Goal: Task Accomplishment & Management: Complete application form

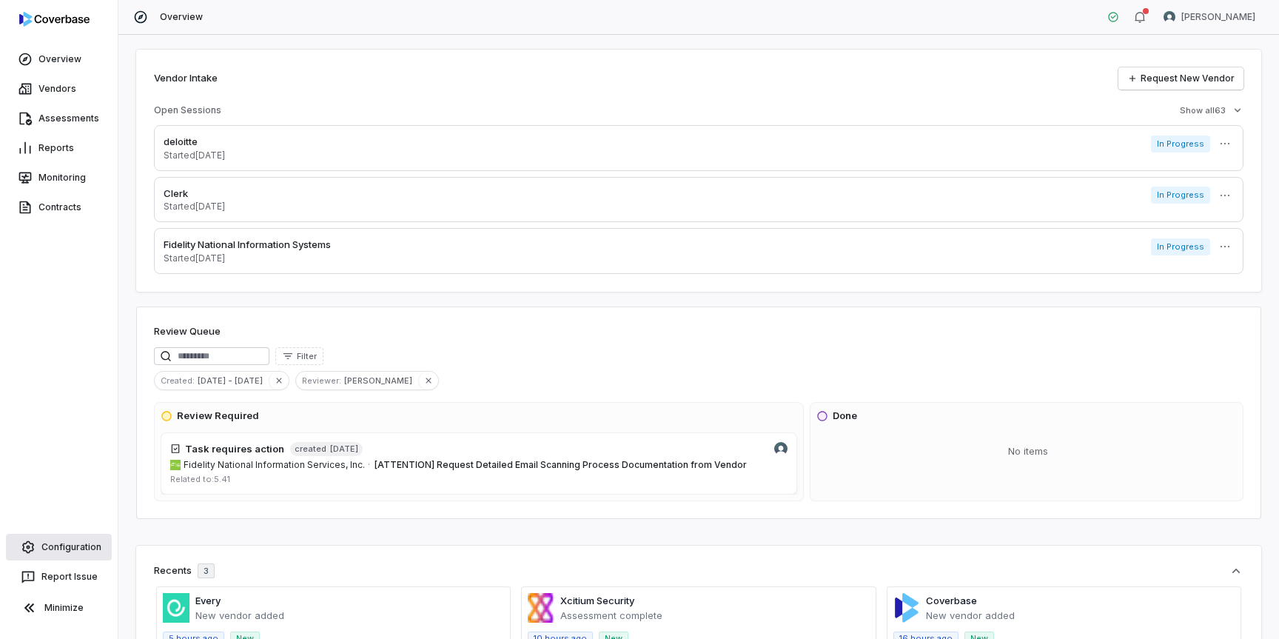
click at [52, 545] on link "Configuration" at bounding box center [59, 547] width 106 height 27
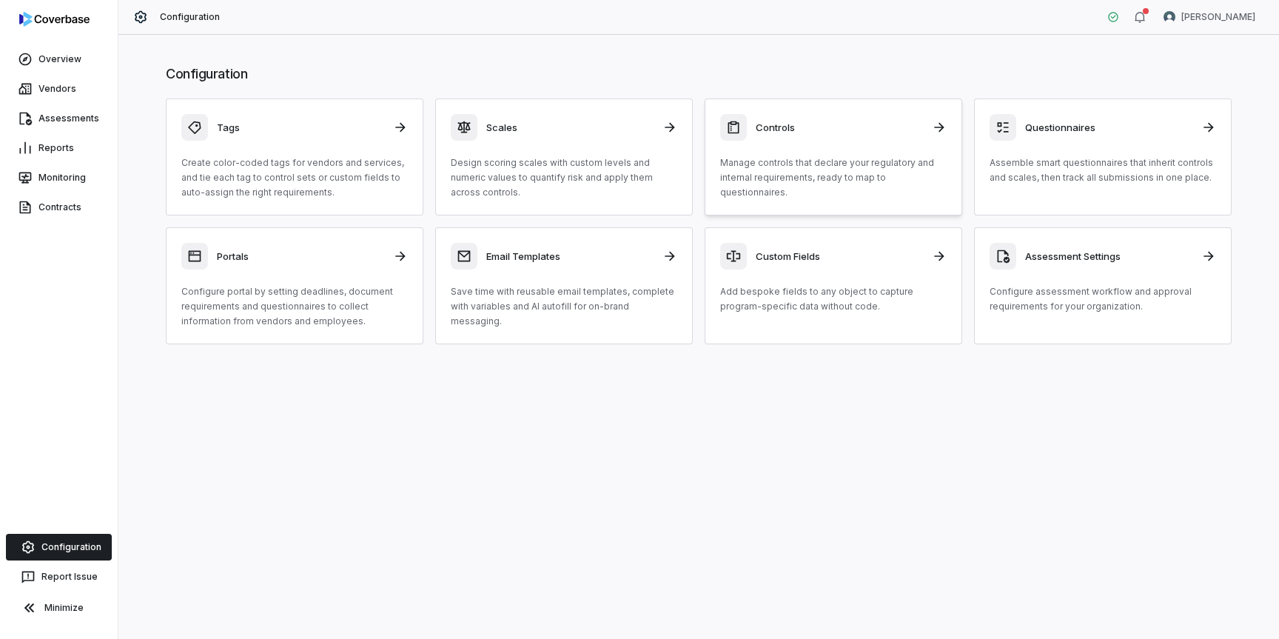
click at [783, 176] on p "Manage controls that declare your regulatory and internal requirements, ready t…" at bounding box center [833, 177] width 226 height 44
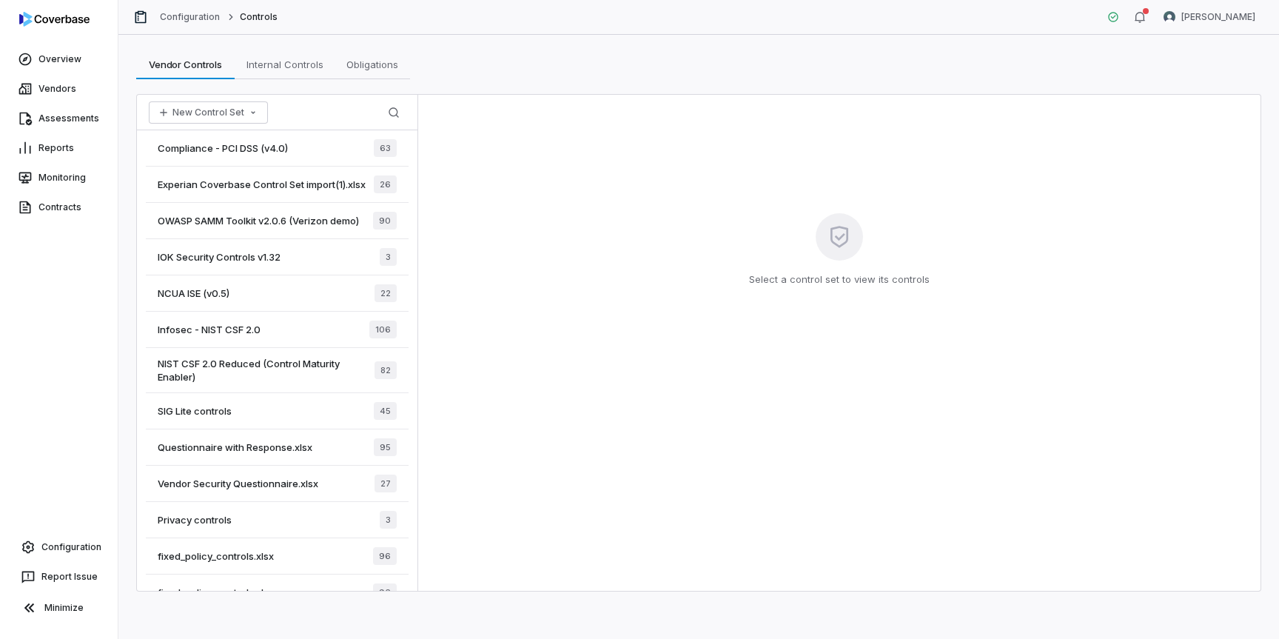
scroll to position [508, 0]
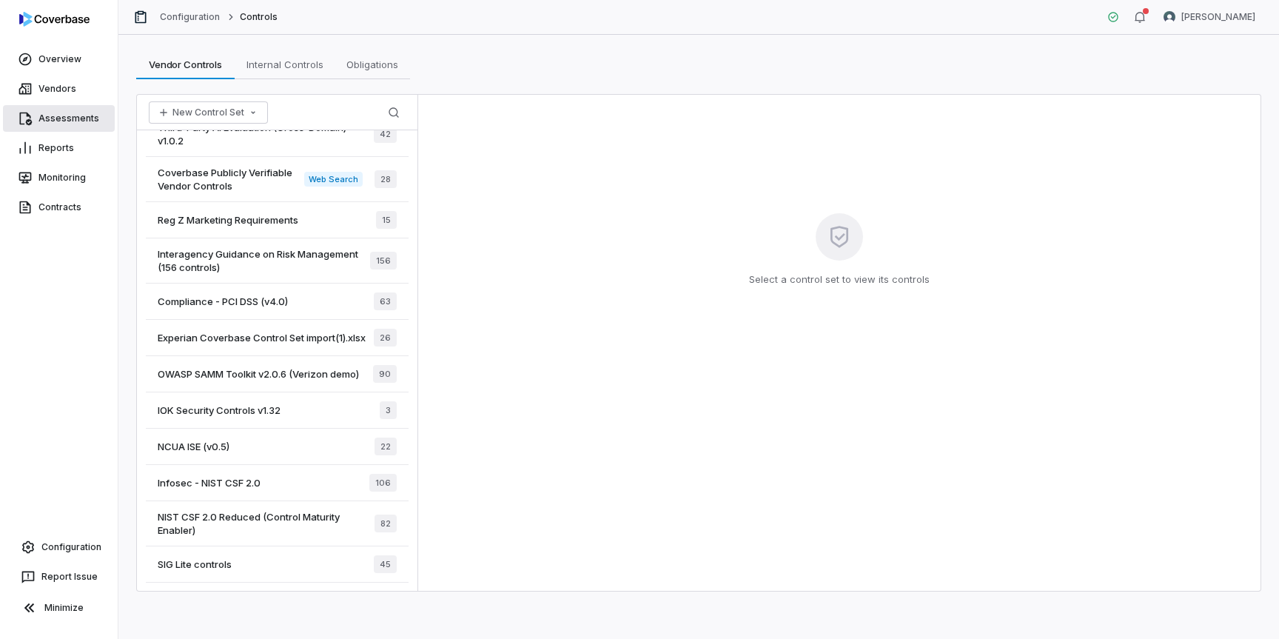
click at [73, 117] on link "Assessments" at bounding box center [59, 118] width 112 height 27
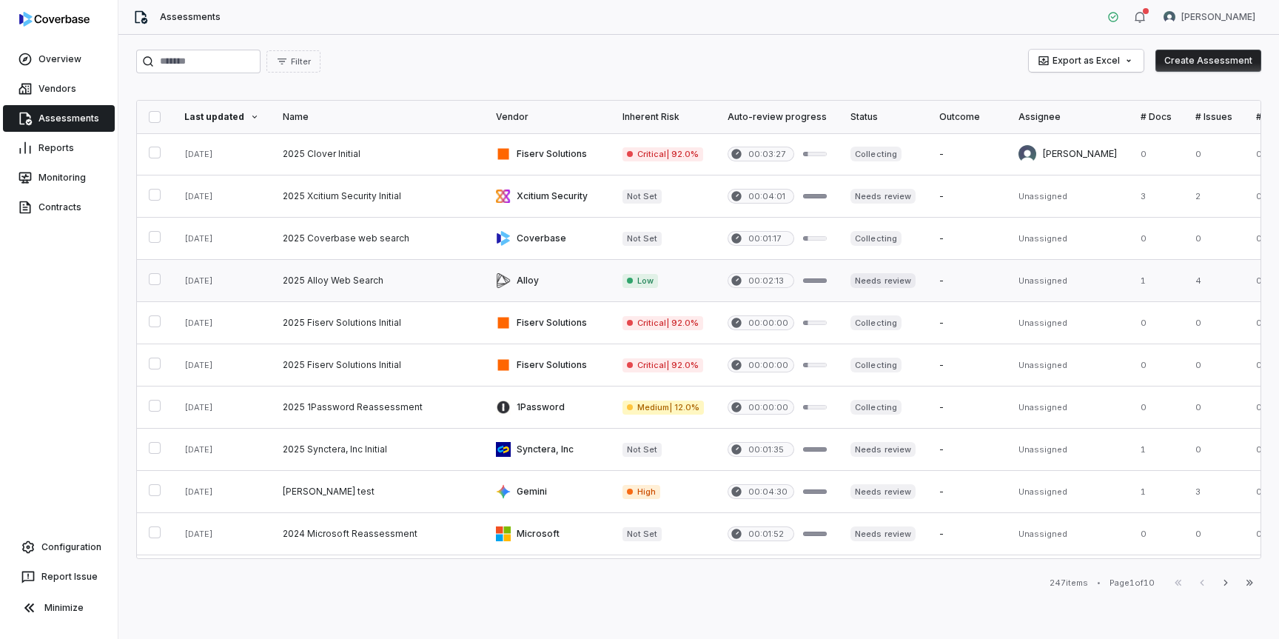
click at [363, 287] on link at bounding box center [377, 280] width 213 height 41
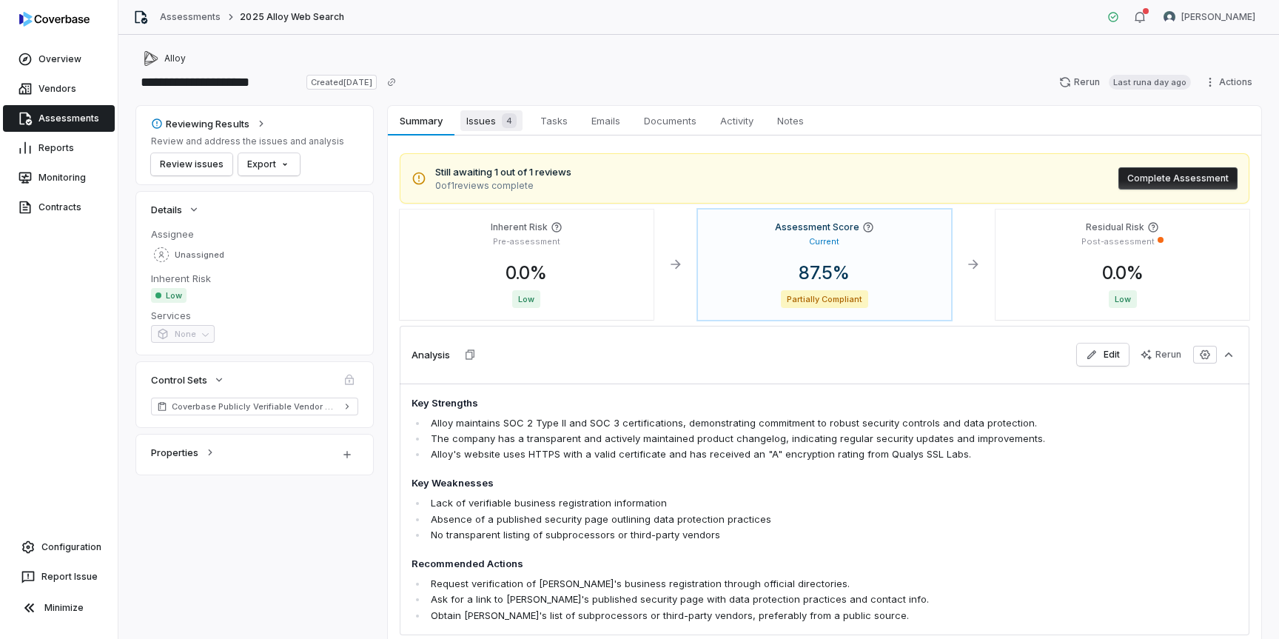
click at [480, 112] on span "Issues 4" at bounding box center [491, 120] width 62 height 21
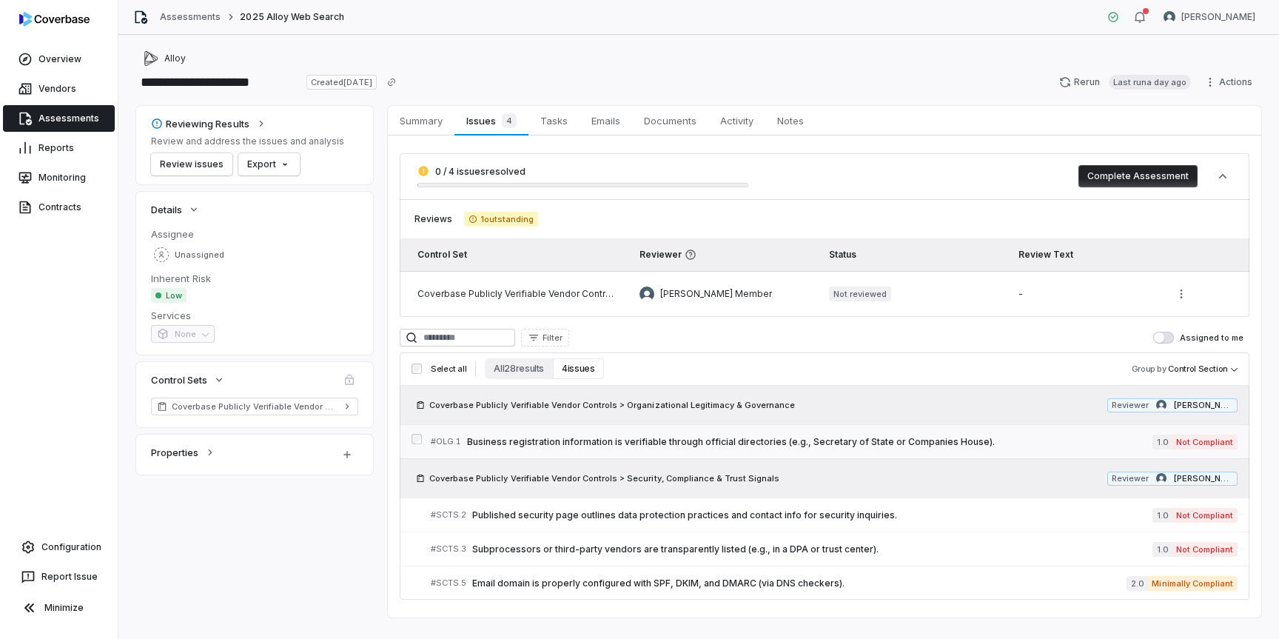
click at [693, 443] on span "Business registration information is verifiable through official directories (e…" at bounding box center [809, 442] width 685 height 12
click at [67, 64] on link "Overview" at bounding box center [59, 59] width 112 height 27
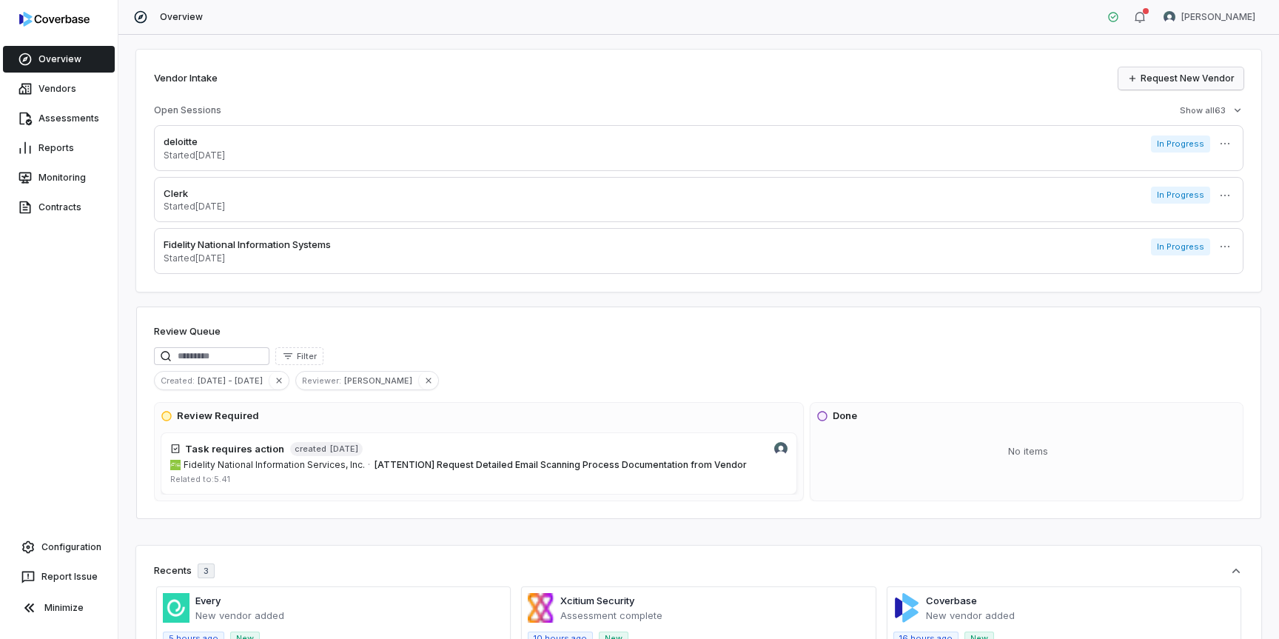
click at [1158, 83] on link "Request New Vendor" at bounding box center [1180, 78] width 125 height 22
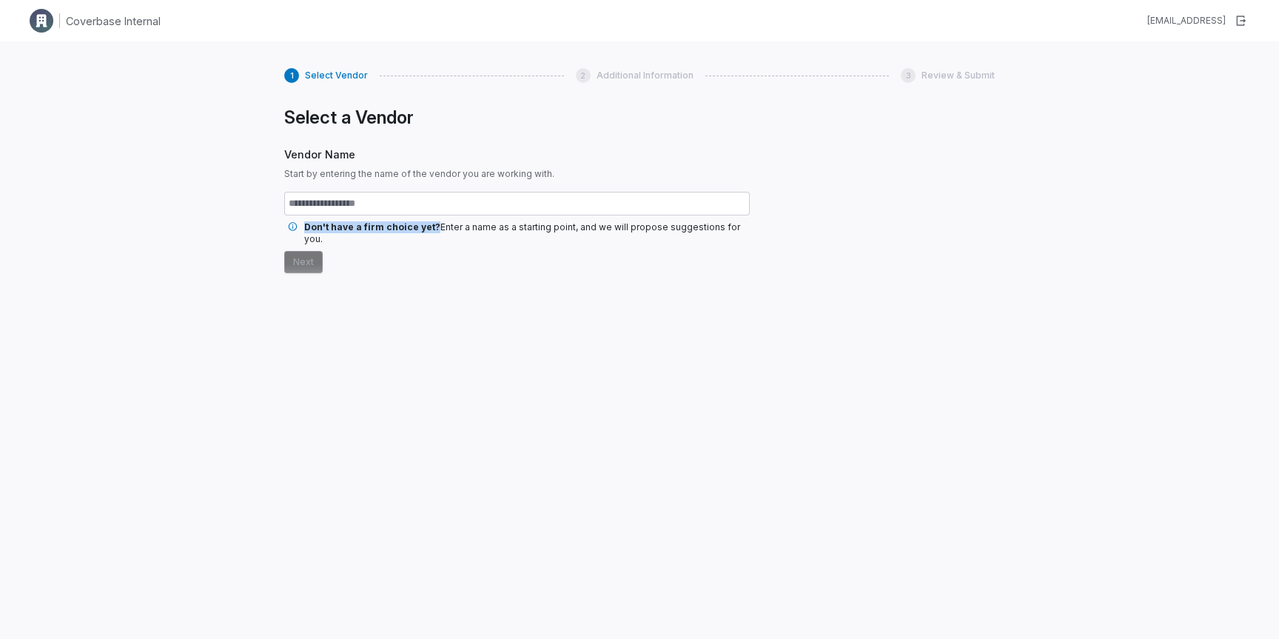
drag, startPoint x: 431, startPoint y: 230, endPoint x: 306, endPoint y: 223, distance: 125.3
click at [306, 223] on span "Don't have a firm choice yet?" at bounding box center [372, 226] width 136 height 11
click at [487, 231] on span "Enter a name as a starting point, and we will propose suggestions for you." at bounding box center [522, 232] width 436 height 23
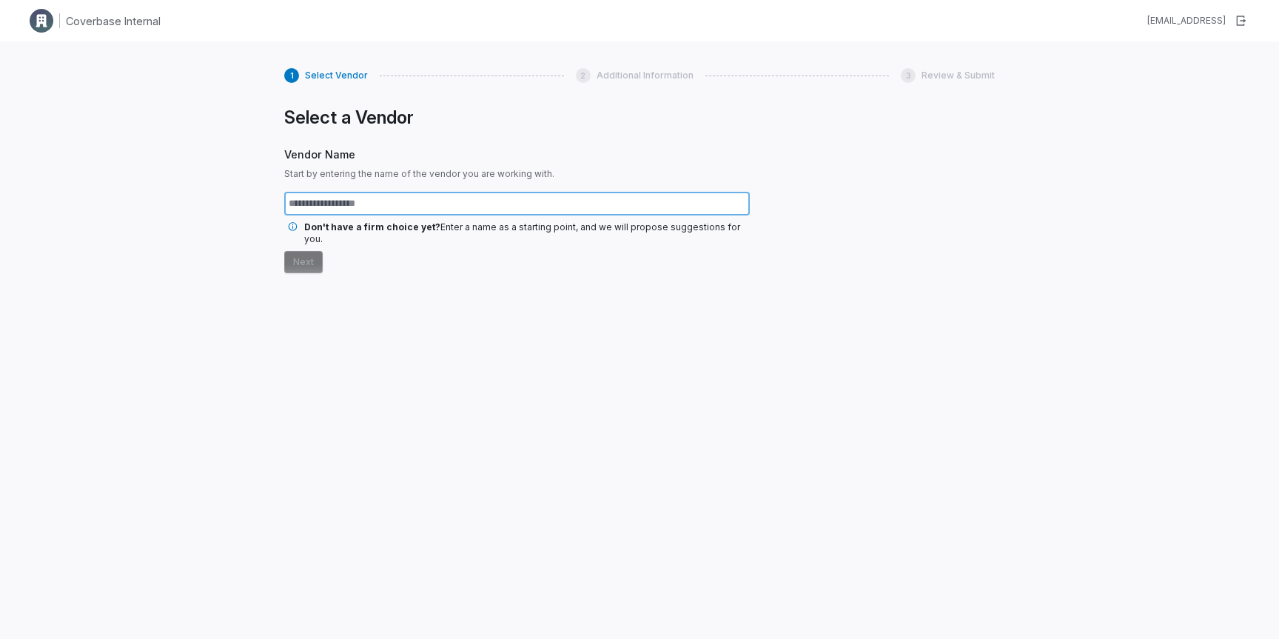
click at [494, 203] on input "text" at bounding box center [516, 204] width 465 height 24
click at [581, 206] on input "text" at bounding box center [516, 204] width 465 height 24
click at [584, 204] on input "text" at bounding box center [516, 204] width 465 height 24
type input "******"
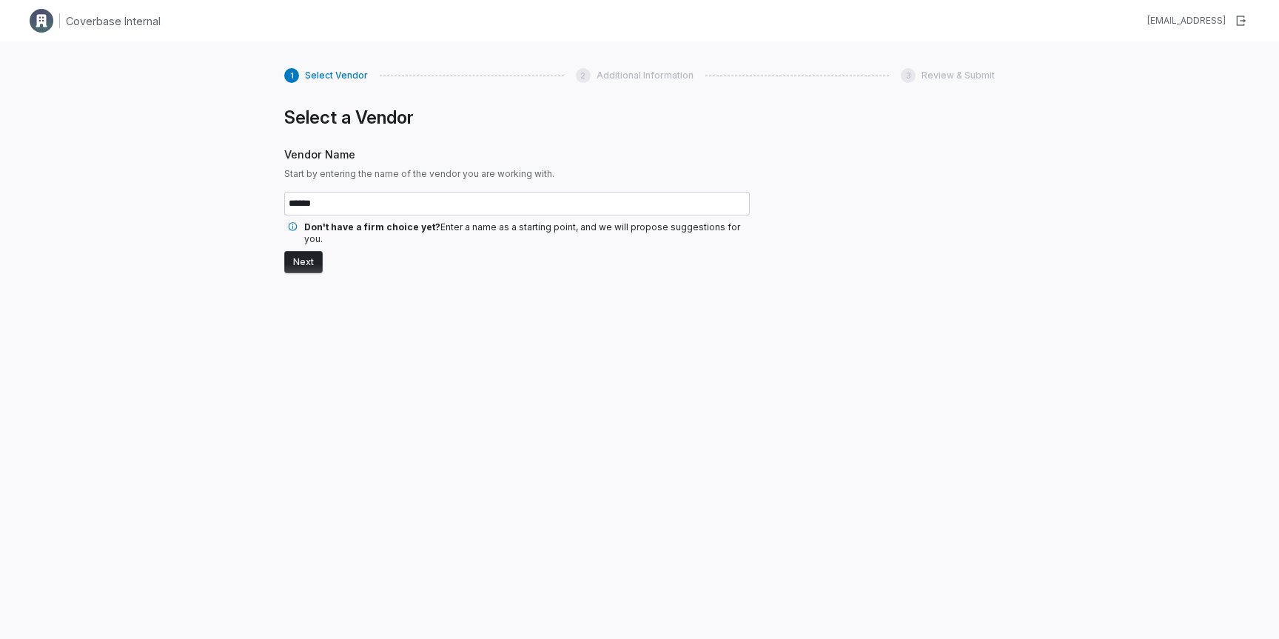
click at [298, 251] on button "Next" at bounding box center [303, 262] width 38 height 22
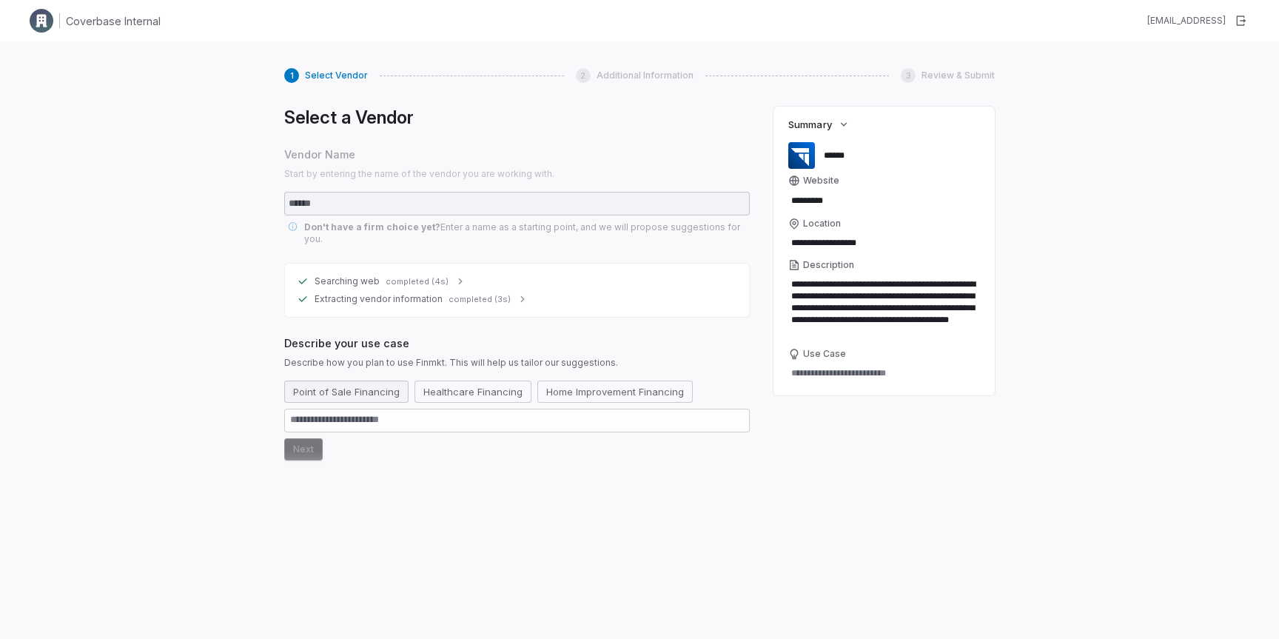
click at [389, 380] on button "Point of Sale Financing" at bounding box center [346, 391] width 124 height 22
click at [312, 438] on button "Next" at bounding box center [303, 449] width 38 height 22
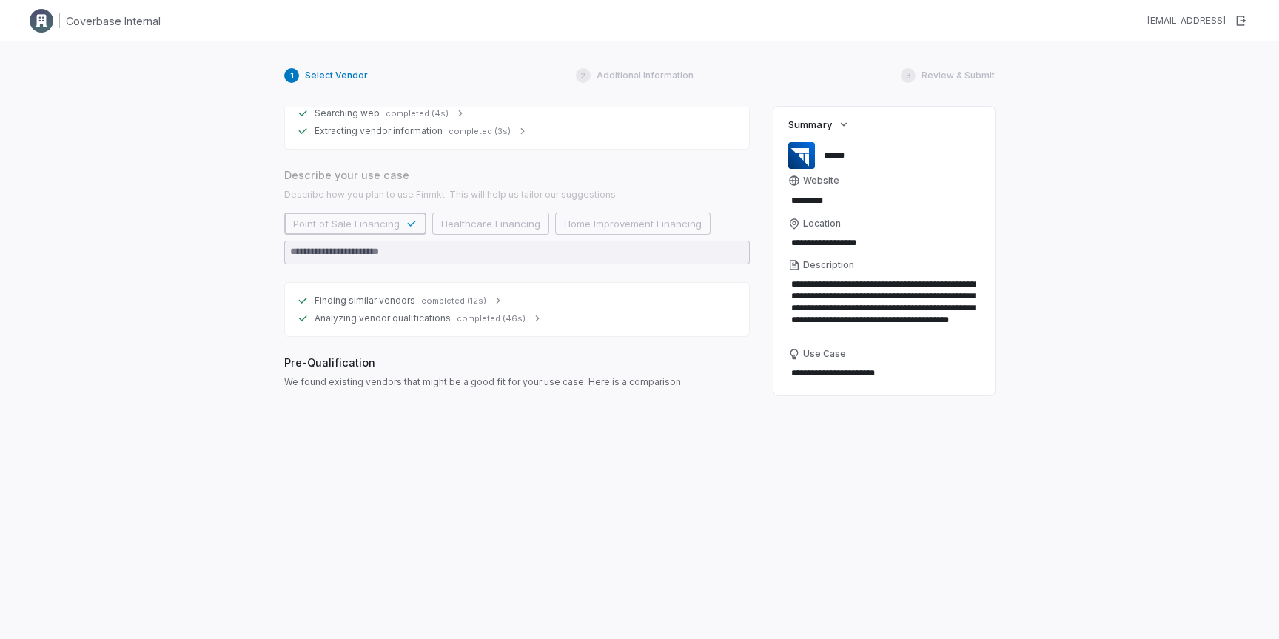
scroll to position [221, 0]
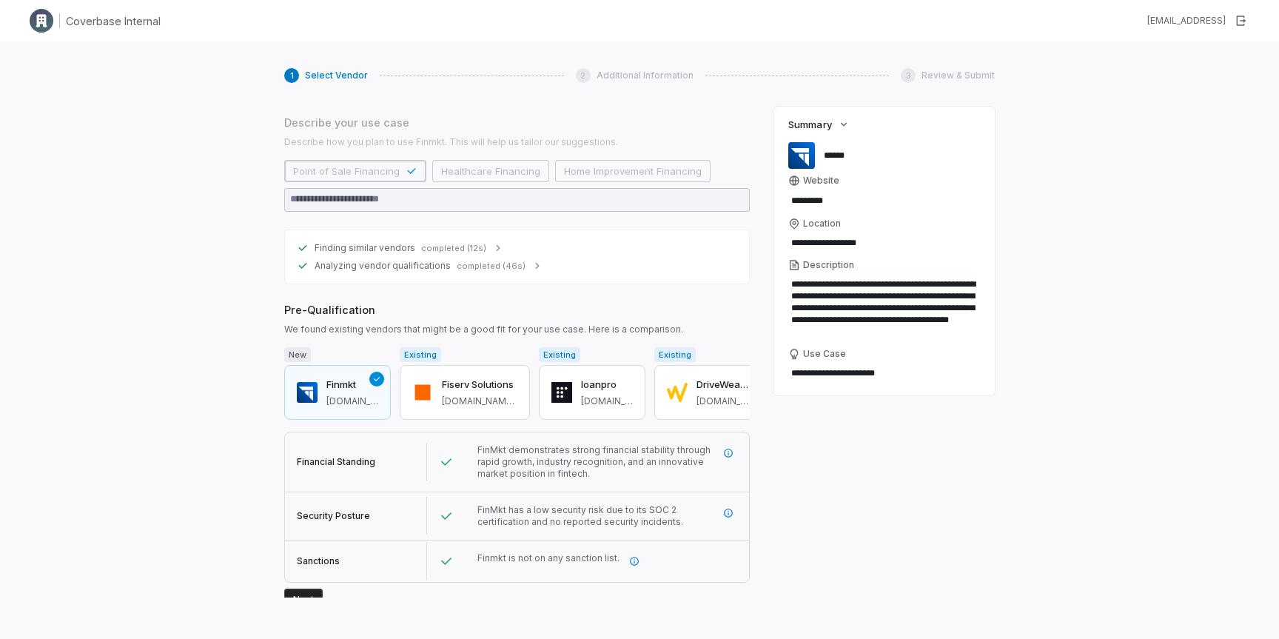
click at [351, 456] on span "Financial Standing" at bounding box center [336, 461] width 78 height 11
click at [608, 452] on span "FinMkt demonstrates strong financial stability through rapid growth, industry r…" at bounding box center [593, 461] width 233 height 35
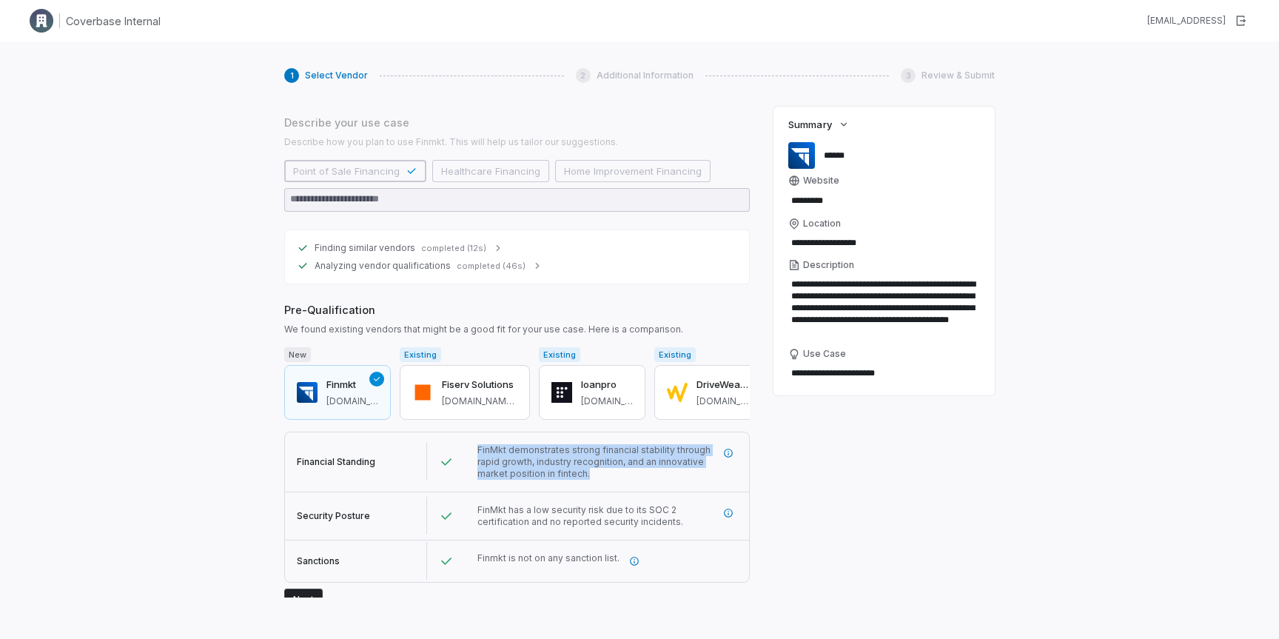
click at [608, 452] on span "FinMkt demonstrates strong financial stability through rapid growth, industry r…" at bounding box center [593, 461] width 233 height 35
click at [726, 448] on icon "More information" at bounding box center [728, 453] width 10 height 10
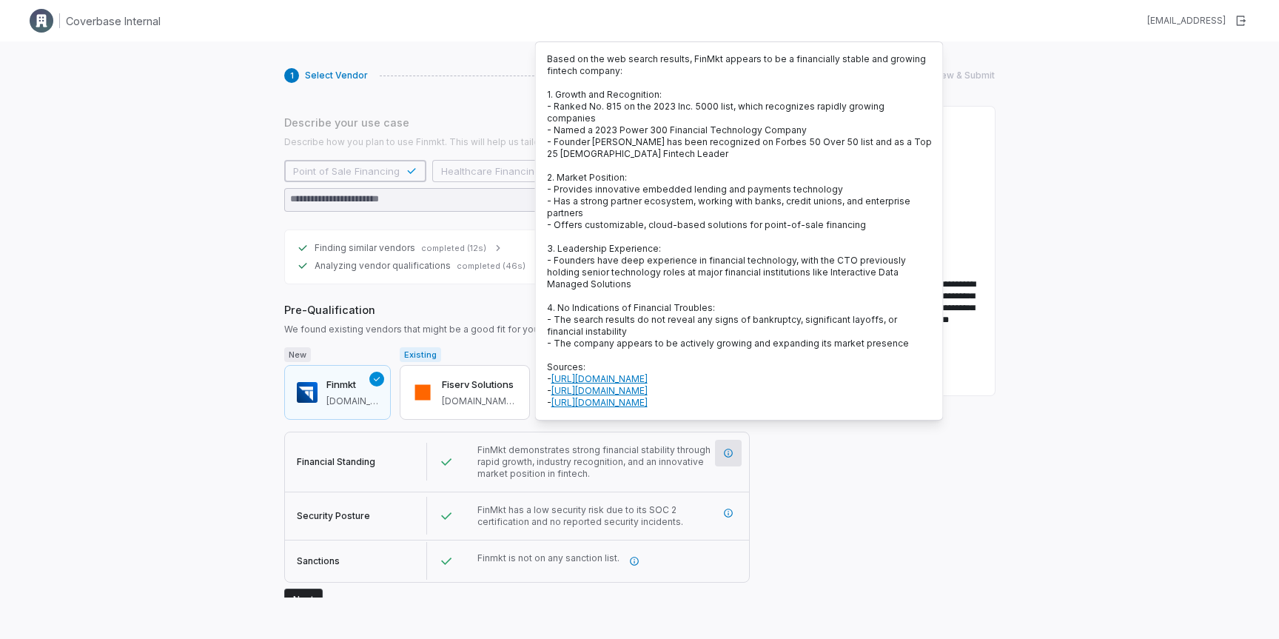
click at [690, 130] on span "- Named a 2023 Power 300 Financial Technology Company" at bounding box center [677, 129] width 260 height 11
drag, startPoint x: 730, startPoint y: 109, endPoint x: 549, endPoint y: 108, distance: 181.3
click at [549, 108] on span "- Ranked No. 815 on the 2023 Inc. 5000 list, which recognizes rapidly growing c…" at bounding box center [715, 112] width 337 height 23
click at [680, 106] on span "- Ranked No. 815 on the 2023 Inc. 5000 list, which recognizes rapidly growing c…" at bounding box center [715, 112] width 337 height 23
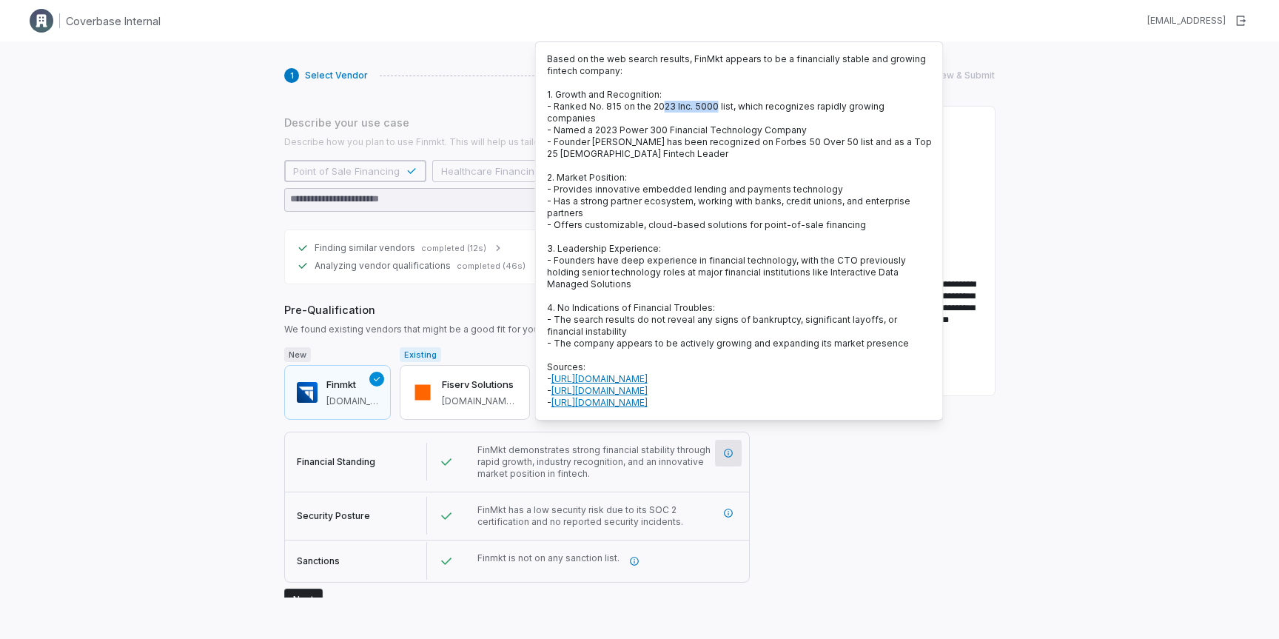
drag, startPoint x: 713, startPoint y: 107, endPoint x: 659, endPoint y: 103, distance: 53.5
click at [659, 103] on span "- Ranked No. 815 on the 2023 Inc. 5000 list, which recognizes rapidly growing c…" at bounding box center [715, 112] width 337 height 23
click at [659, 107] on span "- Ranked No. 815 on the 2023 Inc. 5000 list, which recognizes rapidly growing c…" at bounding box center [715, 112] width 337 height 23
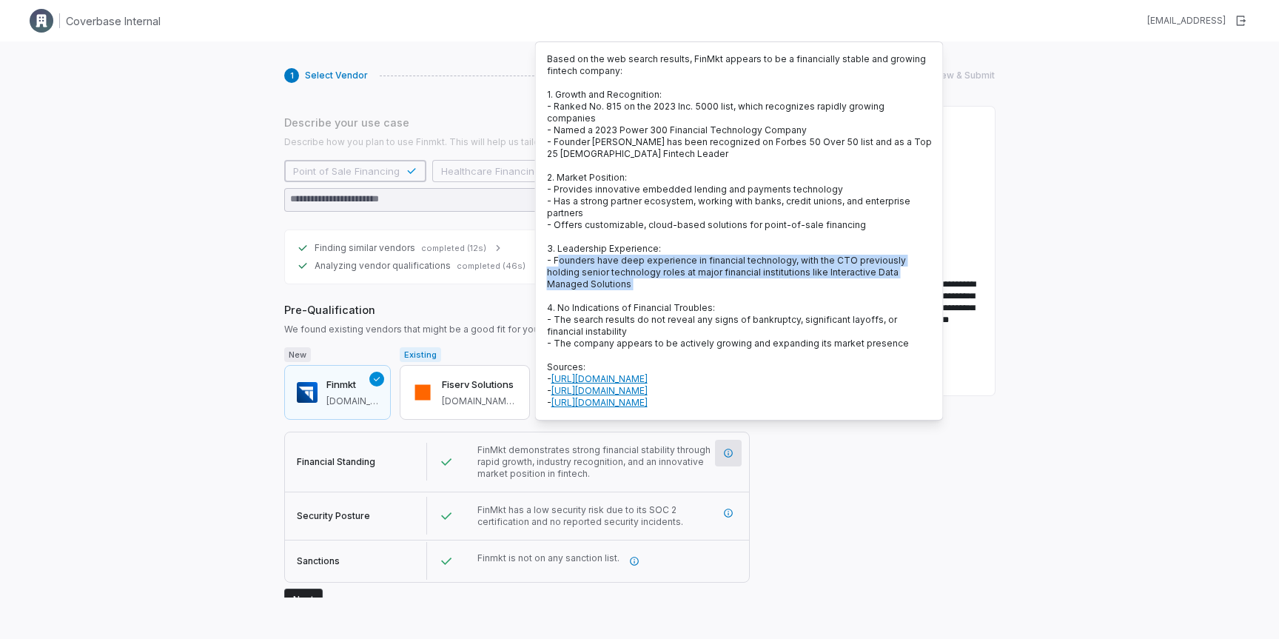
drag, startPoint x: 556, startPoint y: 259, endPoint x: 614, endPoint y: 292, distance: 67.3
click at [614, 292] on p "Based on the web search results, FinMkt appears to be a financially stable and …" at bounding box center [739, 230] width 385 height 355
click at [621, 283] on span "- Founders have deep experience in financial technology, with the CTO previousl…" at bounding box center [726, 272] width 359 height 35
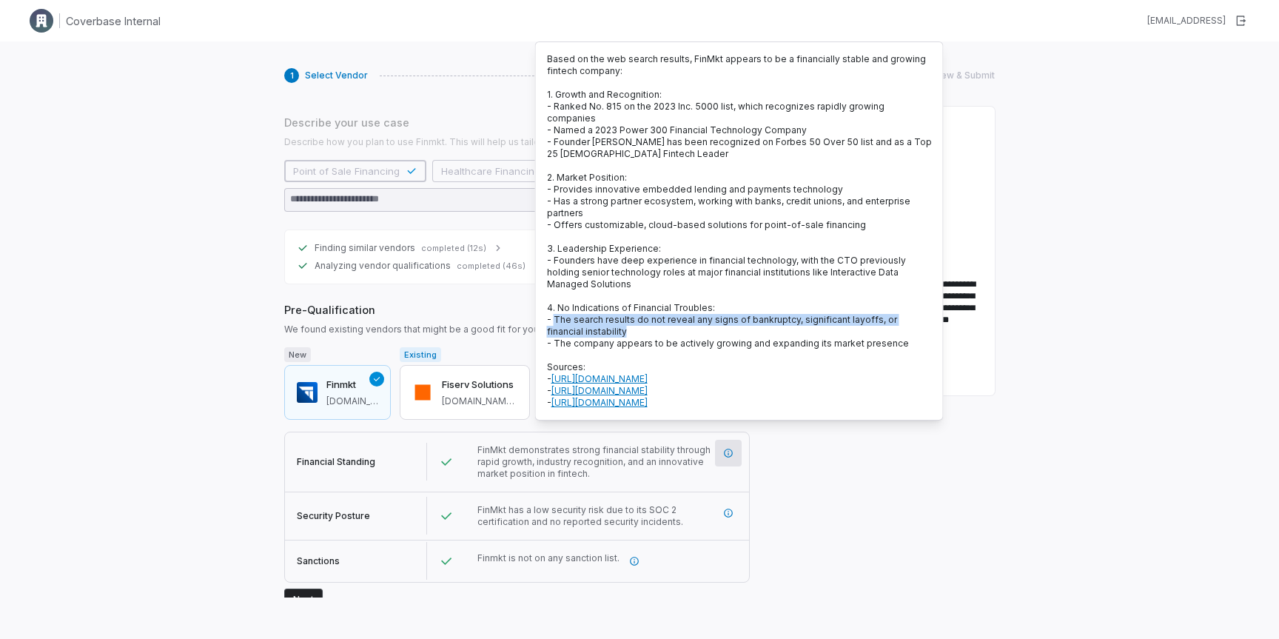
drag, startPoint x: 653, startPoint y: 335, endPoint x: 556, endPoint y: 317, distance: 98.6
click at [556, 317] on p "Based on the web search results, FinMkt appears to be a financially stable and …" at bounding box center [739, 230] width 385 height 355
click at [628, 329] on p "Based on the web search results, FinMkt appears to be a financially stable and …" at bounding box center [739, 230] width 385 height 355
click at [778, 488] on div "**********" at bounding box center [883, 352] width 221 height 491
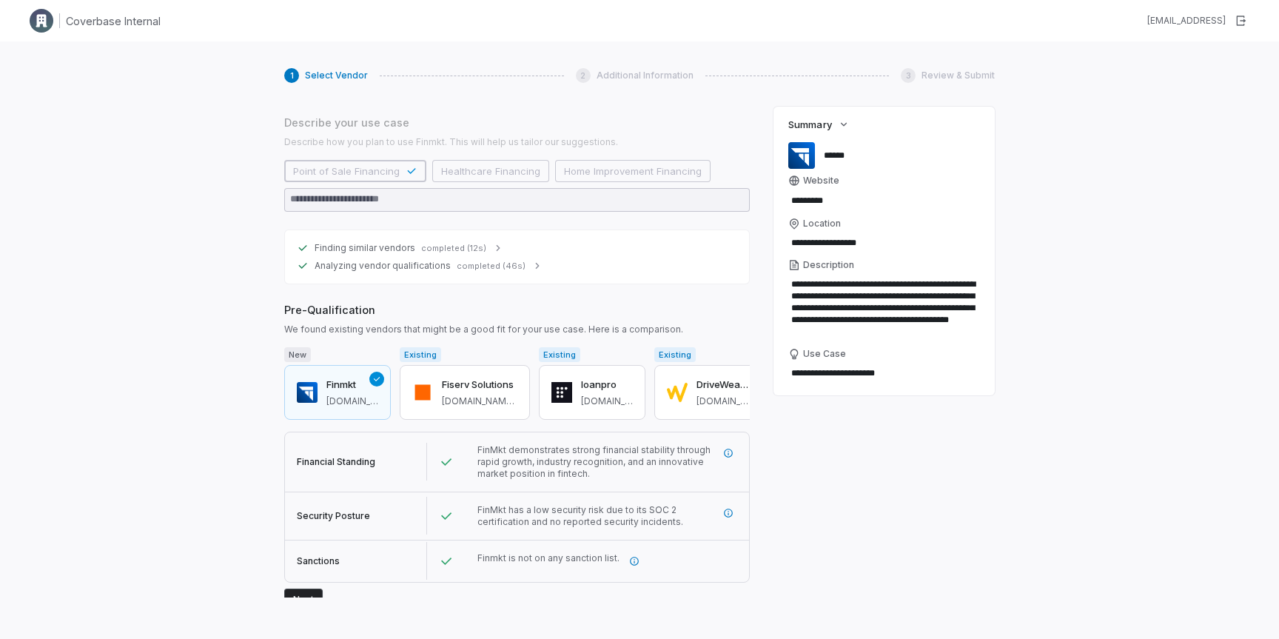
click at [339, 510] on span "Security Posture" at bounding box center [333, 515] width 73 height 11
click at [726, 508] on icon "More information" at bounding box center [728, 513] width 10 height 10
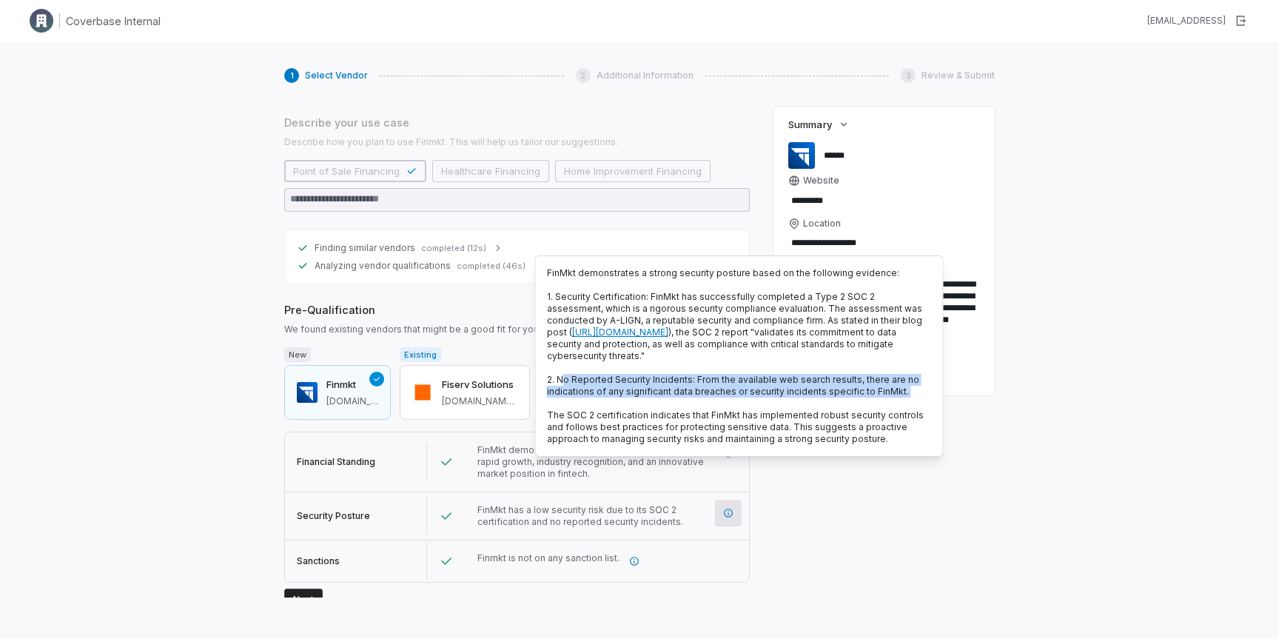
drag, startPoint x: 560, startPoint y: 391, endPoint x: 570, endPoint y: 418, distance: 29.0
click at [570, 418] on p "FinMkt demonstrates a strong security posture based on the following evidence: …" at bounding box center [739, 356] width 385 height 178
click at [584, 443] on span "The SOC 2 certification indicates that FinMkt has implemented robust security c…" at bounding box center [735, 426] width 377 height 35
click at [617, 565] on div "Finmkt is not on any sanction list." at bounding box center [607, 560] width 284 height 41
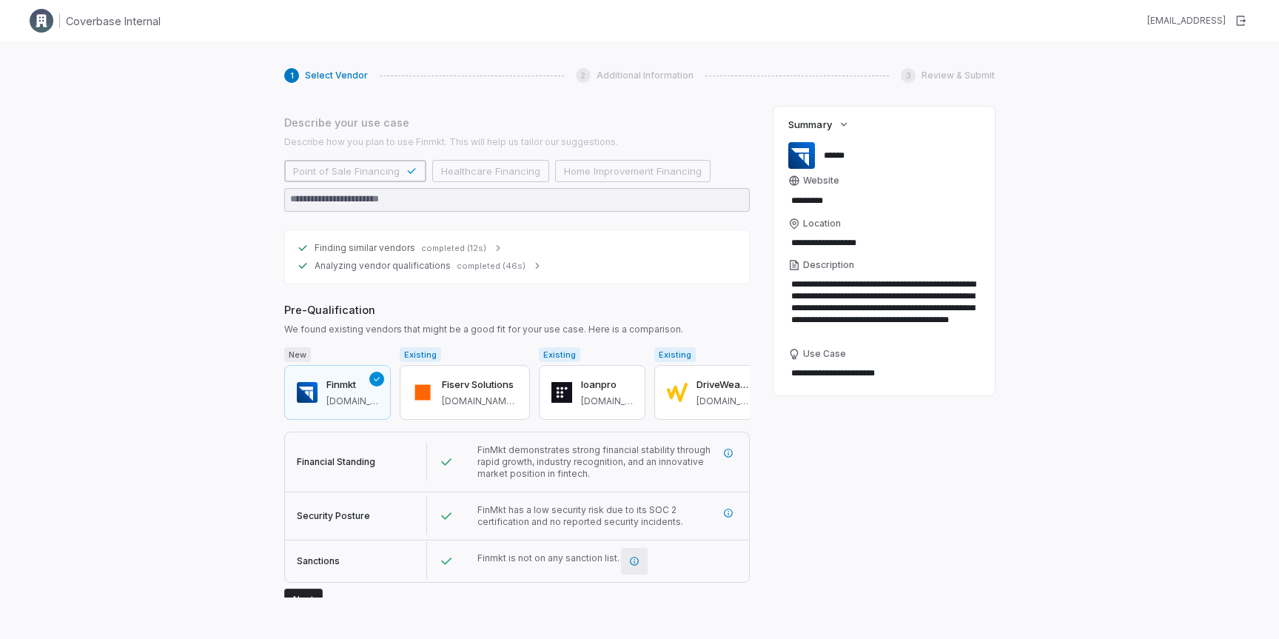
click at [631, 556] on icon "More information" at bounding box center [634, 561] width 10 height 10
click at [403, 584] on form "New Finmkt finmkt.io Existing Fiserv Solutions fiserv.com/en.html Existing loan…" at bounding box center [516, 478] width 465 height 263
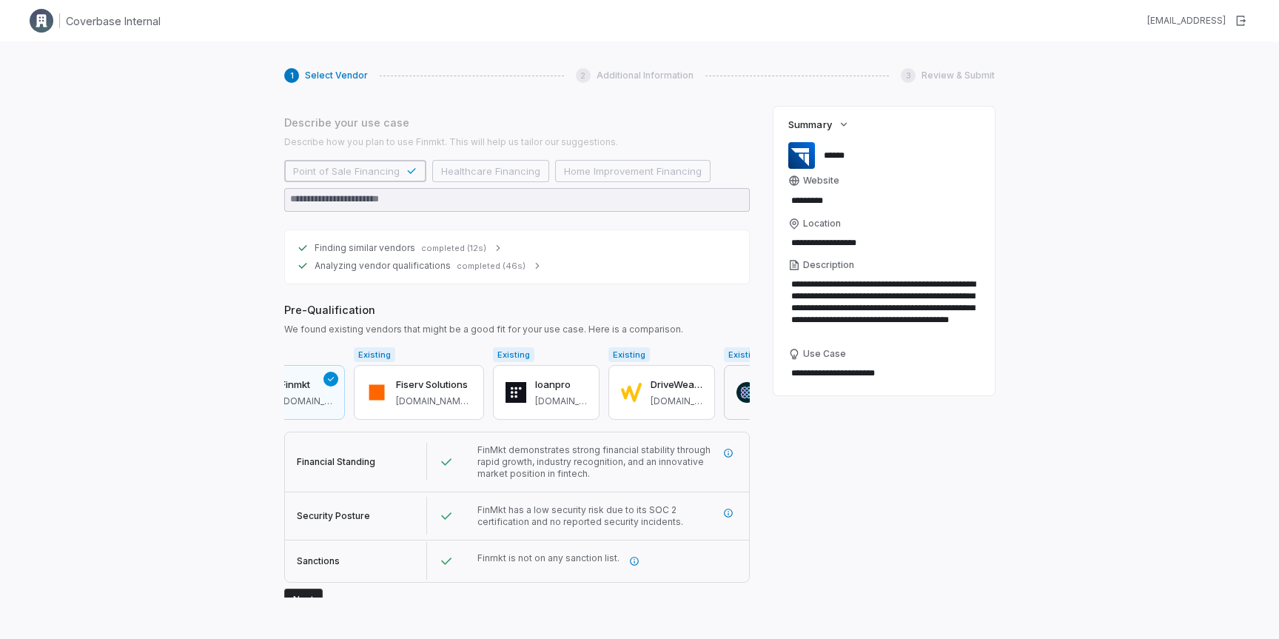
scroll to position [0, 0]
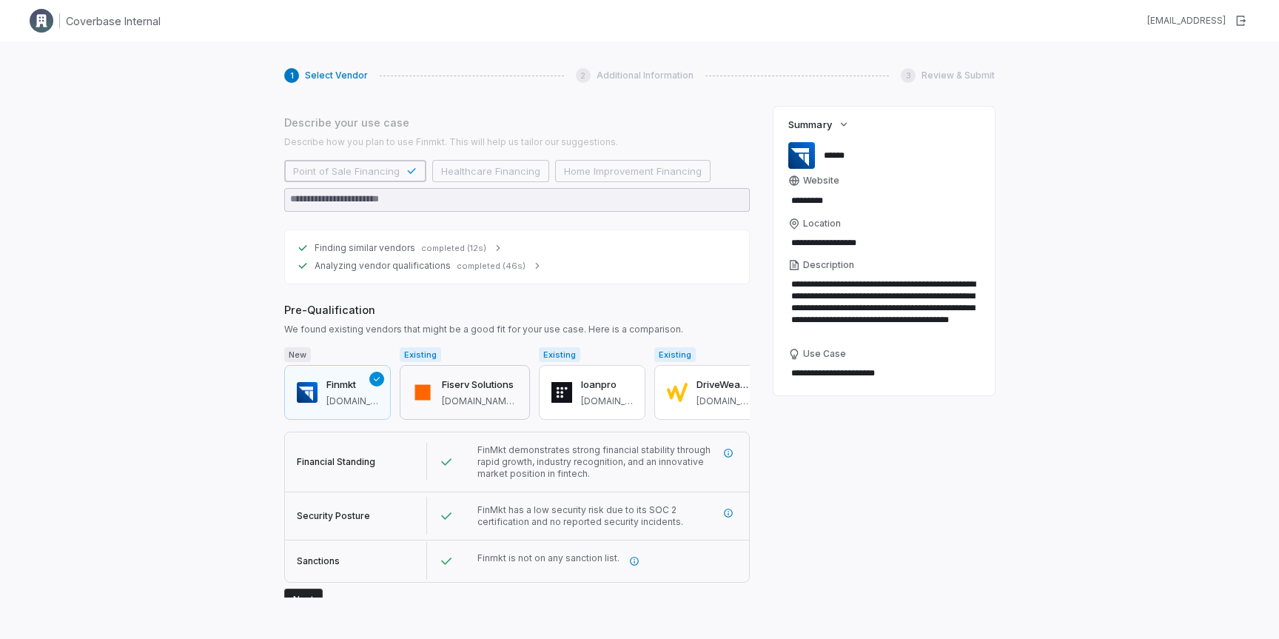
click at [498, 395] on span "fiserv.com/en.html" at bounding box center [479, 401] width 75 height 12
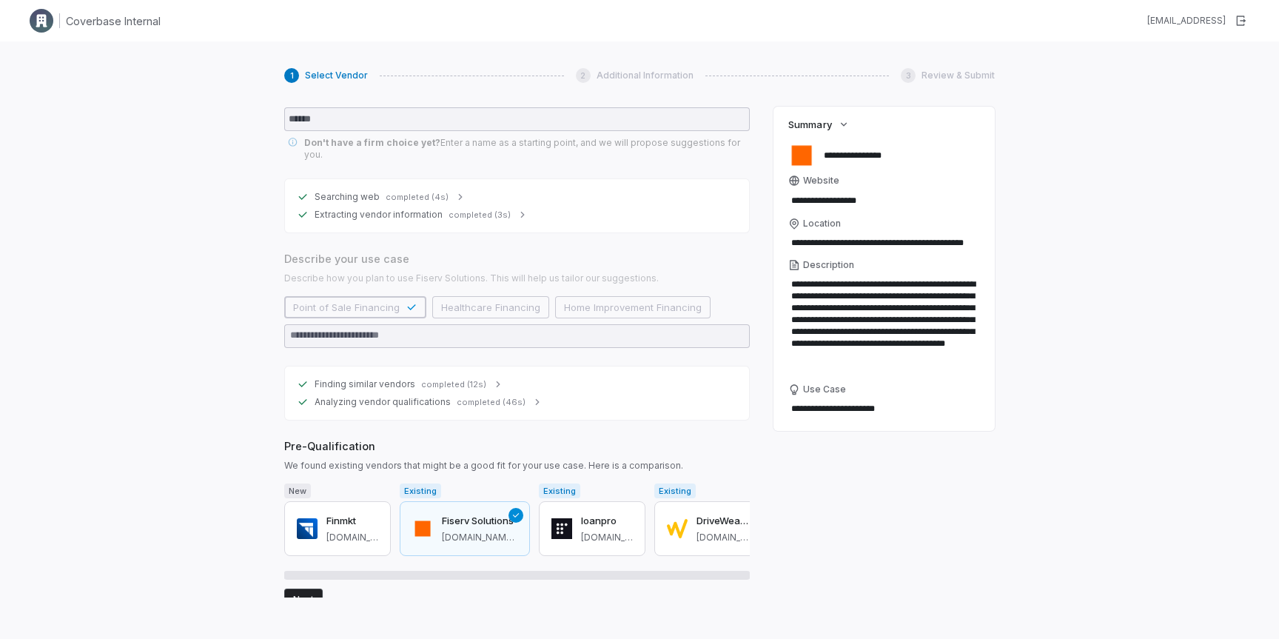
scroll to position [223, 0]
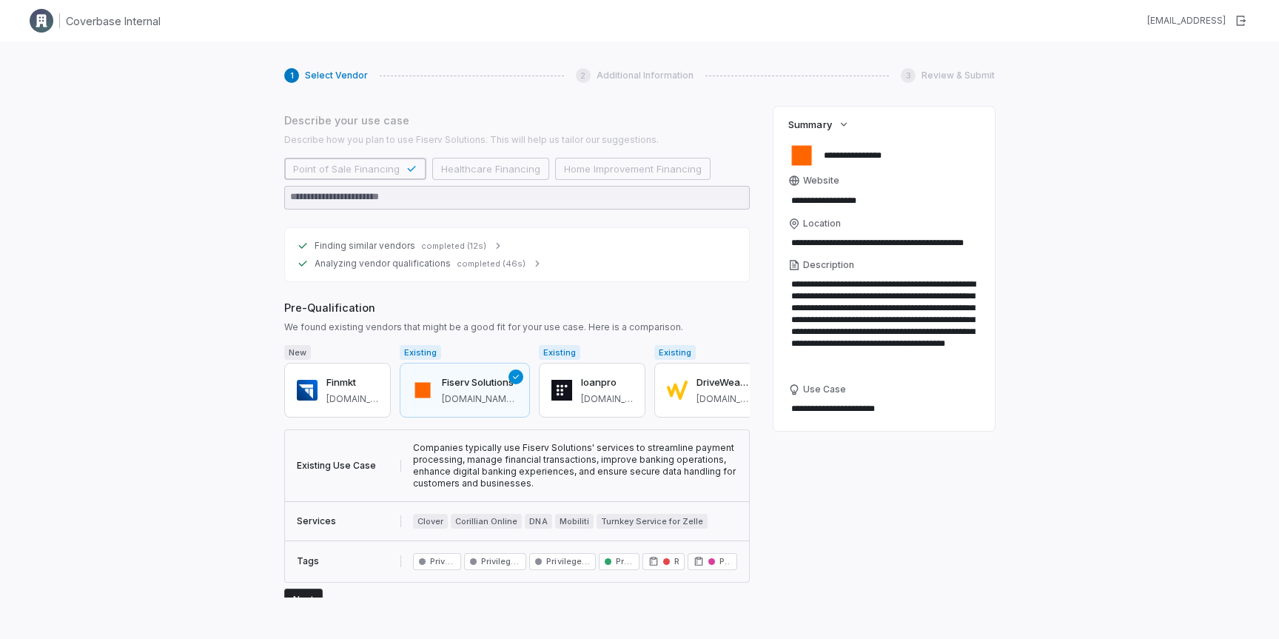
click at [457, 455] on td "Companies typically use Fiserv Solutions' services to streamline payment proces…" at bounding box center [575, 466] width 349 height 72
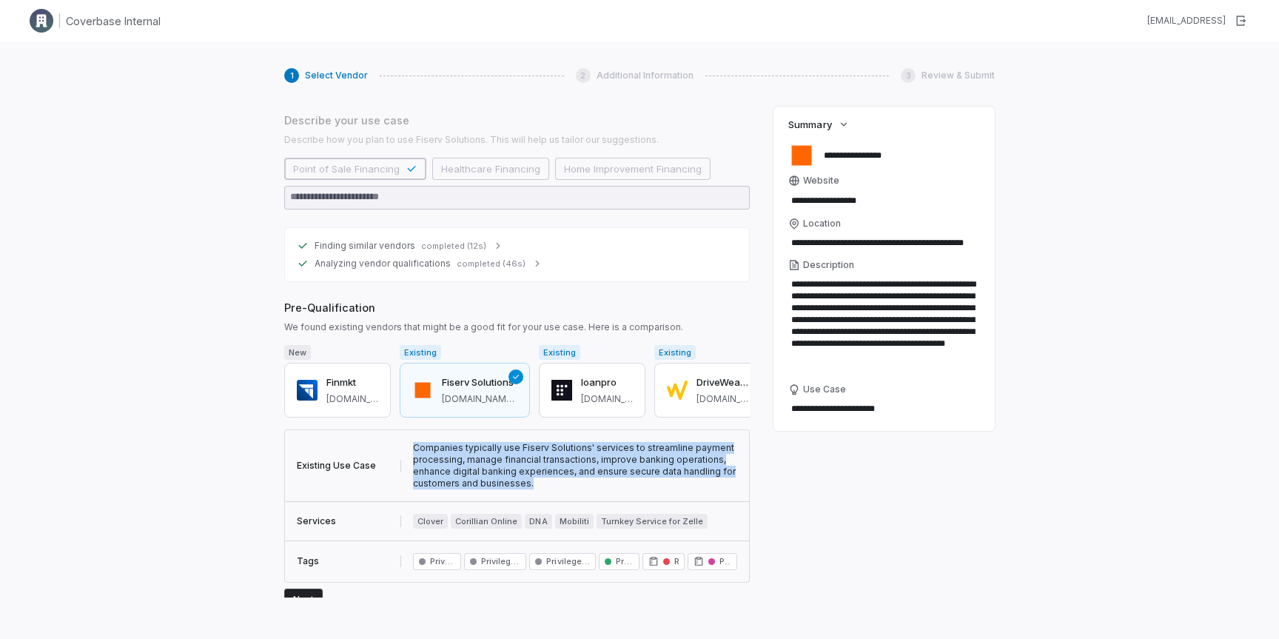
click at [457, 455] on td "Companies typically use Fiserv Solutions' services to streamline payment proces…" at bounding box center [575, 466] width 349 height 72
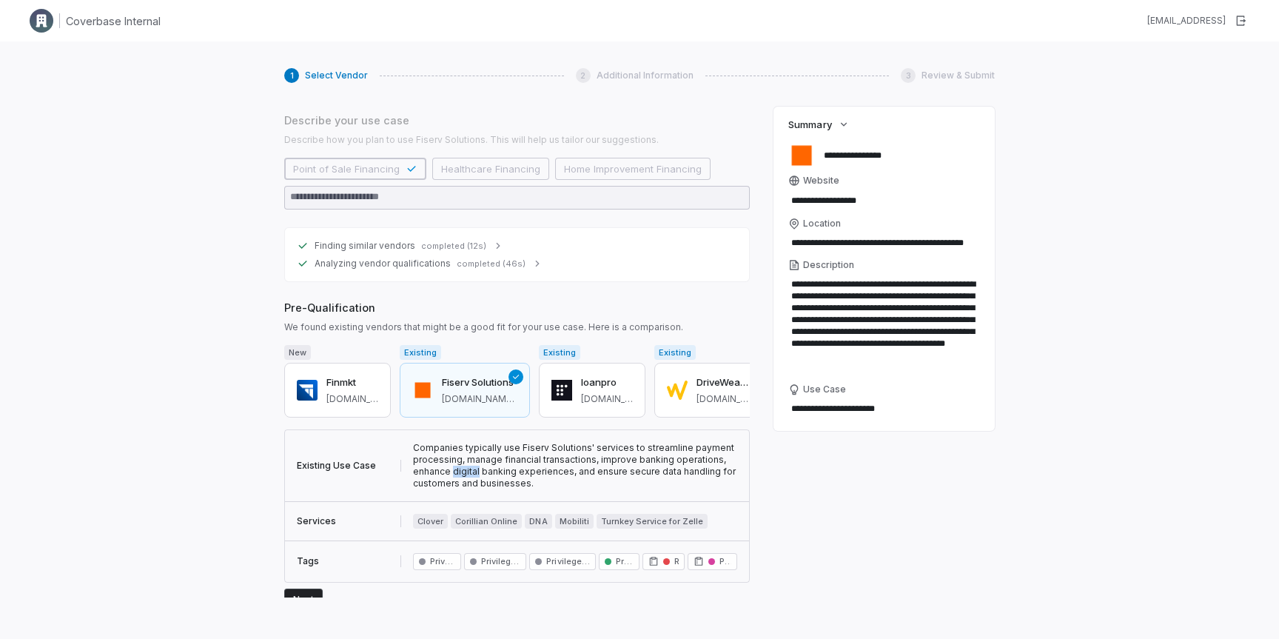
click at [457, 455] on td "Companies typically use Fiserv Solutions' services to streamline payment proces…" at bounding box center [575, 466] width 349 height 72
click at [581, 375] on h3 "loanpro" at bounding box center [607, 382] width 52 height 15
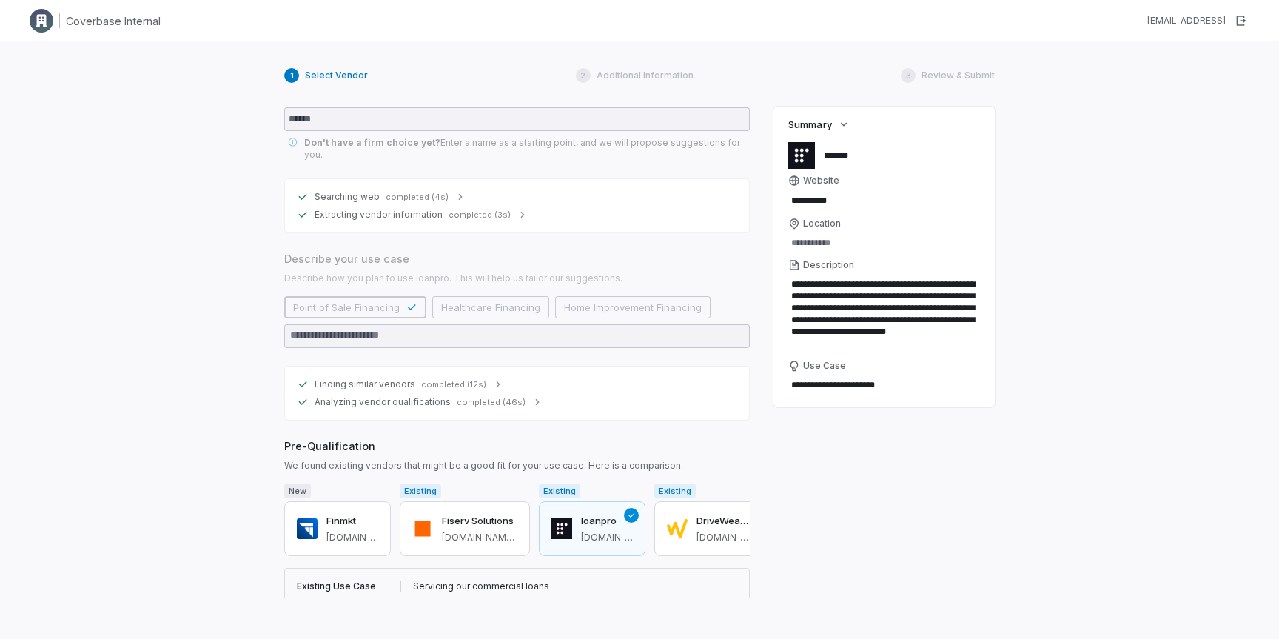
scroll to position [179, 0]
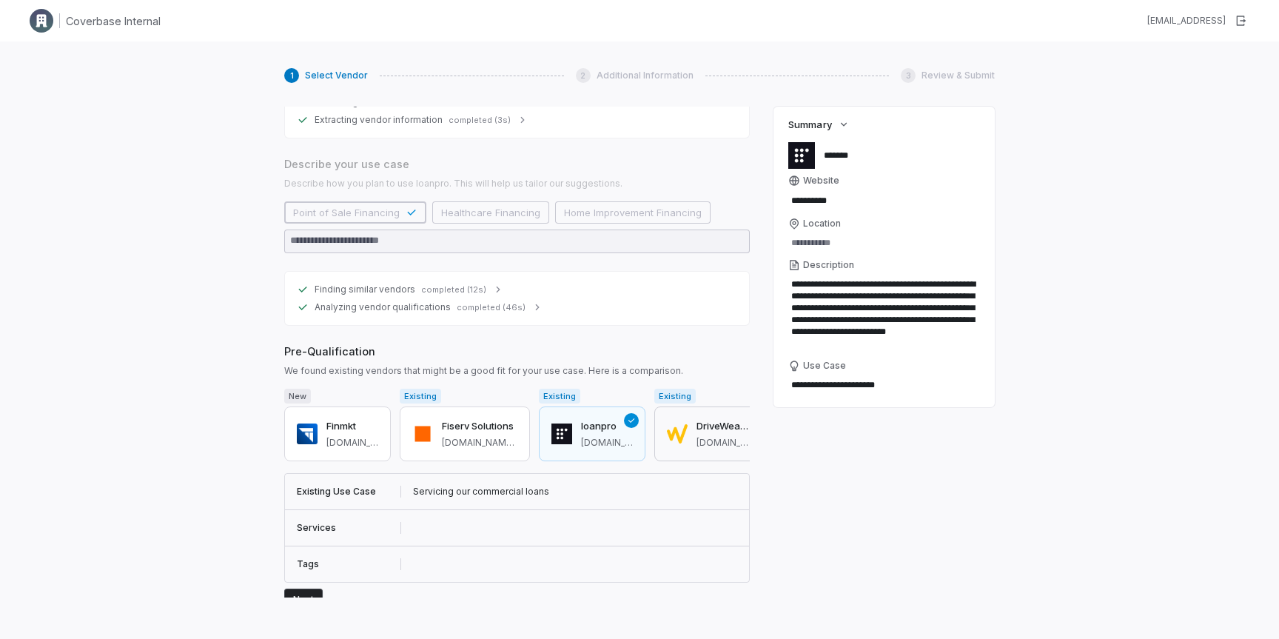
click at [659, 431] on button "DriveWealth drivewealth.com" at bounding box center [707, 433] width 107 height 55
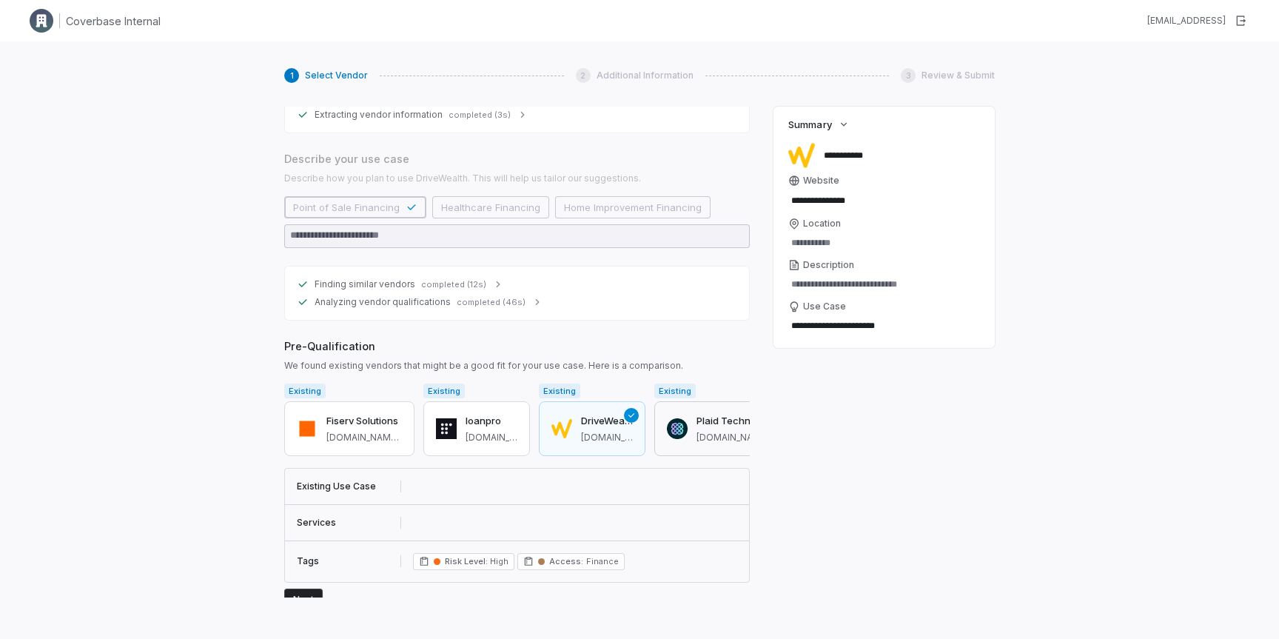
scroll to position [0, 0]
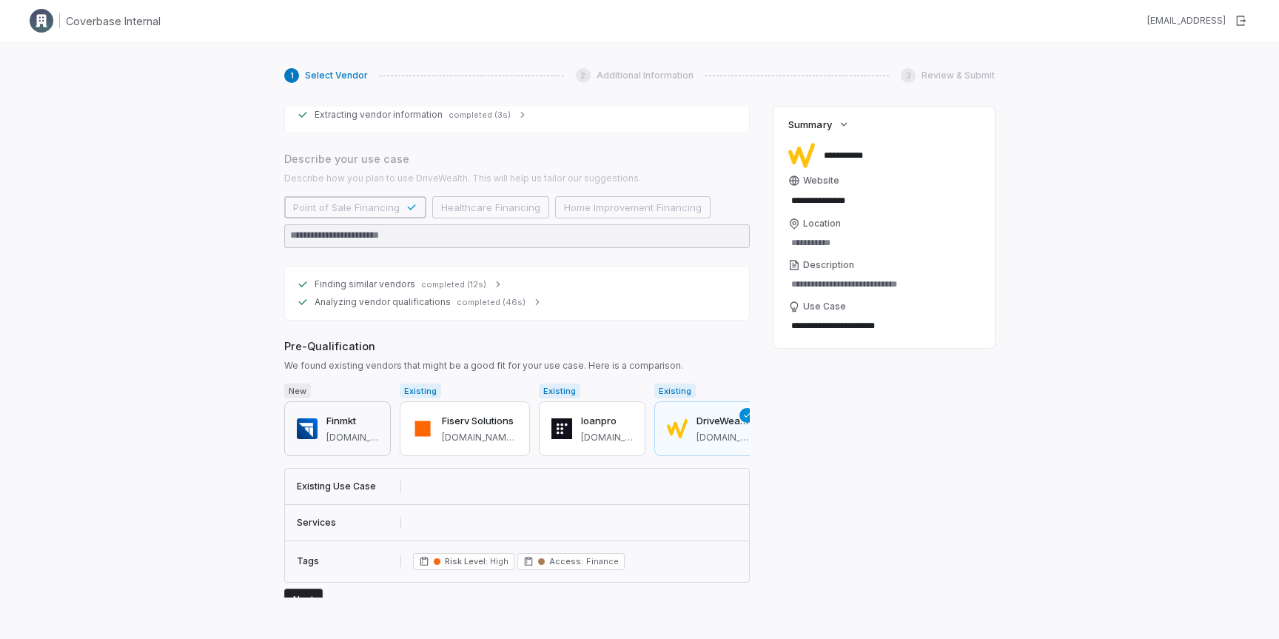
click at [349, 417] on div "Finmkt finmkt.io" at bounding box center [352, 429] width 52 height 30
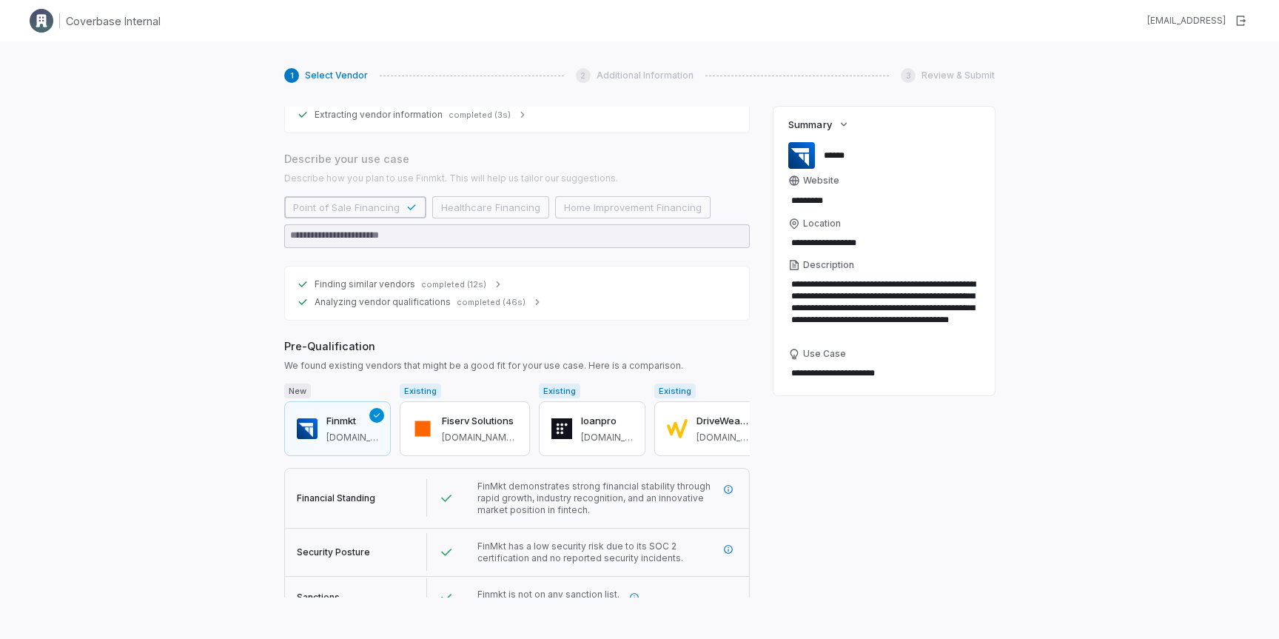
scroll to position [221, 0]
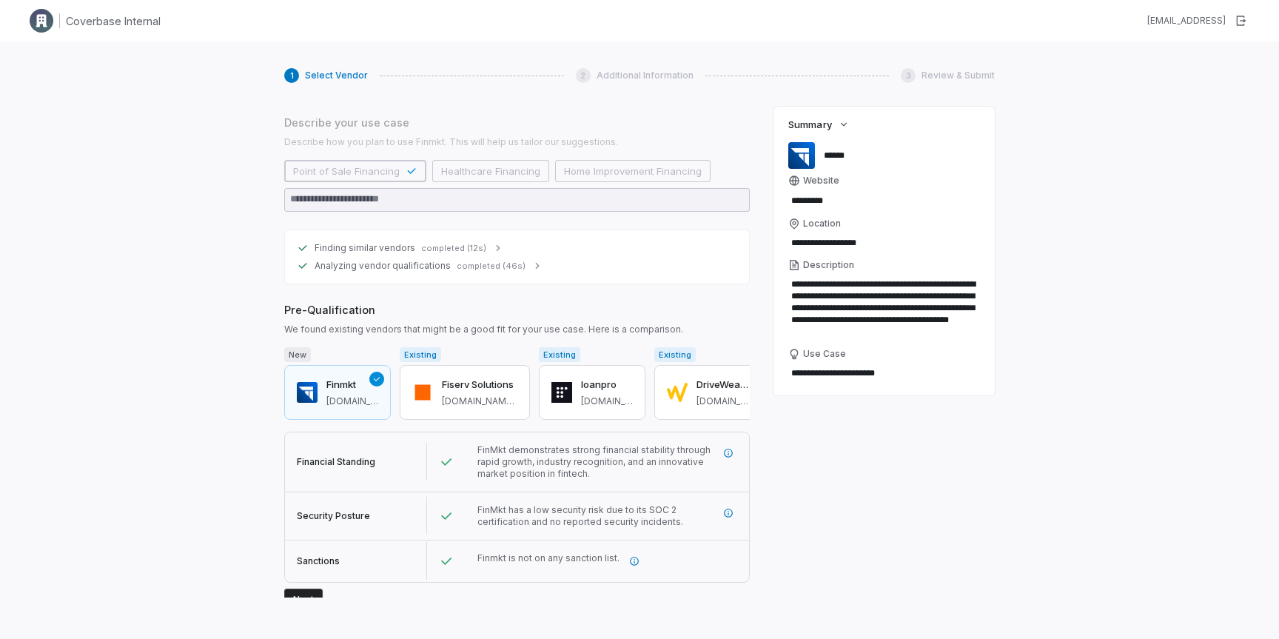
click at [306, 588] on button "Next" at bounding box center [303, 599] width 38 height 22
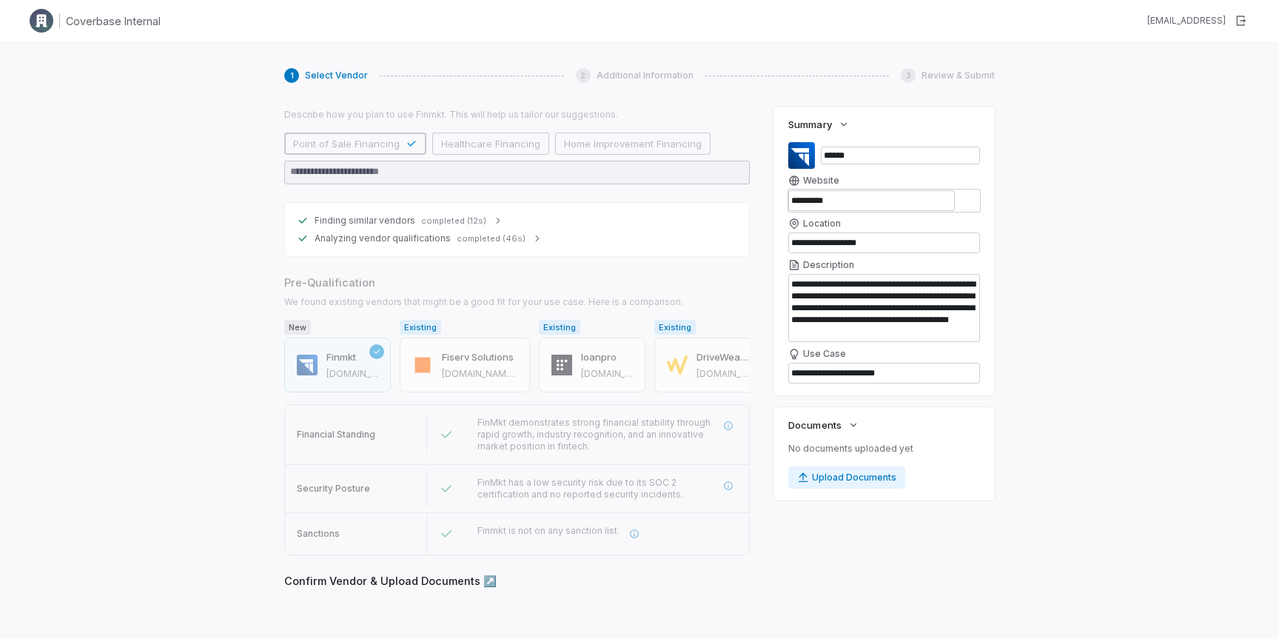
click at [303, 585] on div "Confirm Vendor & Upload Documents ↗️ Vendor info We filled out the vendor infor…" at bounding box center [516, 646] width 465 height 147
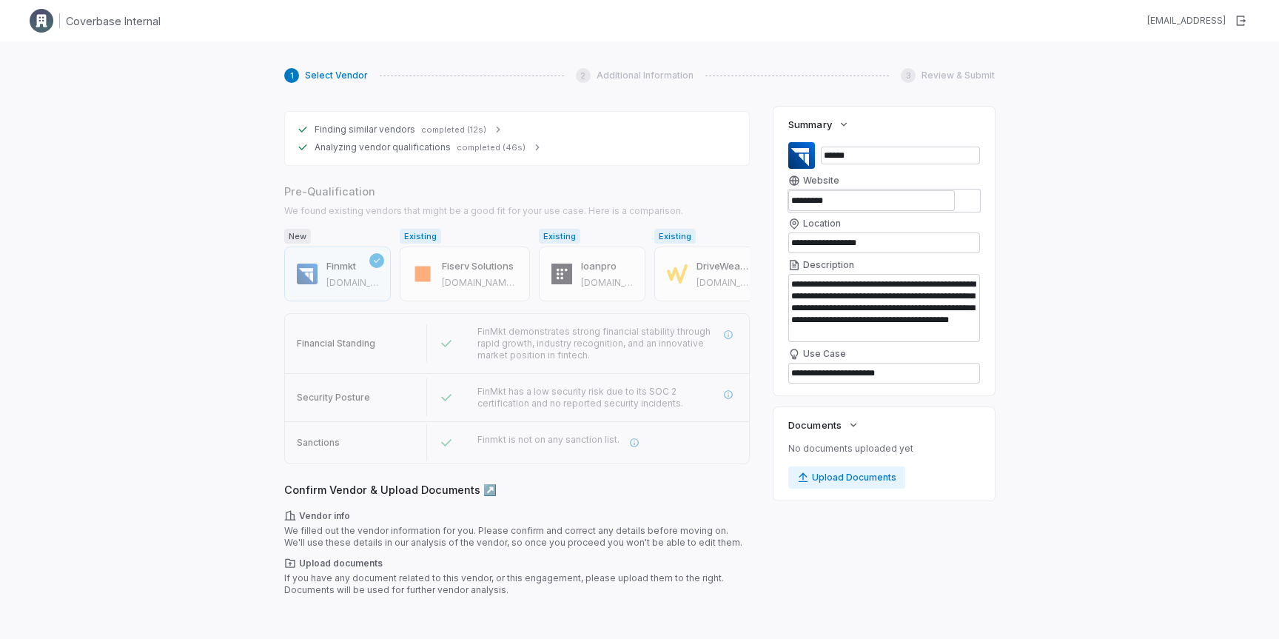
scroll to position [357, 0]
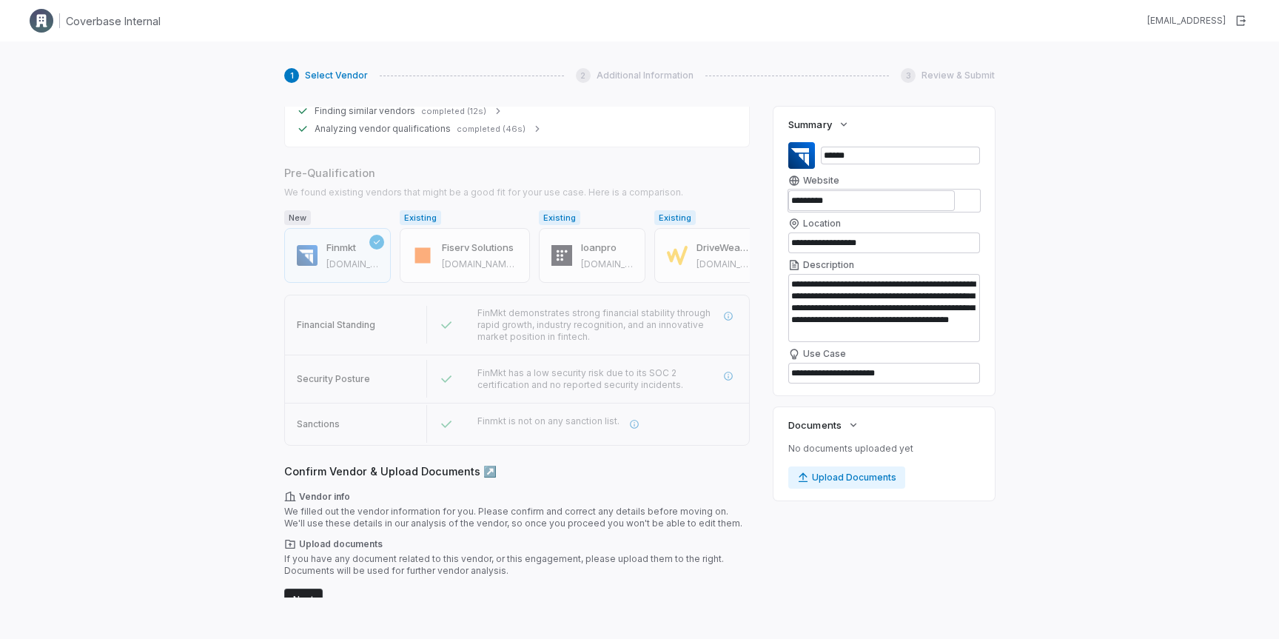
click at [304, 588] on button "Next" at bounding box center [303, 599] width 38 height 22
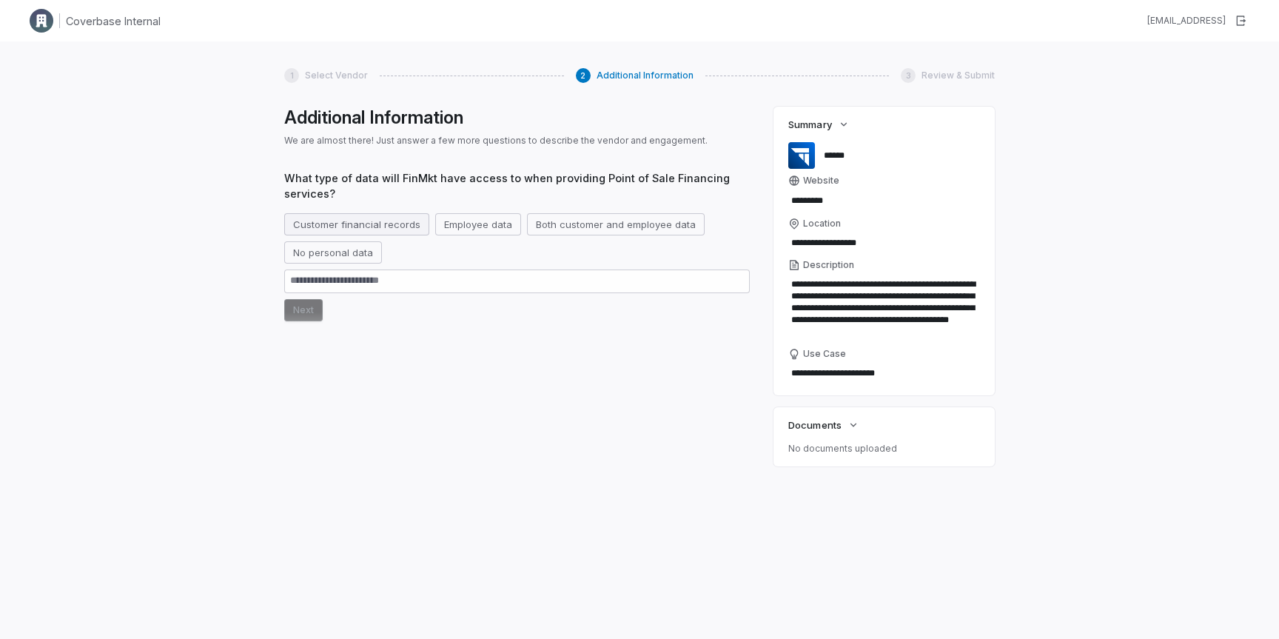
click at [377, 230] on button "Customer financial records" at bounding box center [356, 224] width 145 height 22
click at [309, 312] on button "Next" at bounding box center [303, 310] width 38 height 22
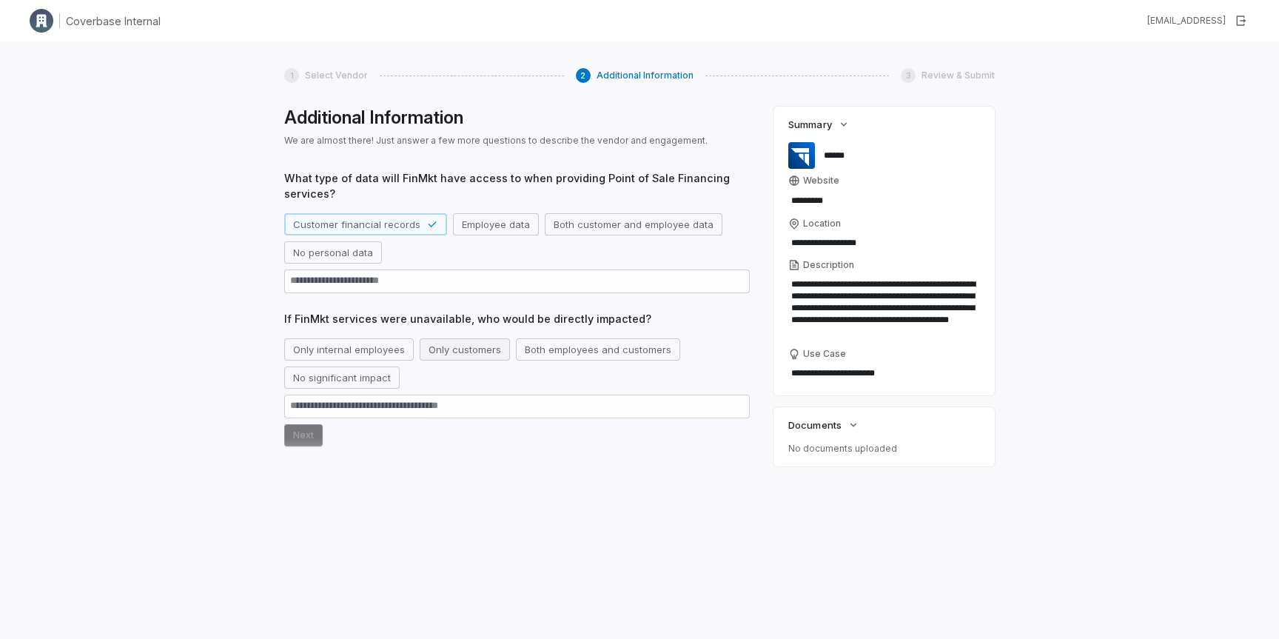
click at [450, 353] on button "Only customers" at bounding box center [465, 349] width 90 height 22
click at [377, 341] on button "Only internal employees" at bounding box center [348, 349] width 129 height 22
click at [320, 437] on button "Next" at bounding box center [303, 435] width 38 height 22
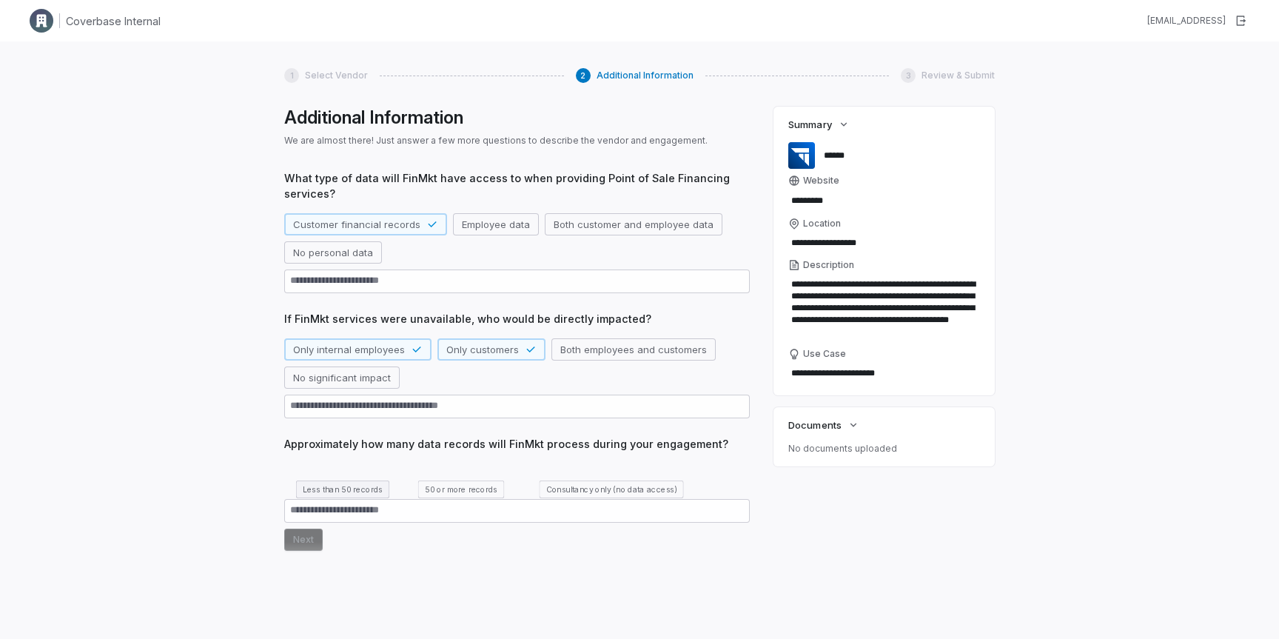
scroll to position [41, 0]
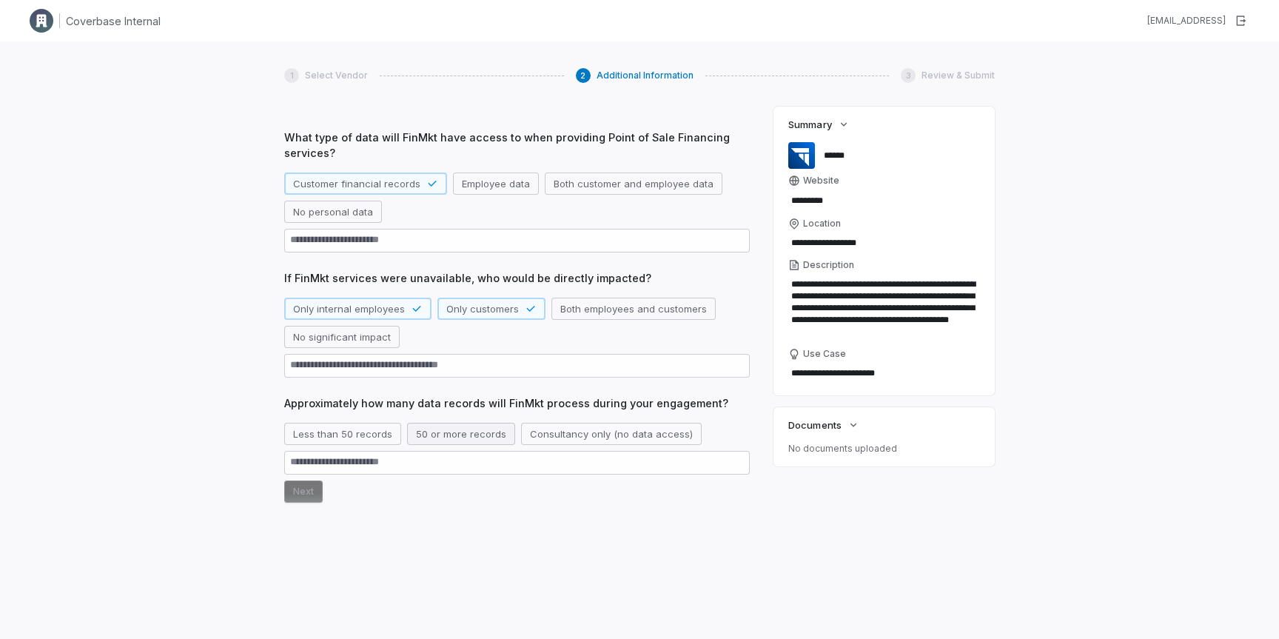
click at [436, 440] on button "50 or more records" at bounding box center [461, 434] width 108 height 22
click at [311, 497] on button "Next" at bounding box center [303, 491] width 38 height 22
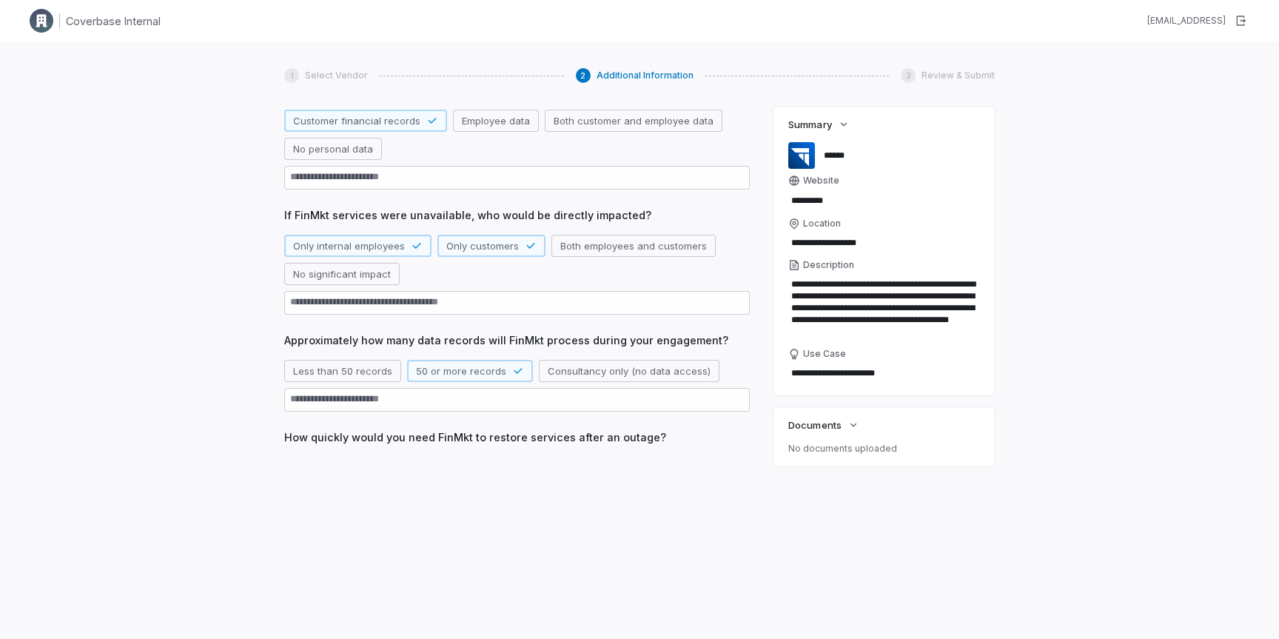
scroll to position [120, 0]
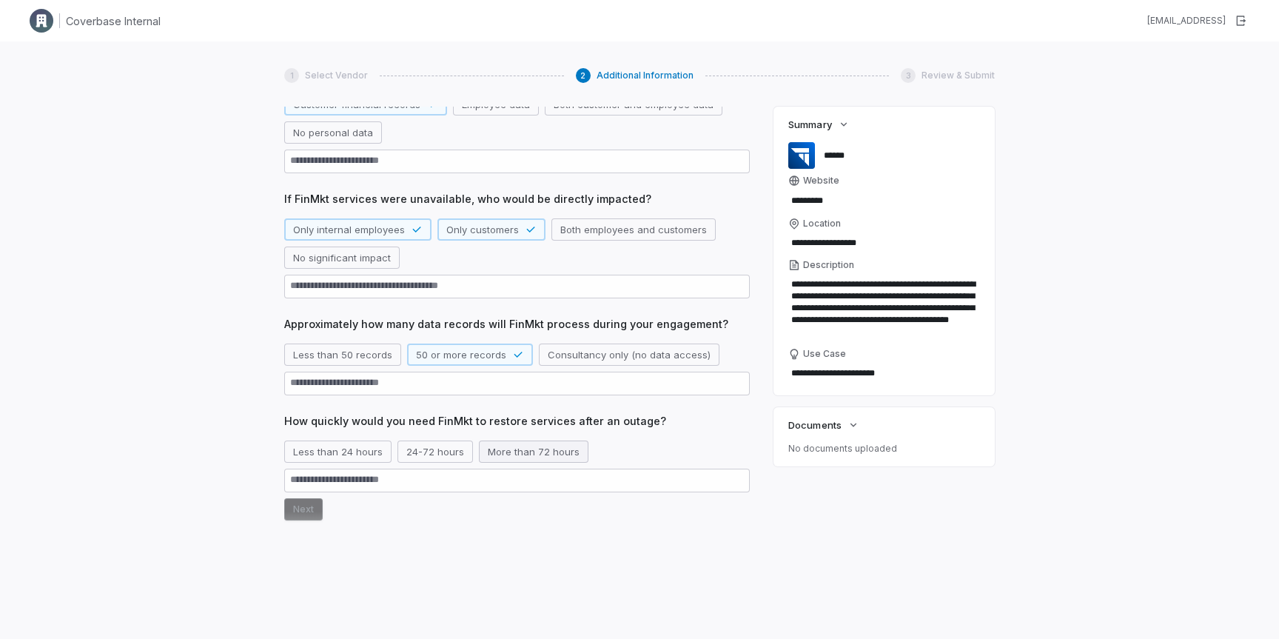
click at [497, 455] on button "More than 72 hours" at bounding box center [534, 451] width 110 height 22
click at [331, 448] on button "Less than 24 hours" at bounding box center [337, 451] width 107 height 22
click at [310, 507] on button "Next" at bounding box center [303, 509] width 38 height 22
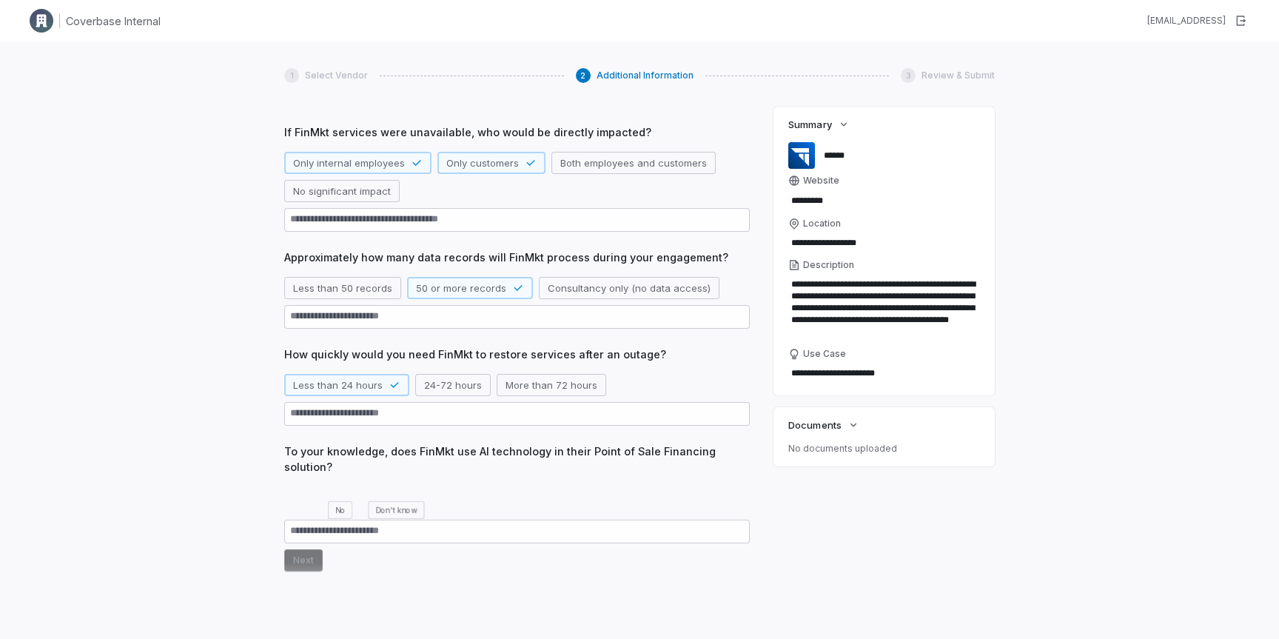
scroll to position [215, 0]
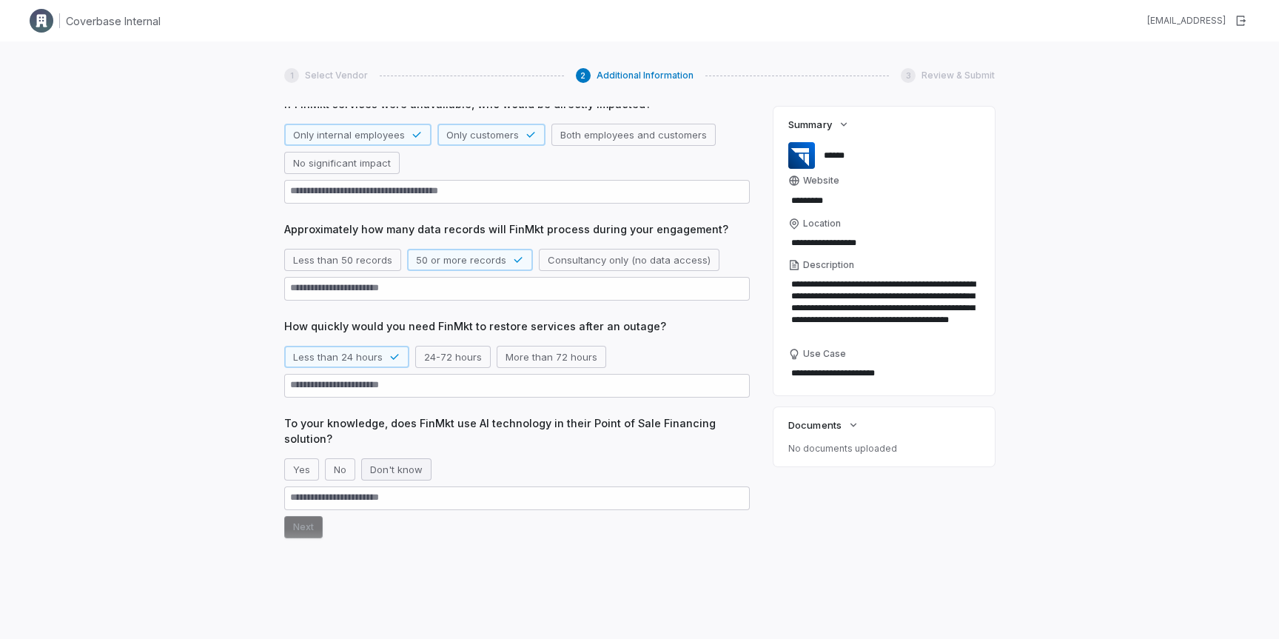
click at [375, 468] on button "Don't know" at bounding box center [396, 469] width 70 height 22
click at [308, 531] on button "Next" at bounding box center [303, 527] width 38 height 22
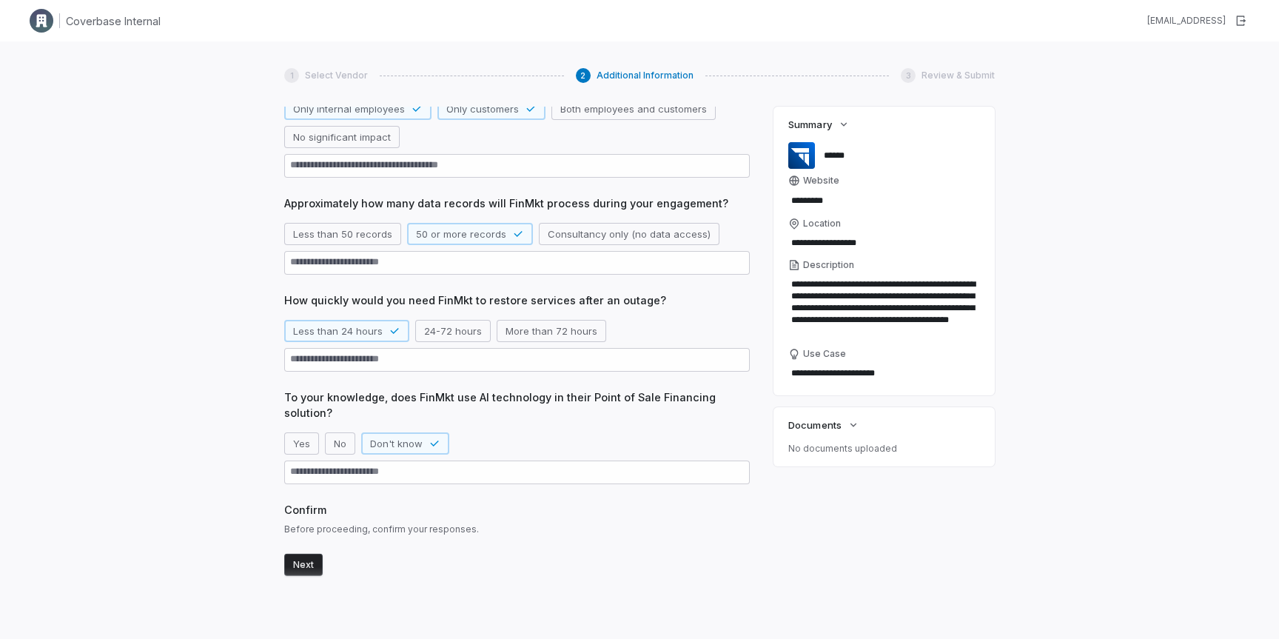
scroll to position [260, 0]
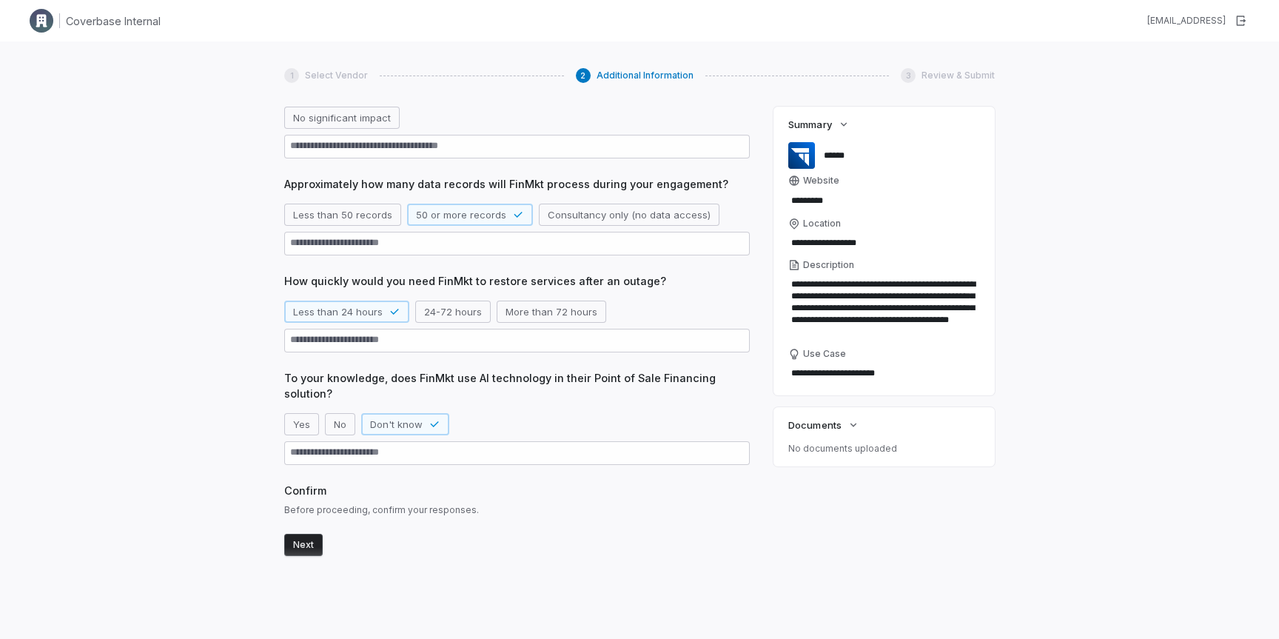
click at [307, 545] on button "Next" at bounding box center [303, 545] width 38 height 22
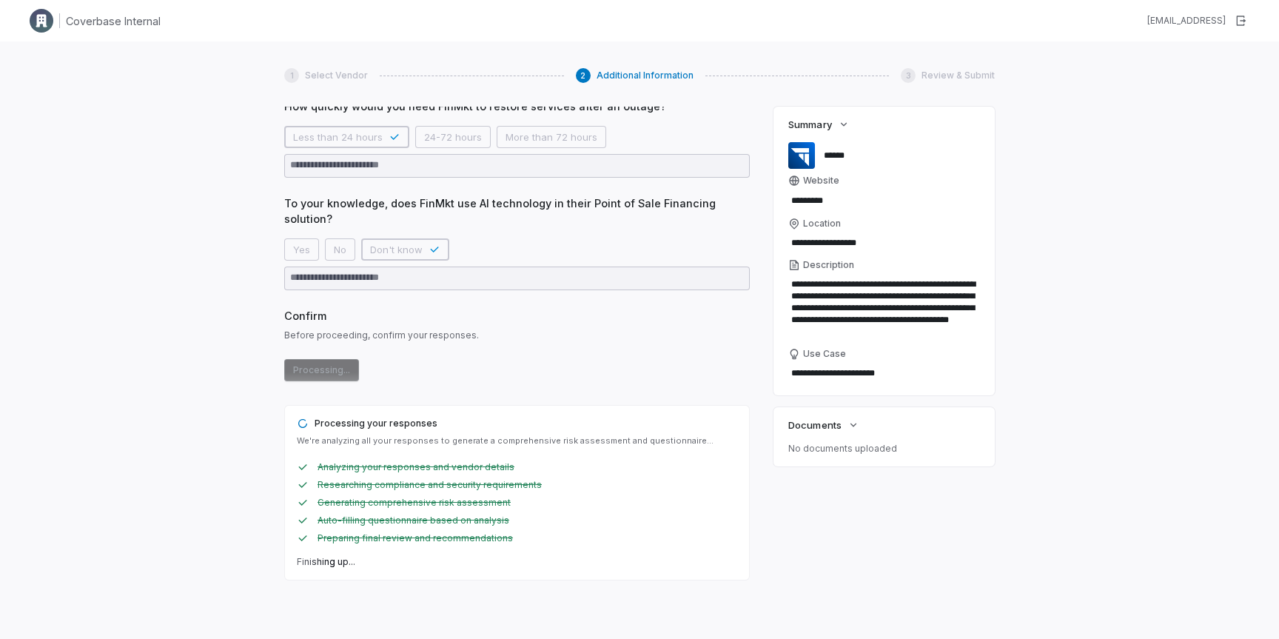
scroll to position [458, 0]
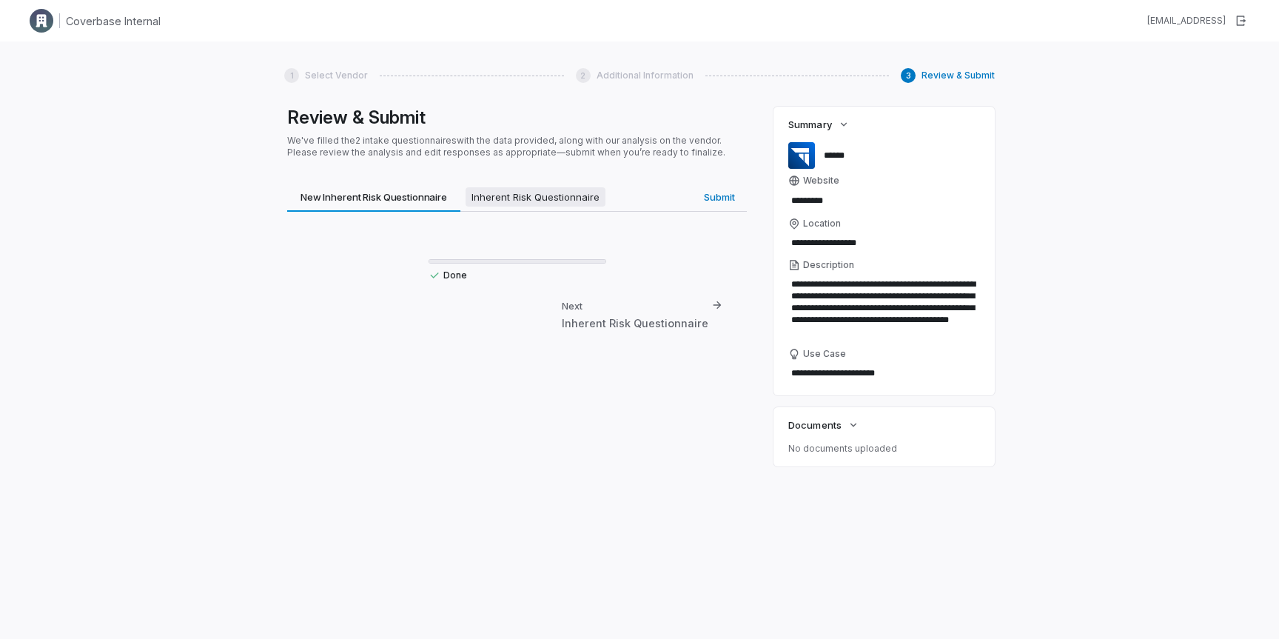
click at [533, 201] on span "Inherent Risk Questionnaire" at bounding box center [535, 196] width 140 height 19
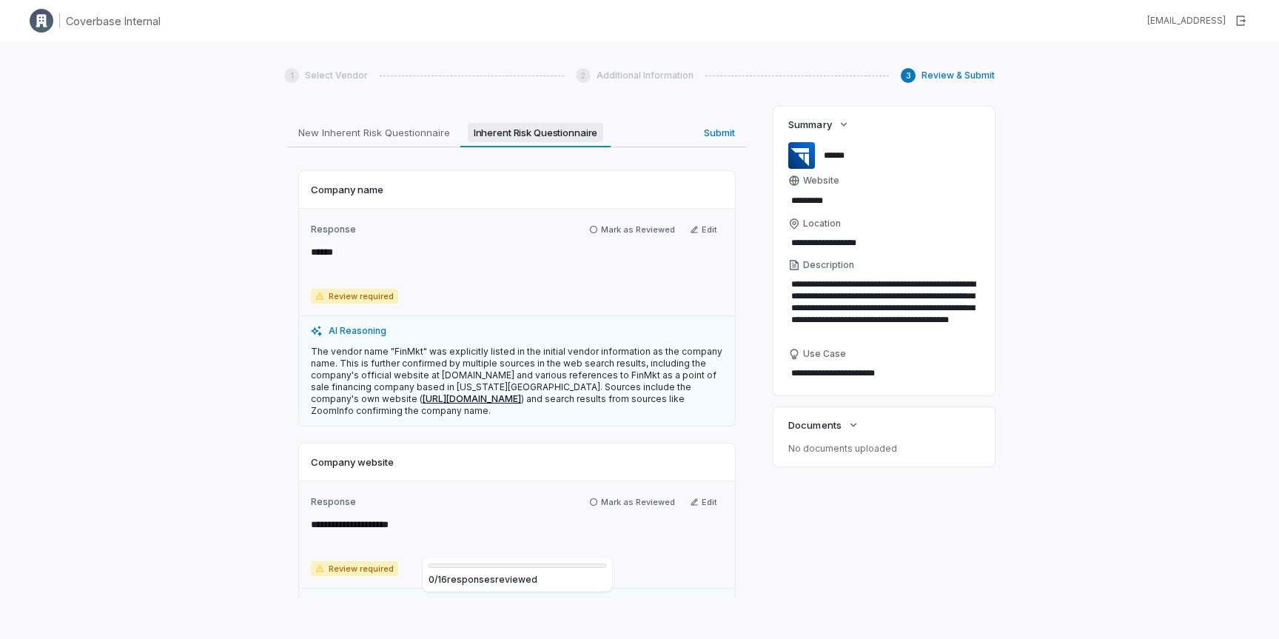
scroll to position [67, 0]
click at [354, 189] on span "Company name" at bounding box center [347, 186] width 73 height 13
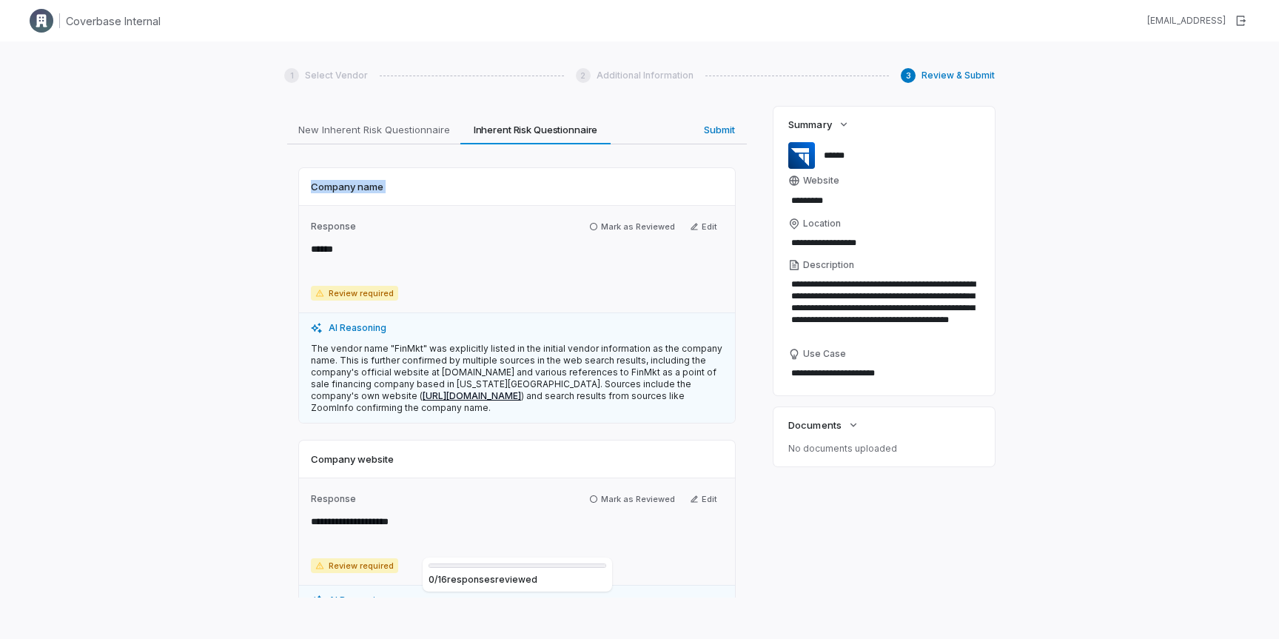
click at [354, 189] on span "Company name" at bounding box center [347, 186] width 73 height 13
click at [343, 297] on span "Review required" at bounding box center [354, 293] width 87 height 15
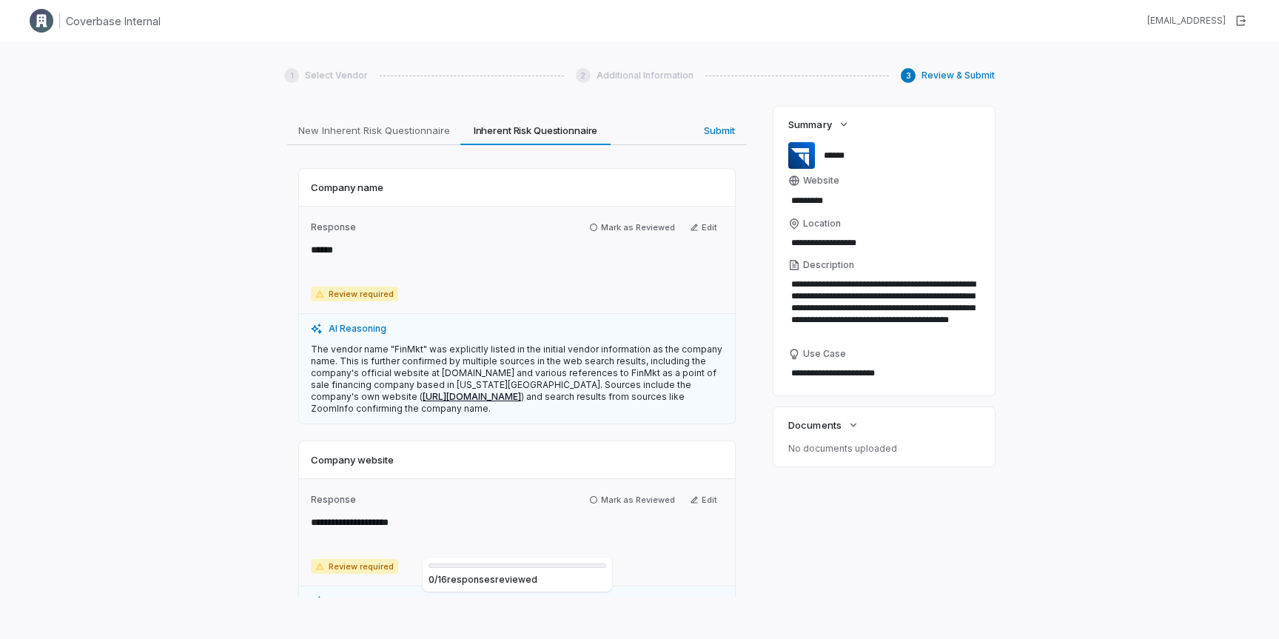
click at [369, 363] on p "The vendor name "FinMkt" was explicitly listed in the initial vendor informatio…" at bounding box center [517, 378] width 412 height 71
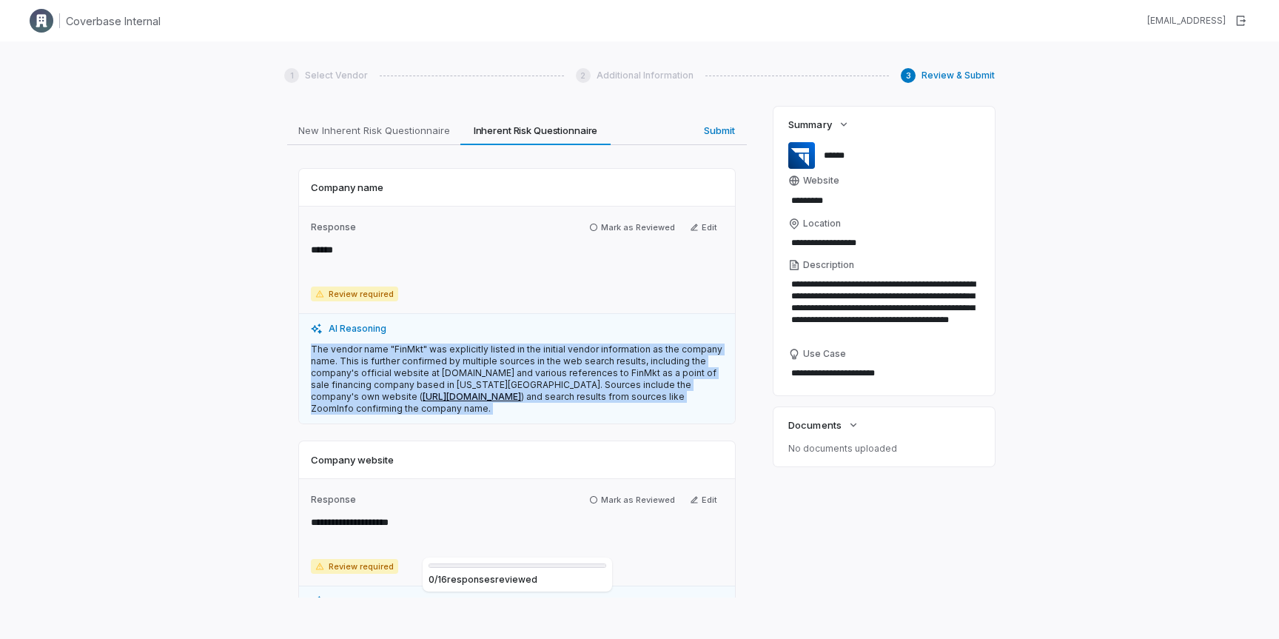
click at [369, 363] on p "The vendor name "FinMkt" was explicitly listed in the initial vendor informatio…" at bounding box center [517, 378] width 412 height 71
click at [372, 353] on p "The vendor name "FinMkt" was explicitly listed in the initial vendor informatio…" at bounding box center [517, 378] width 412 height 71
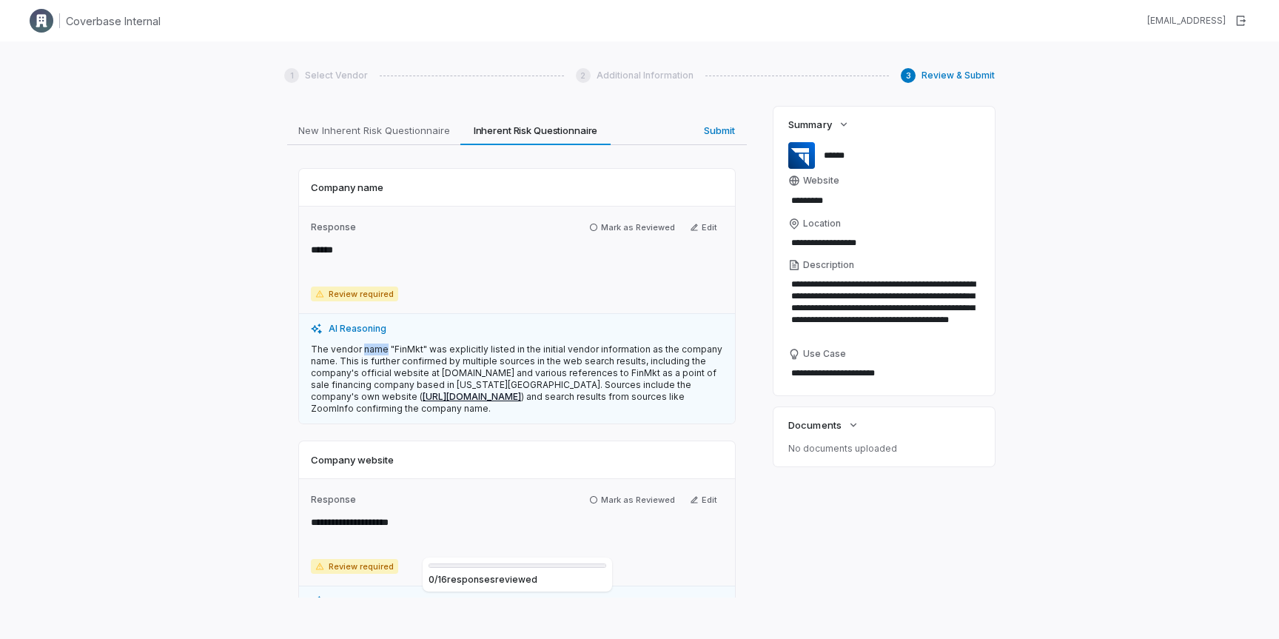
click at [372, 353] on p "The vendor name "FinMkt" was explicitly listed in the initial vendor informatio…" at bounding box center [517, 378] width 412 height 71
click at [597, 226] on icon "button" at bounding box center [593, 227] width 9 height 9
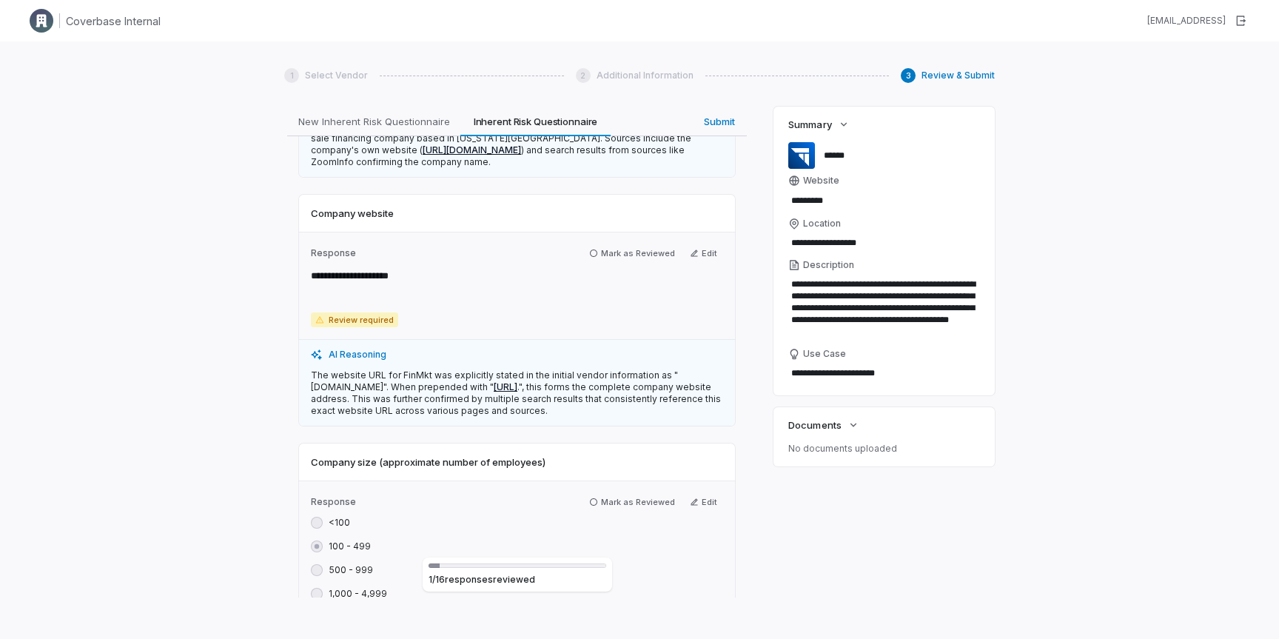
scroll to position [345, 0]
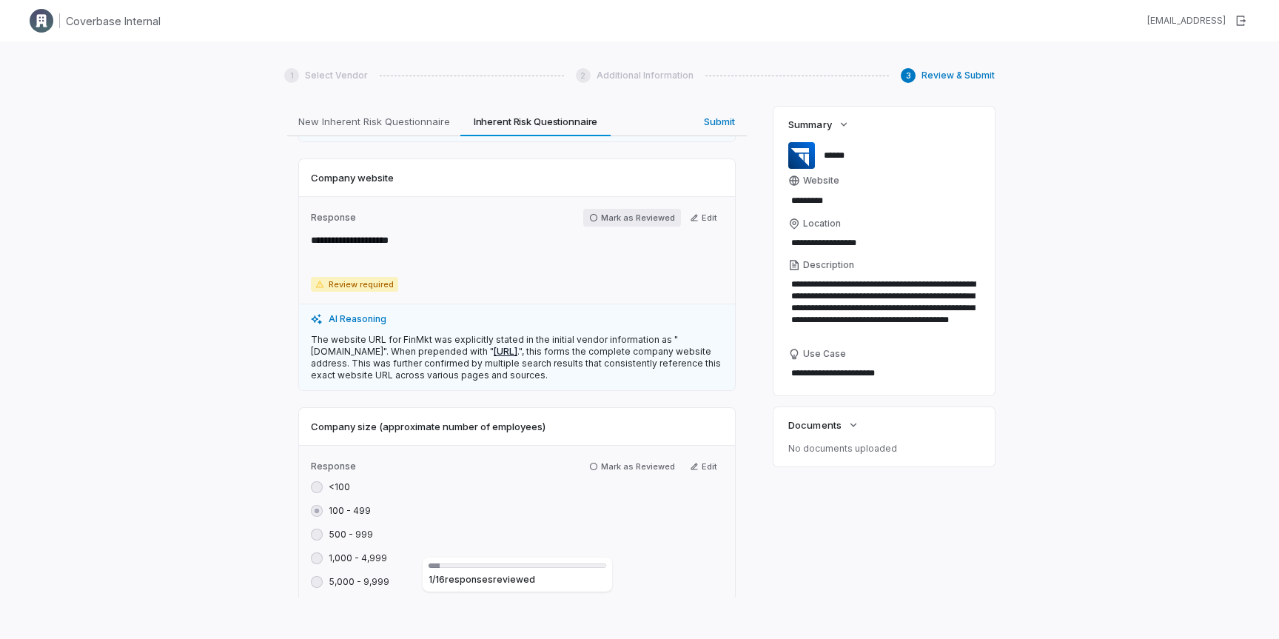
click at [630, 221] on button "Mark as Reviewed" at bounding box center [632, 218] width 98 height 18
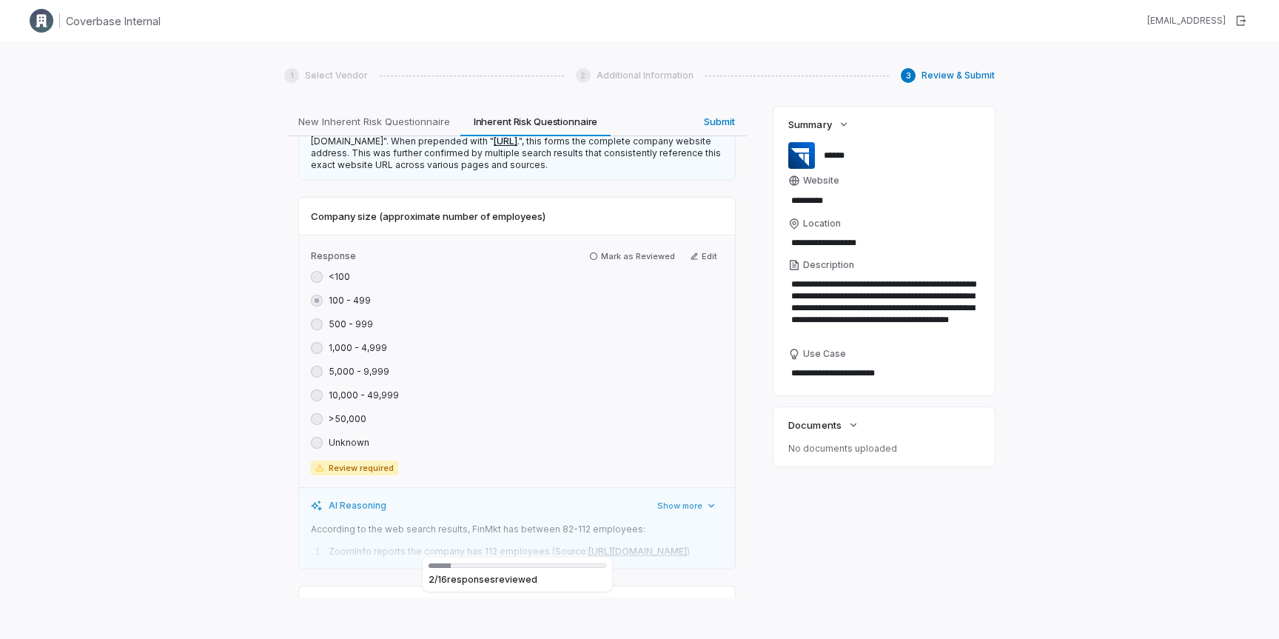
scroll to position [625, 0]
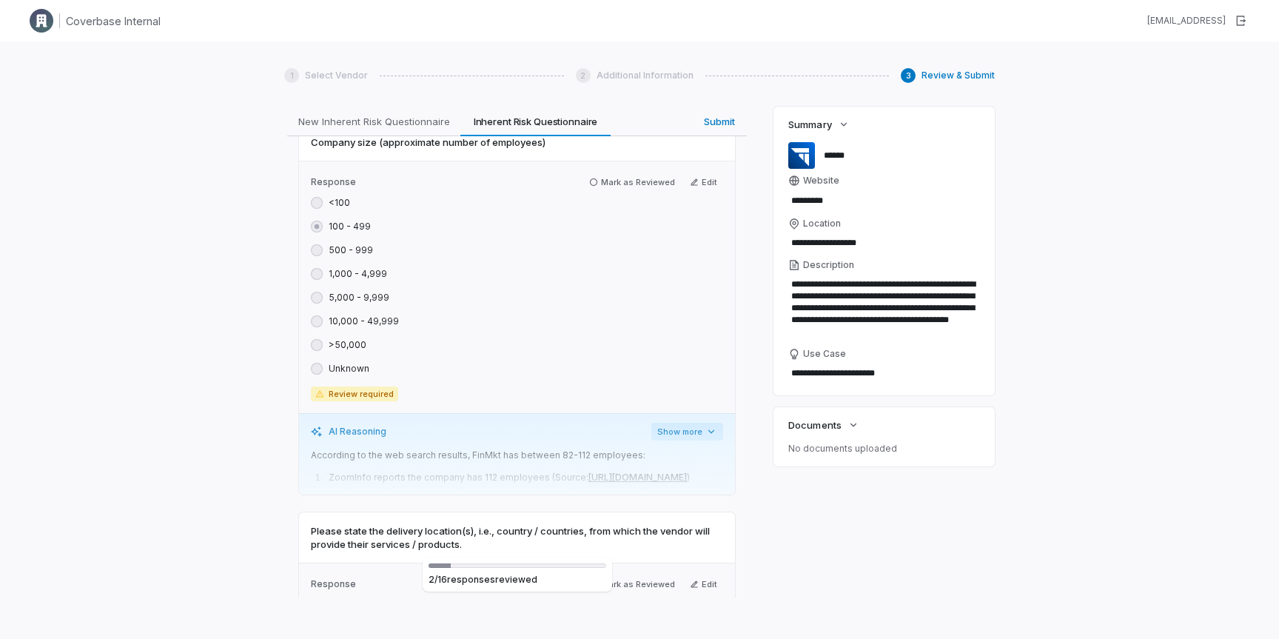
click at [660, 432] on button "Show more" at bounding box center [687, 432] width 72 height 18
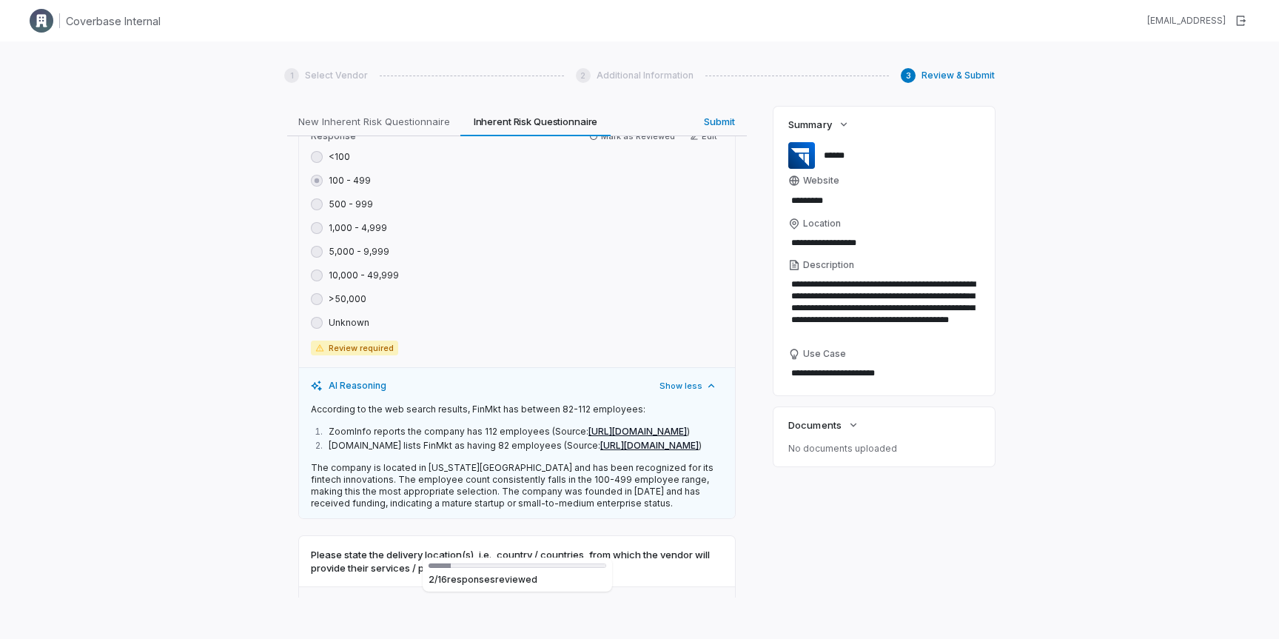
scroll to position [684, 0]
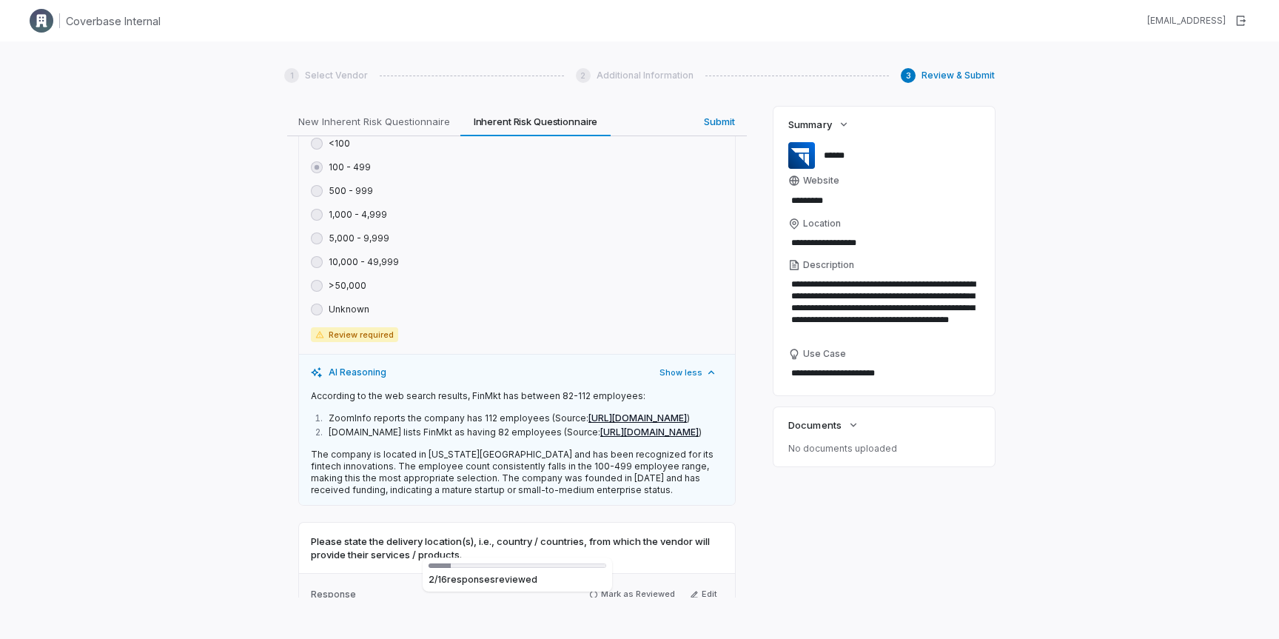
click at [393, 417] on li "ZoomInfo reports the company has 112 employees (Source: https://www.zoominfo.co…" at bounding box center [524, 418] width 398 height 12
click at [366, 438] on li "Growjo.com lists FinMkt as having 82 employees (Source: https://growjo.com/comp…" at bounding box center [524, 432] width 398 height 12
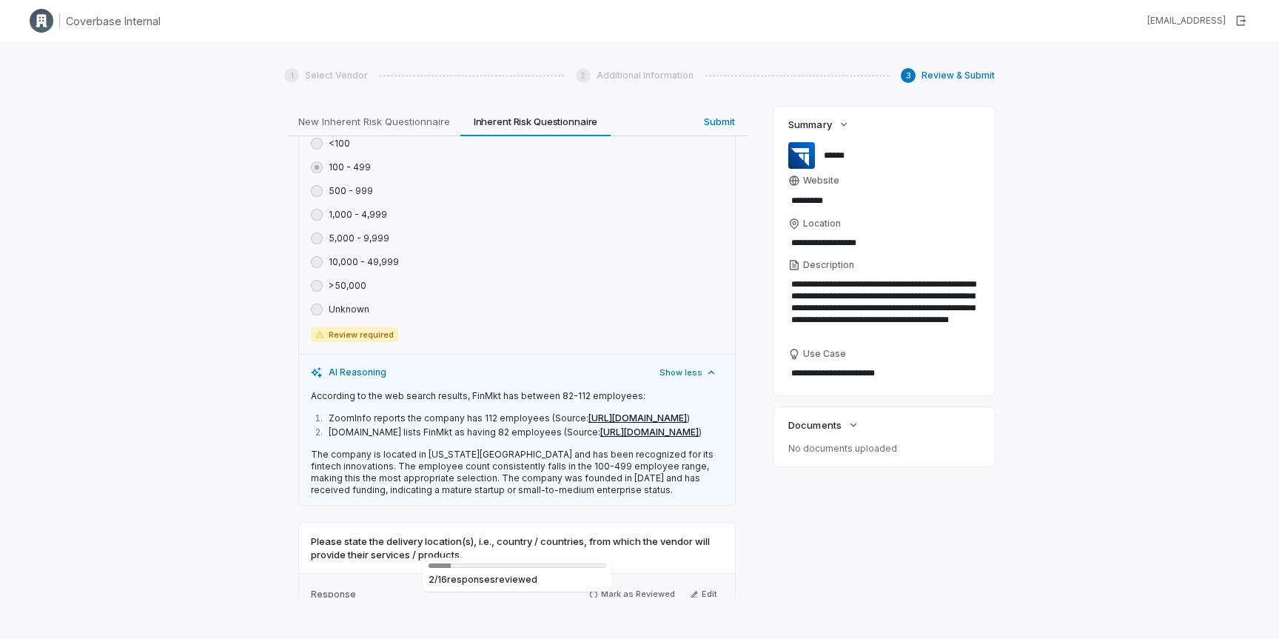
click at [485, 417] on li "ZoomInfo reports the company has 112 employees (Source: https://www.zoominfo.co…" at bounding box center [524, 418] width 398 height 12
click at [480, 438] on li "Growjo.com lists FinMkt as having 82 employees (Source: https://growjo.com/comp…" at bounding box center [524, 432] width 398 height 12
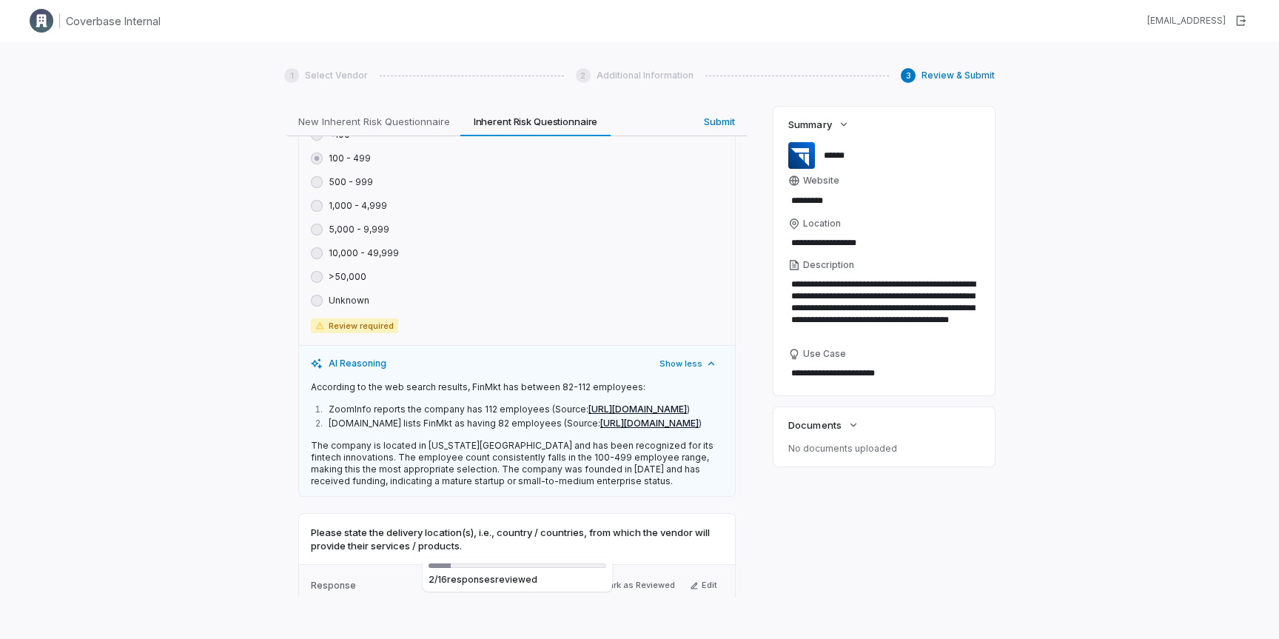
click at [501, 487] on p "The company is located in New York City and has been recognized for its fintech…" at bounding box center [517, 463] width 412 height 47
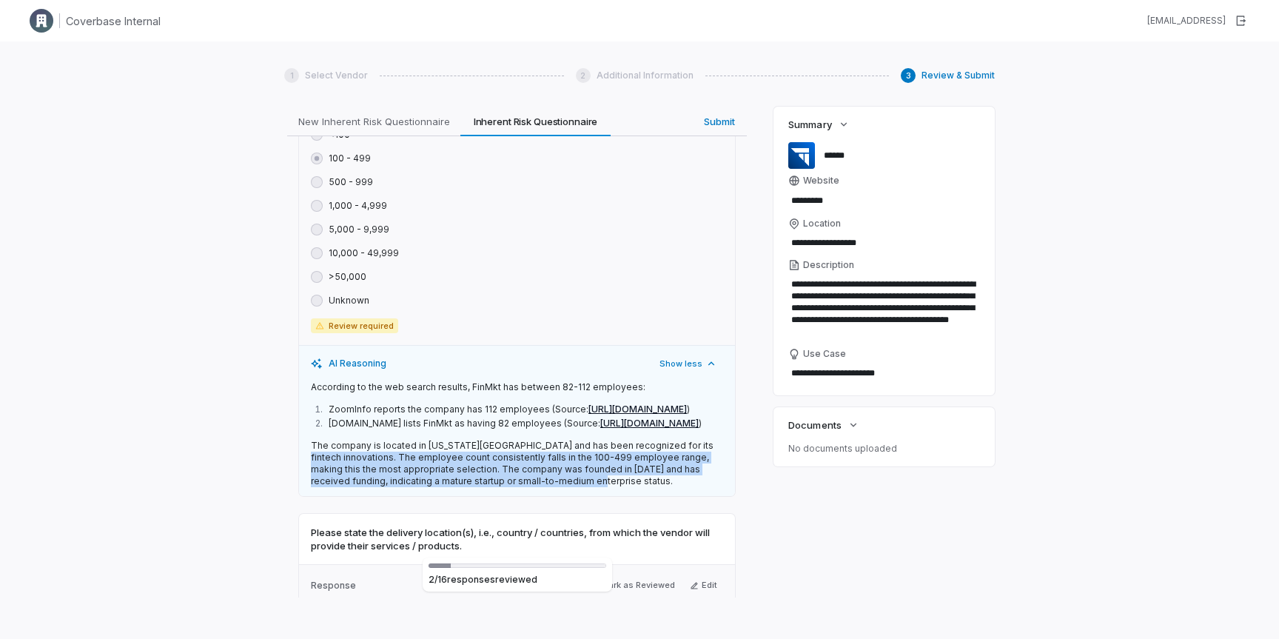
drag, startPoint x: 675, startPoint y: 469, endPoint x: 674, endPoint y: 501, distance: 31.8
click at [674, 487] on p "The company is located in New York City and has been recognized for its fintech…" at bounding box center [517, 463] width 412 height 47
click at [524, 487] on p "The company is located in New York City and has been recognized for its fintech…" at bounding box center [517, 463] width 412 height 47
drag, startPoint x: 427, startPoint y: 492, endPoint x: 520, endPoint y: 520, distance: 97.4
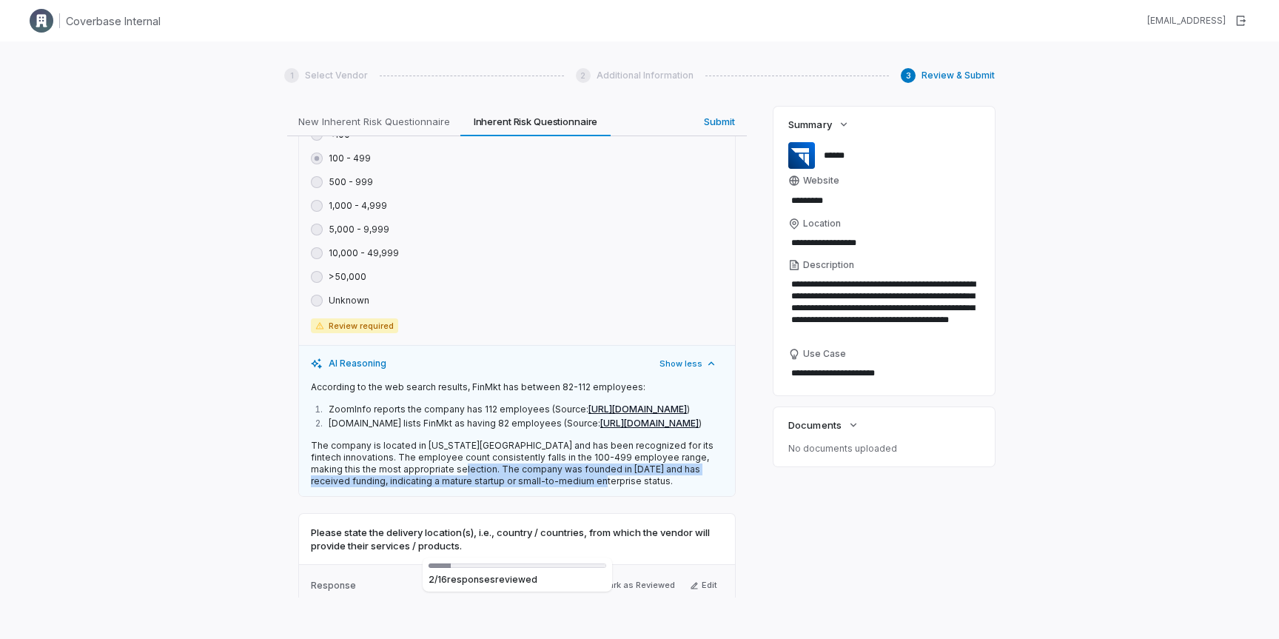
click at [531, 487] on p "The company is located in New York City and has been recognized for its fintech…" at bounding box center [517, 463] width 412 height 47
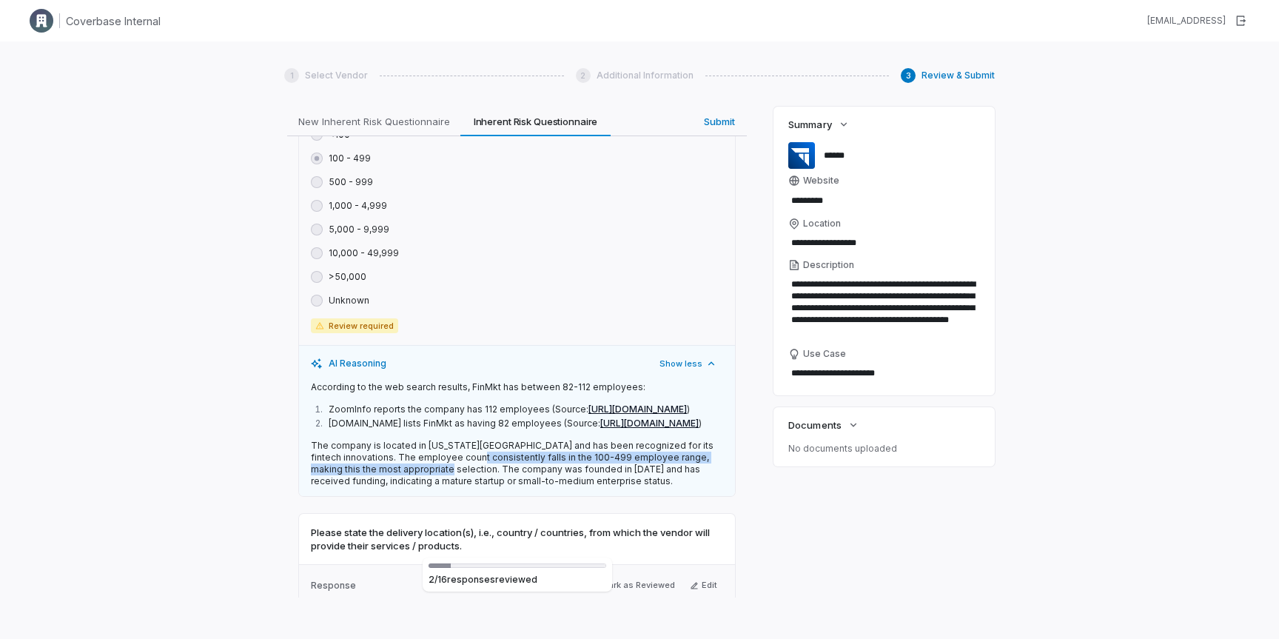
drag, startPoint x: 431, startPoint y: 485, endPoint x: 418, endPoint y: 492, distance: 14.2
click at [418, 487] on p "The company is located in New York City and has been recognized for its fintech…" at bounding box center [517, 463] width 412 height 47
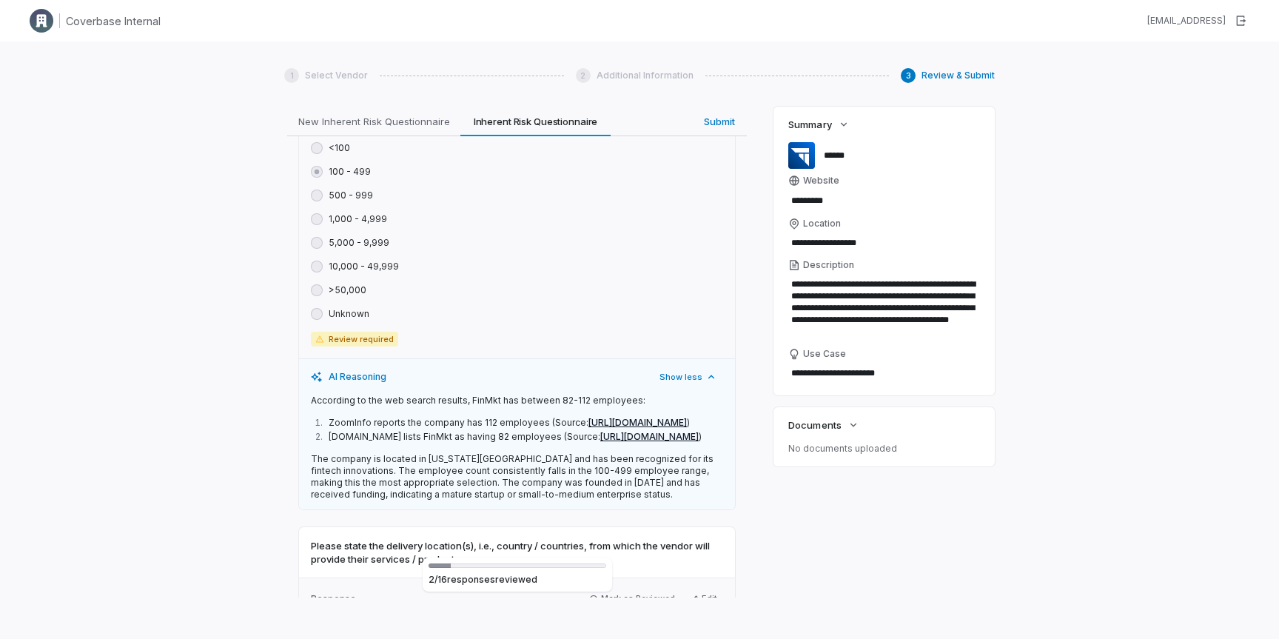
click at [418, 492] on p "The company is located in New York City and has been recognized for its fintech…" at bounding box center [517, 476] width 412 height 47
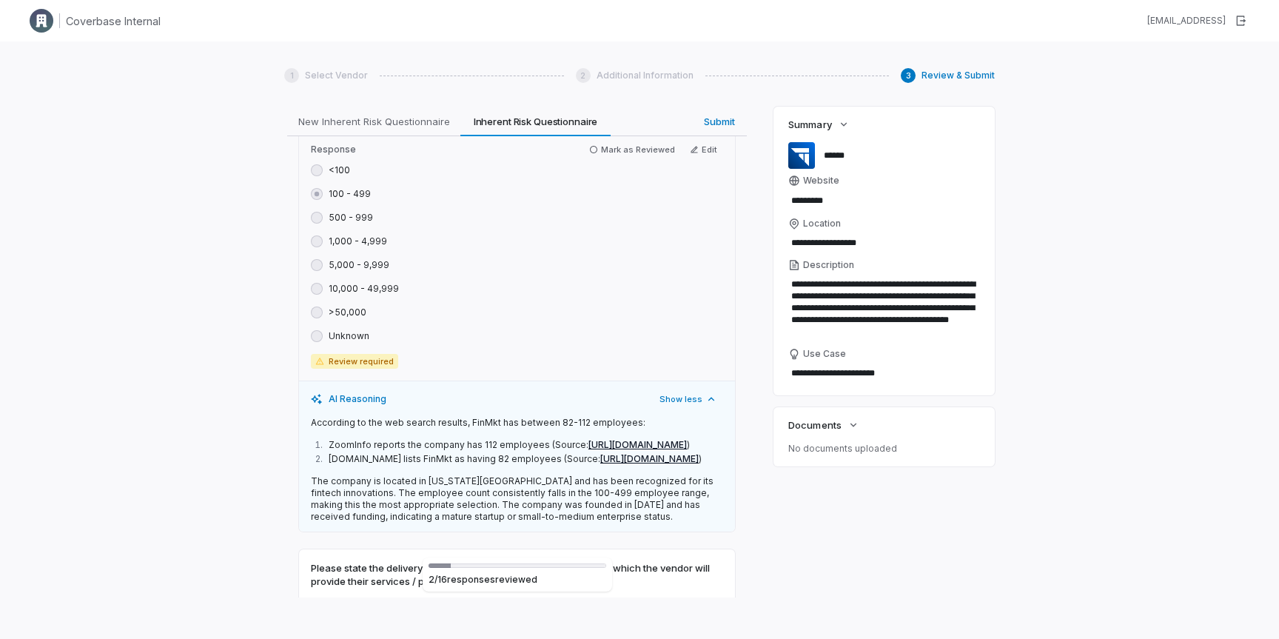
scroll to position [656, 0]
click at [598, 155] on icon "button" at bounding box center [593, 151] width 9 height 9
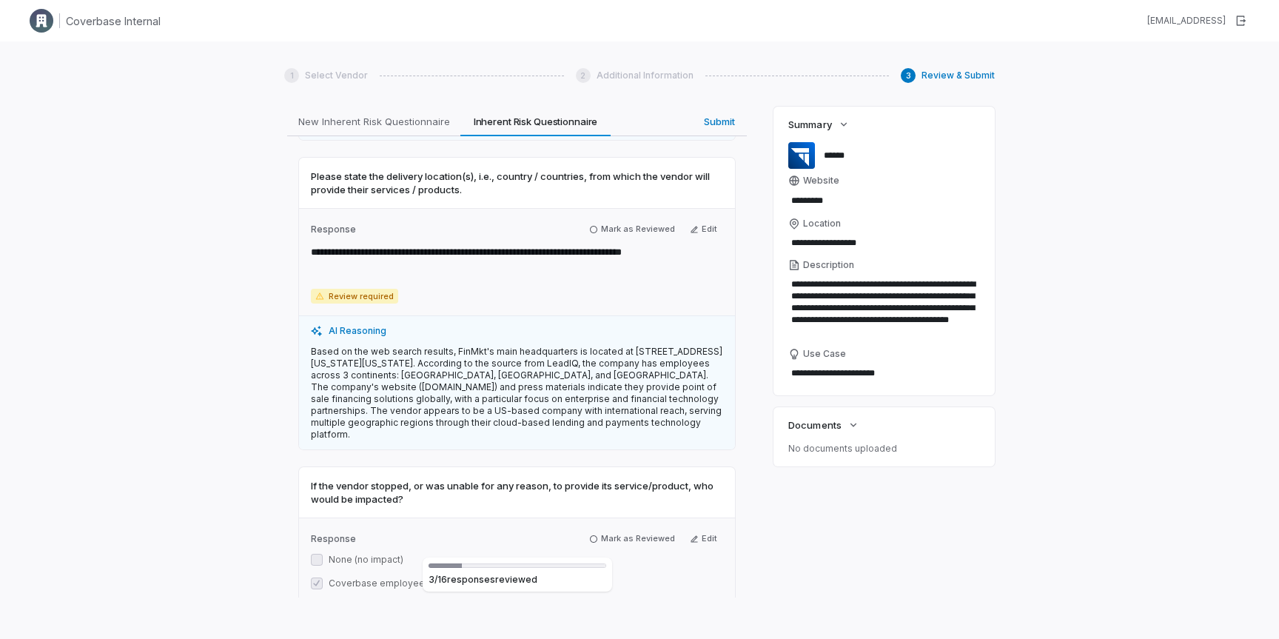
scroll to position [1046, 0]
click at [630, 238] on button "Mark as Reviewed" at bounding box center [632, 229] width 98 height 18
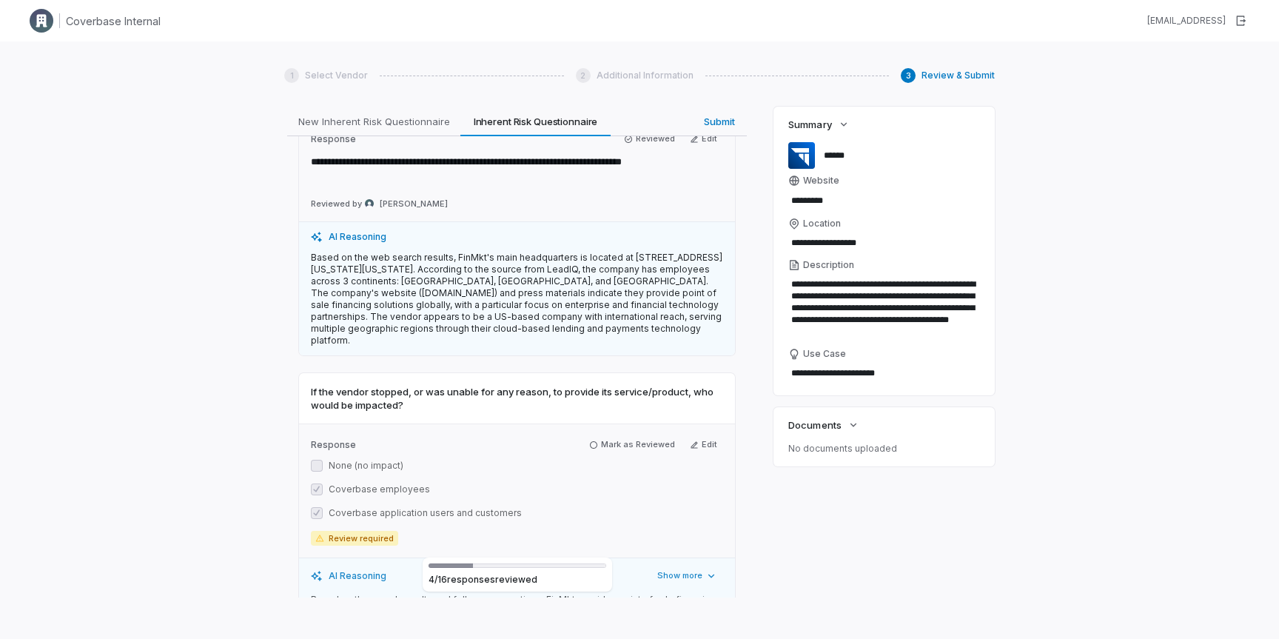
scroll to position [1224, 0]
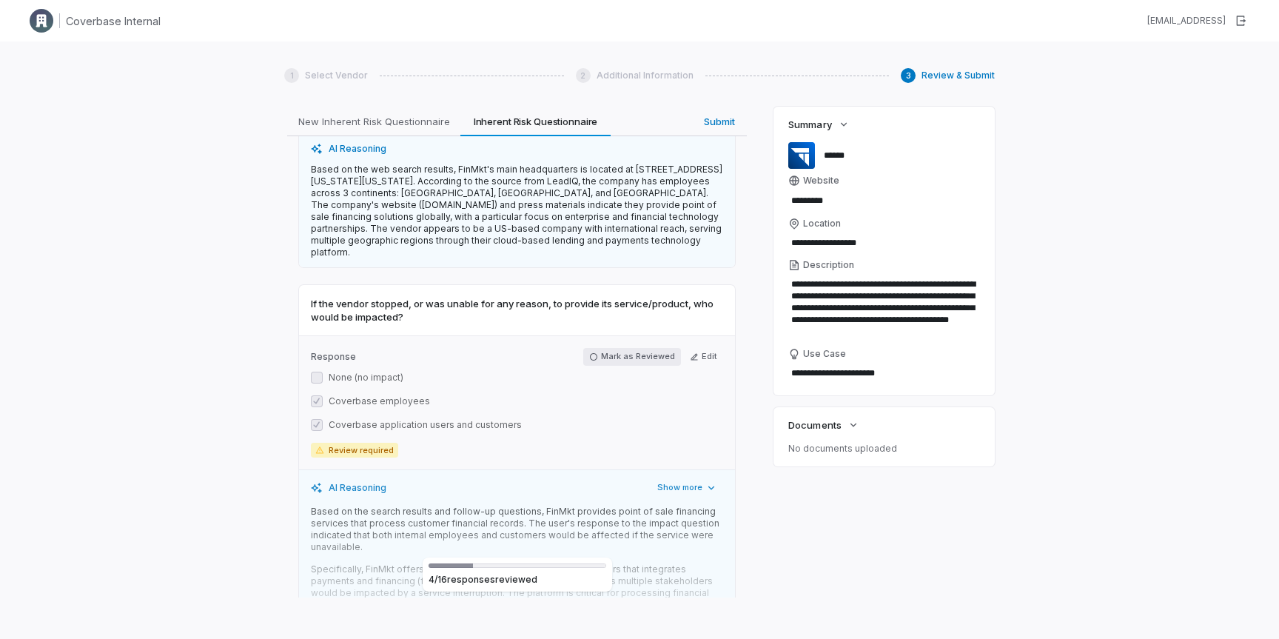
click at [625, 366] on button "Mark as Reviewed" at bounding box center [632, 357] width 98 height 18
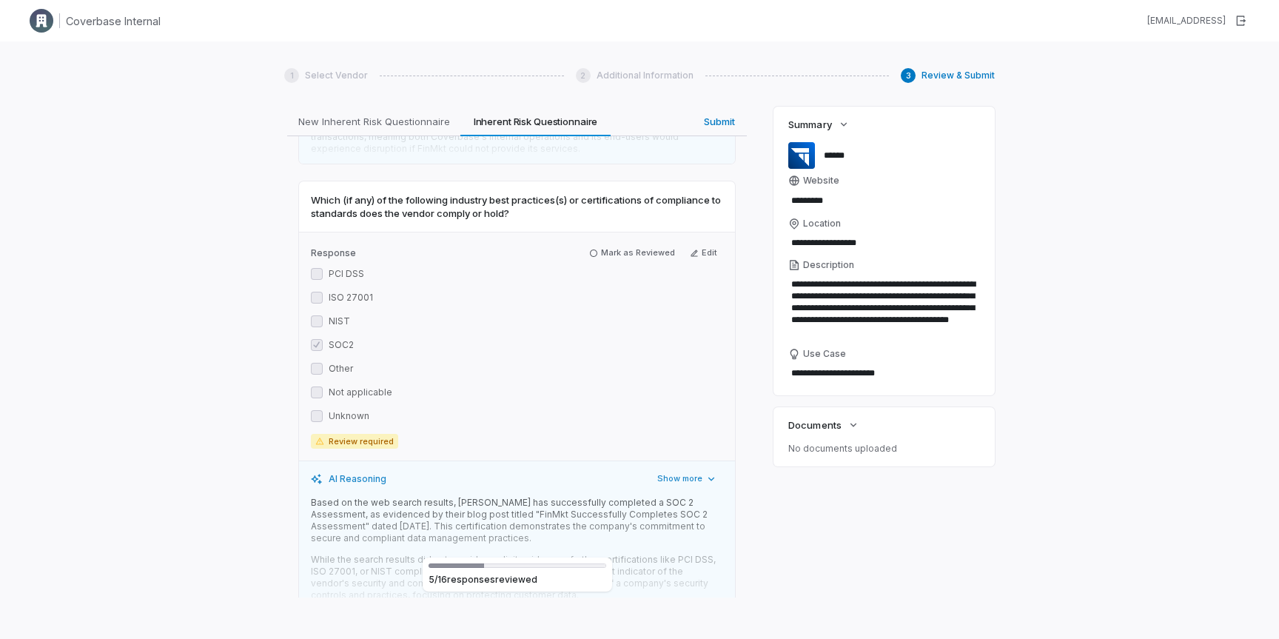
scroll to position [1731, 0]
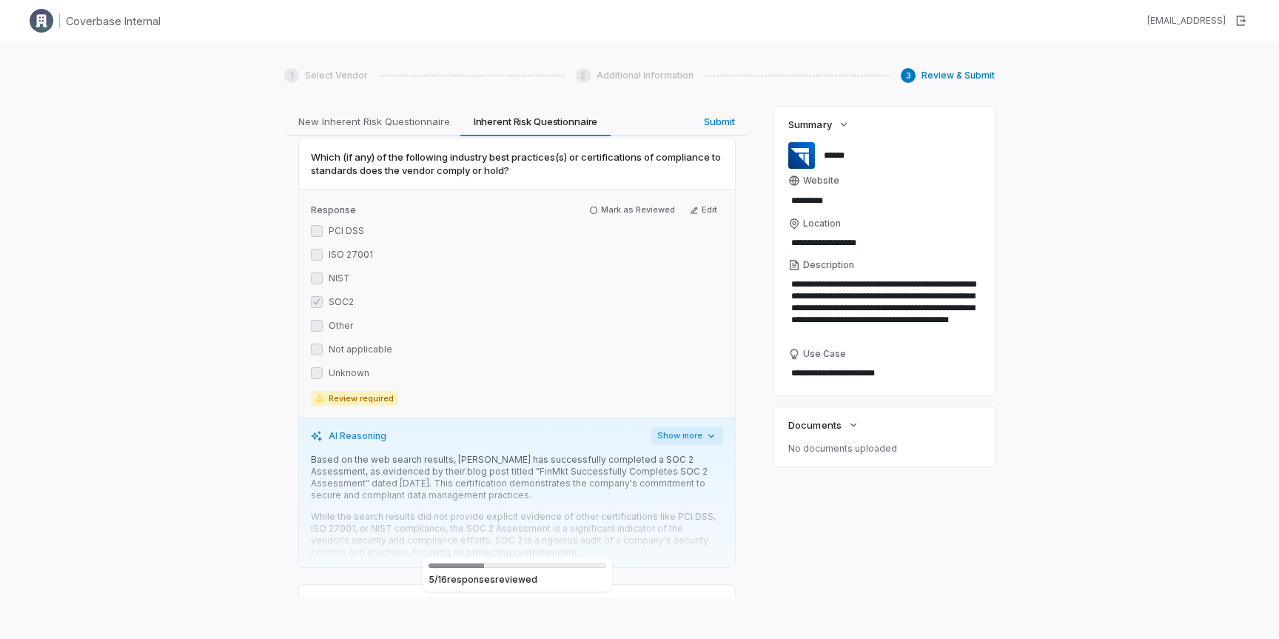
click at [677, 445] on button "Show more" at bounding box center [687, 436] width 72 height 18
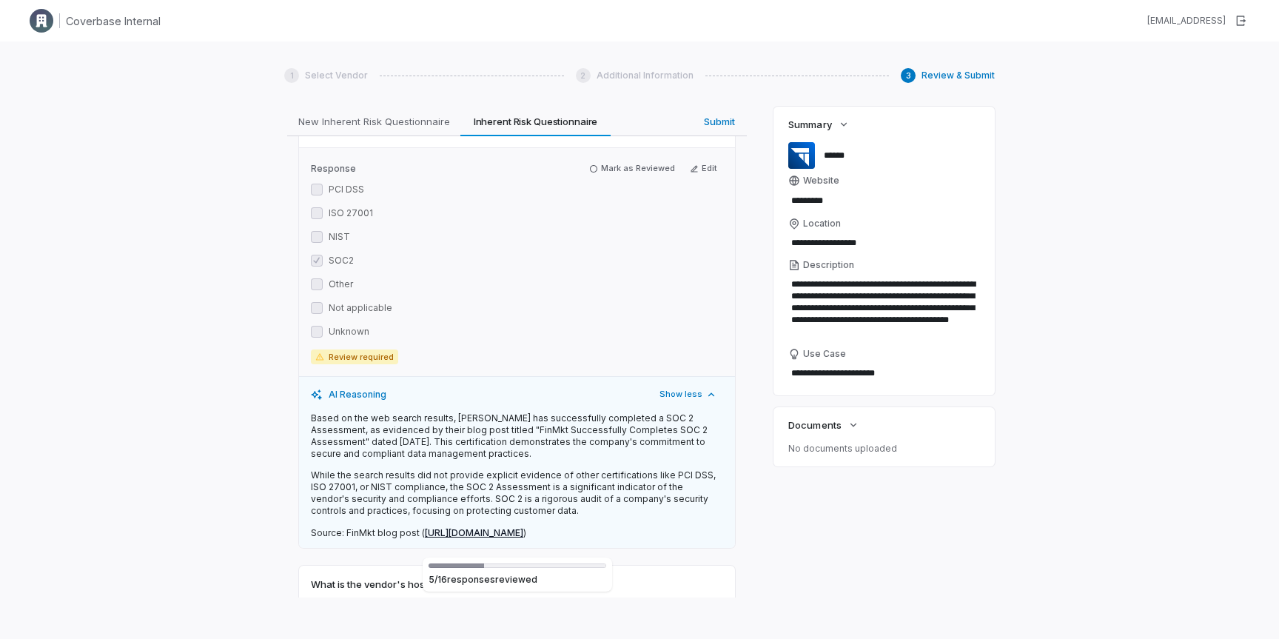
scroll to position [1782, 0]
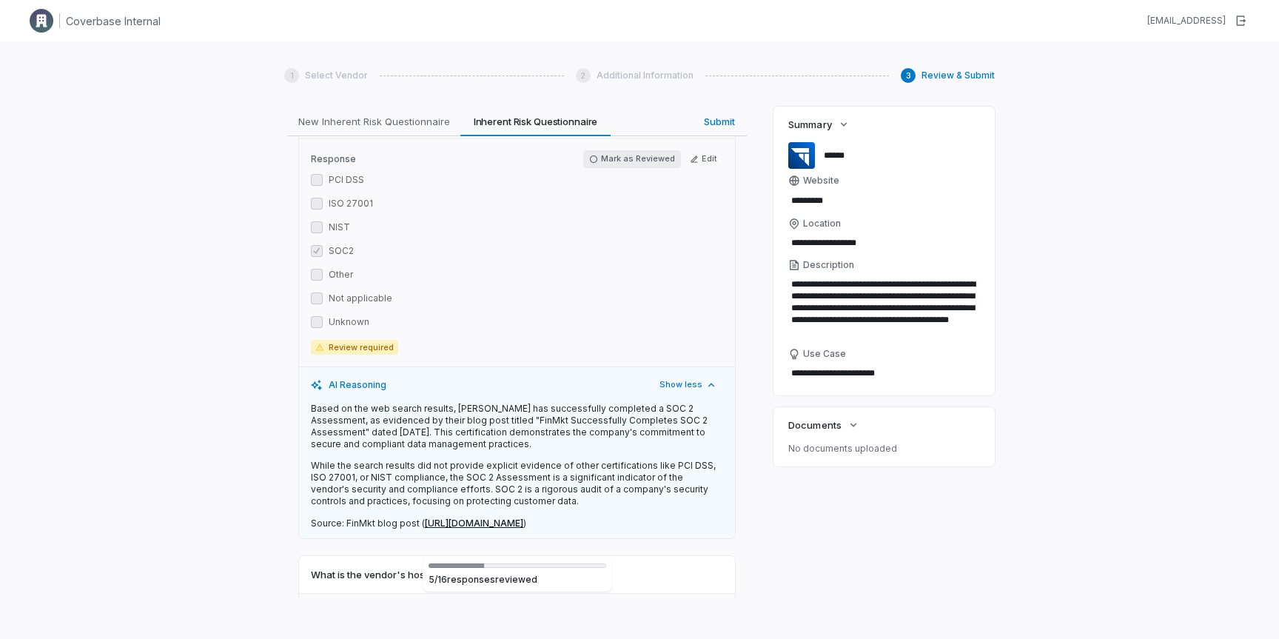
click at [646, 168] on button "Mark as Reviewed" at bounding box center [632, 159] width 98 height 18
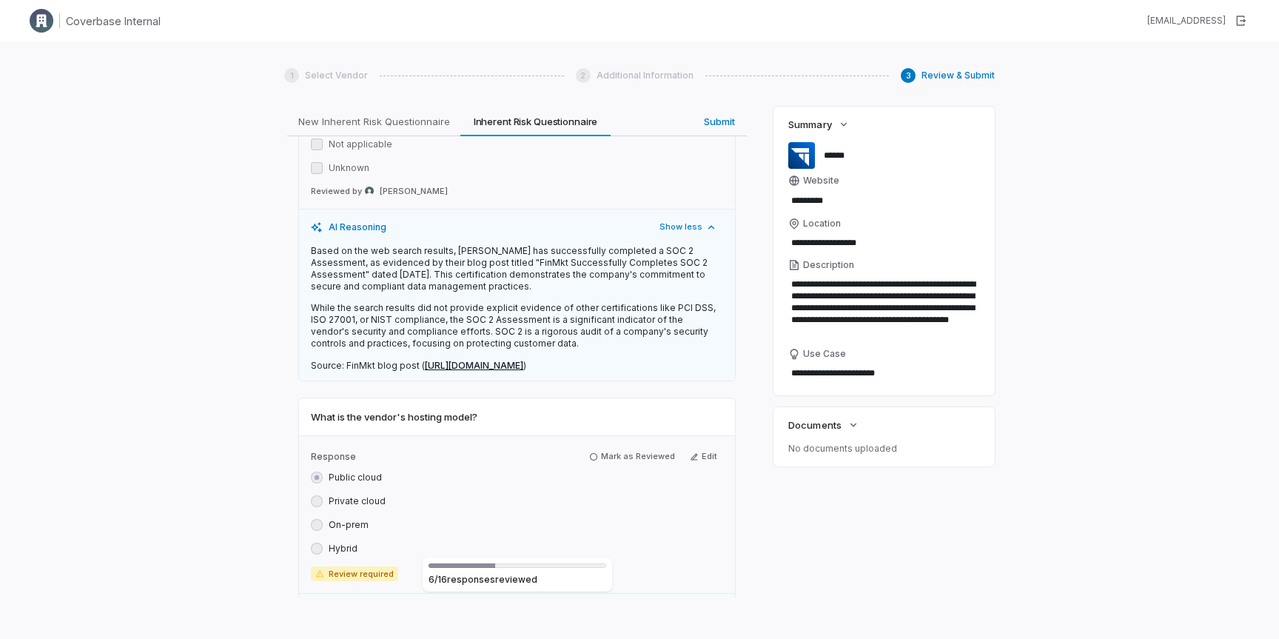
scroll to position [2040, 0]
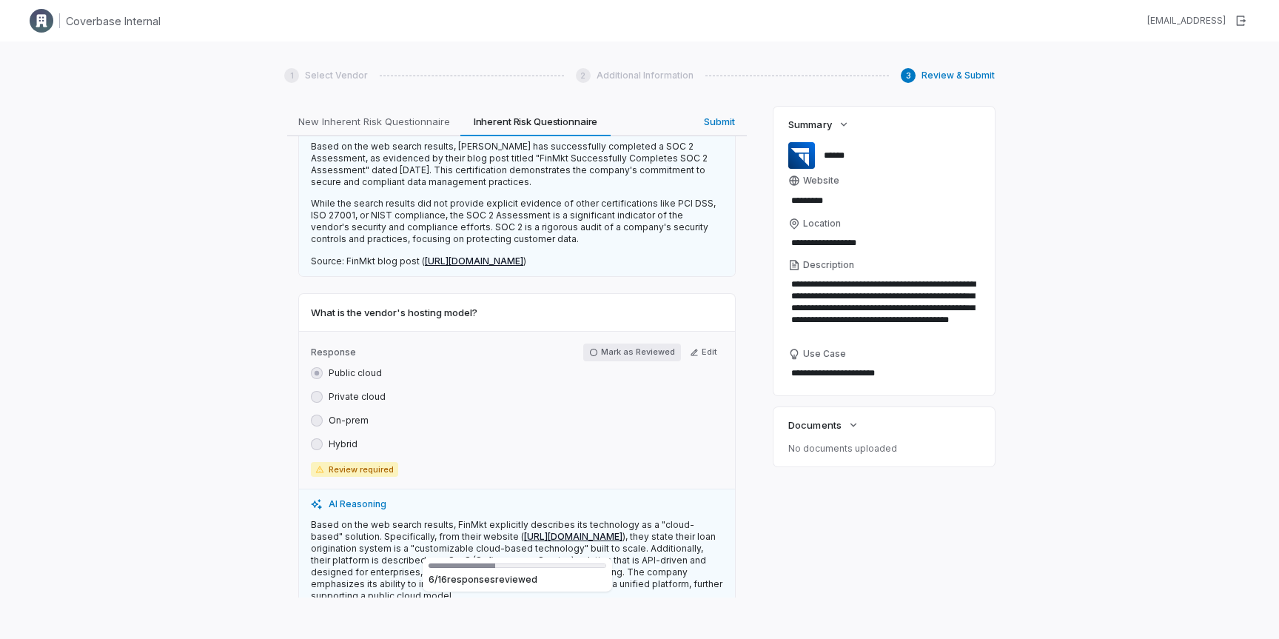
click at [647, 361] on button "Mark as Reviewed" at bounding box center [632, 352] width 98 height 18
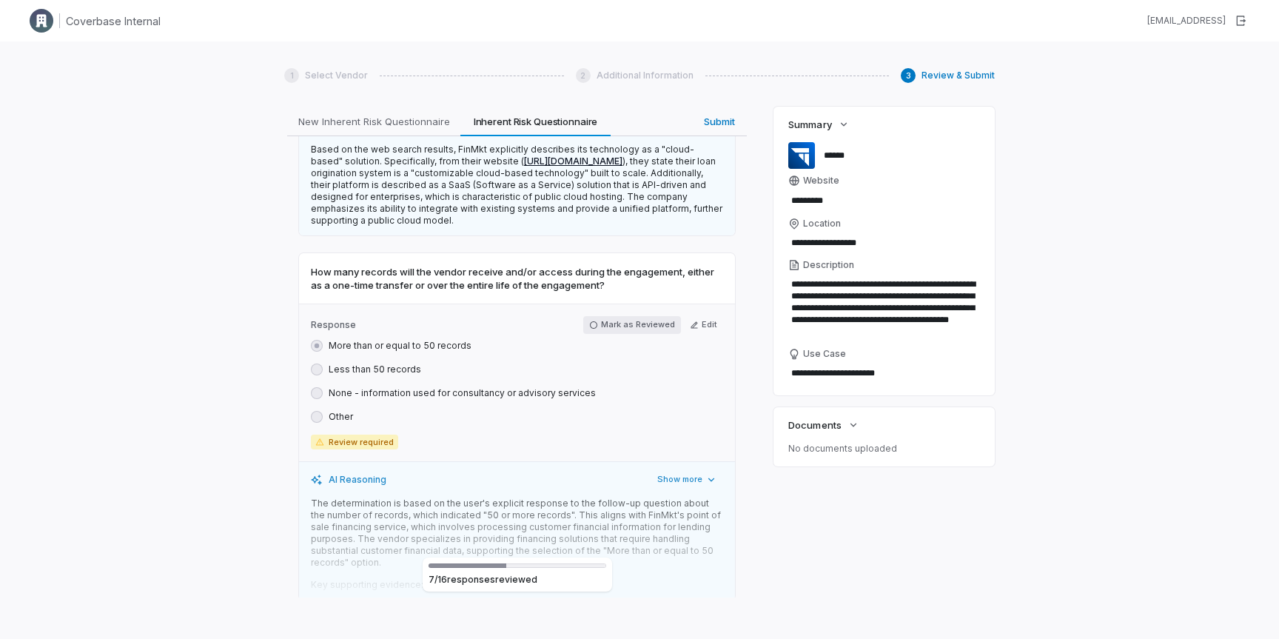
click at [644, 334] on button "Mark as Reviewed" at bounding box center [632, 325] width 98 height 18
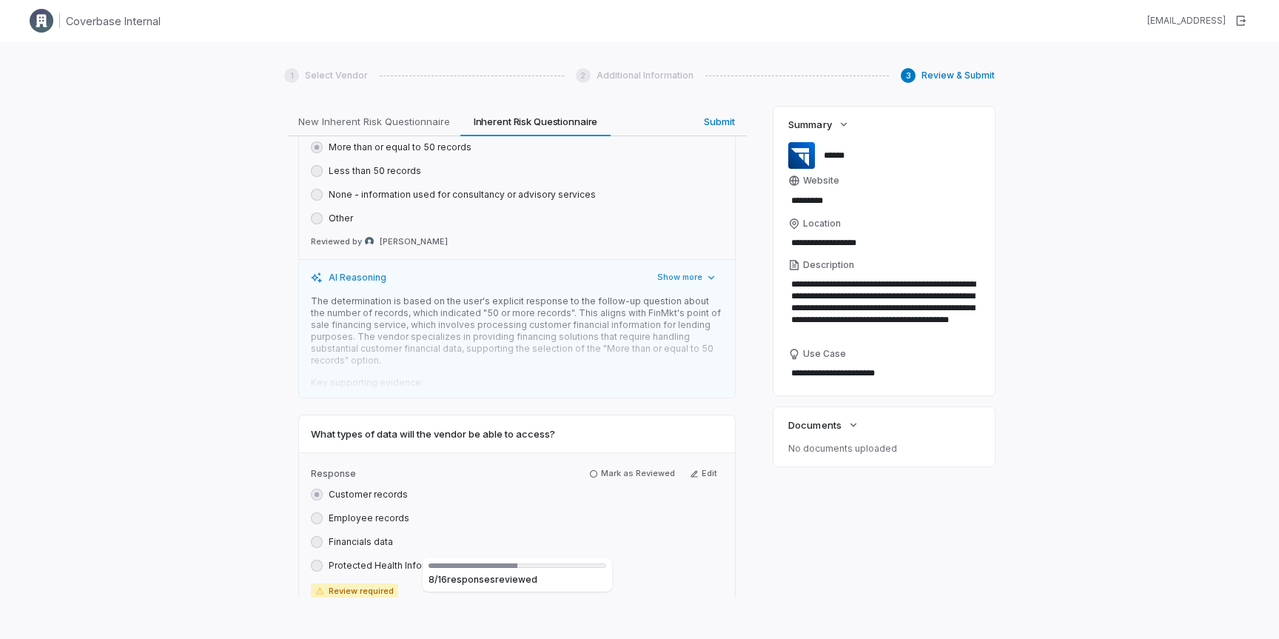
scroll to position [2710, 0]
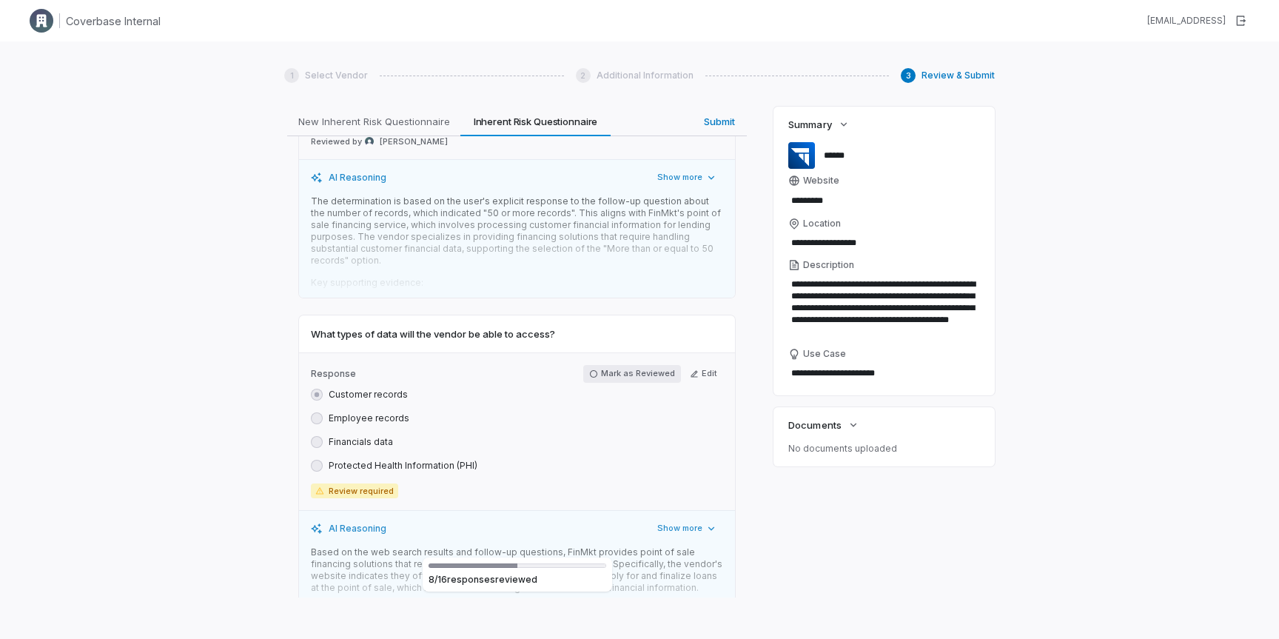
click at [636, 383] on button "Mark as Reviewed" at bounding box center [632, 374] width 98 height 18
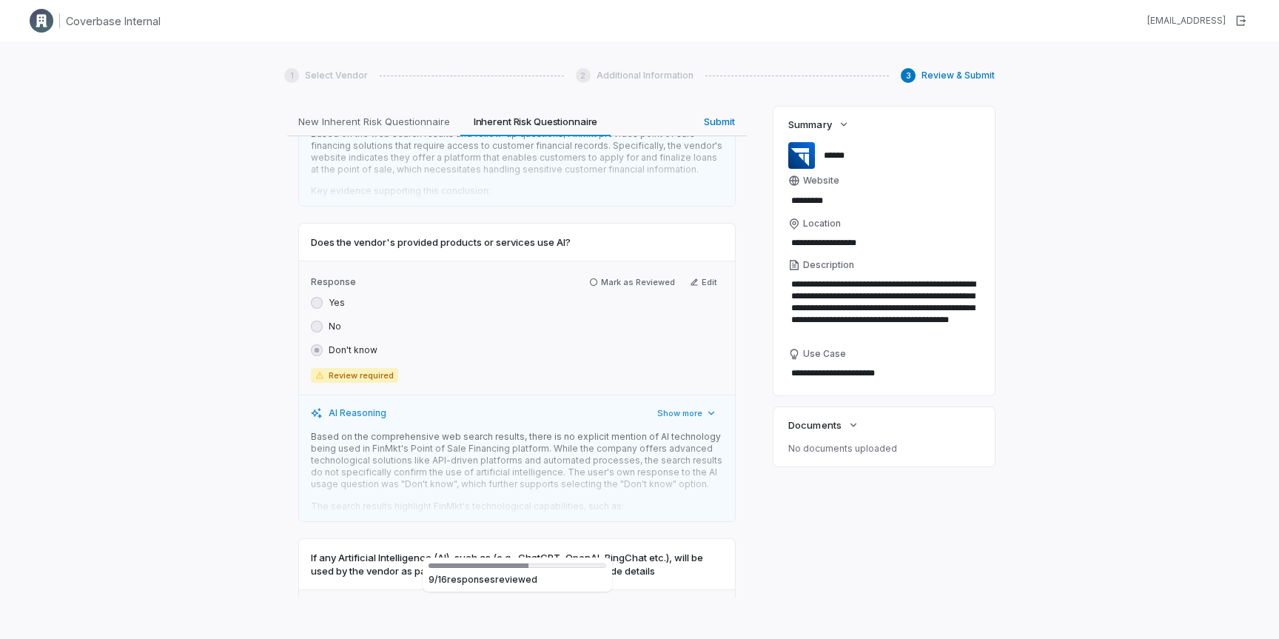
scroll to position [3148, 0]
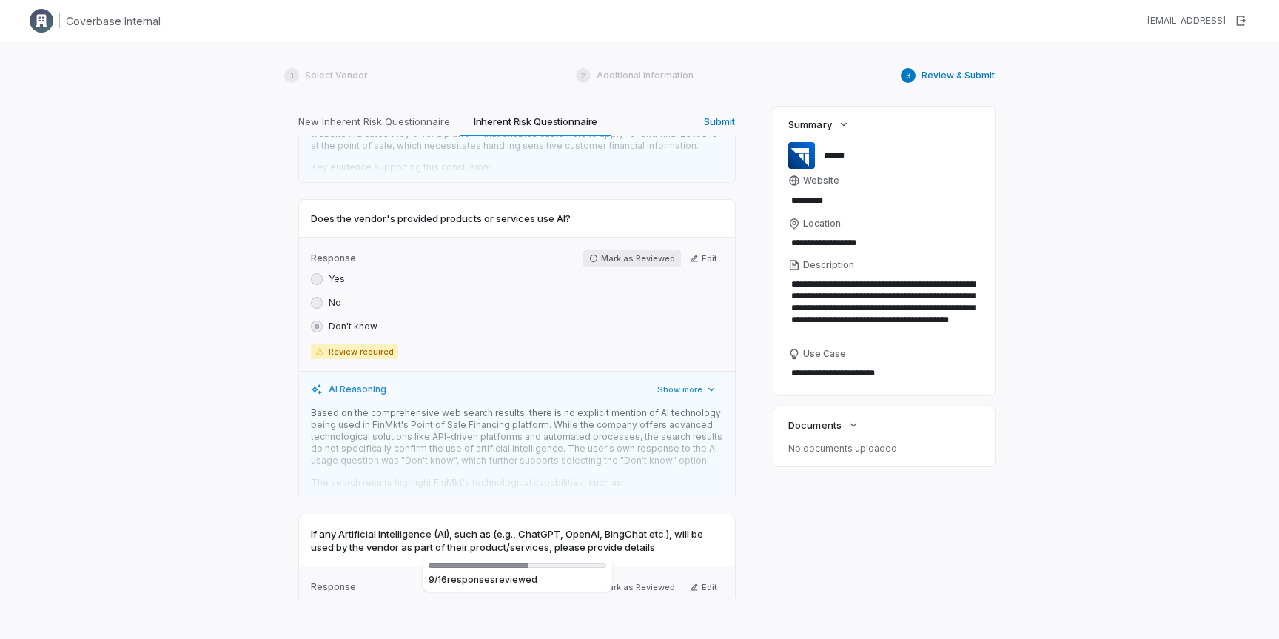
click at [639, 267] on button "Mark as Reviewed" at bounding box center [632, 258] width 98 height 18
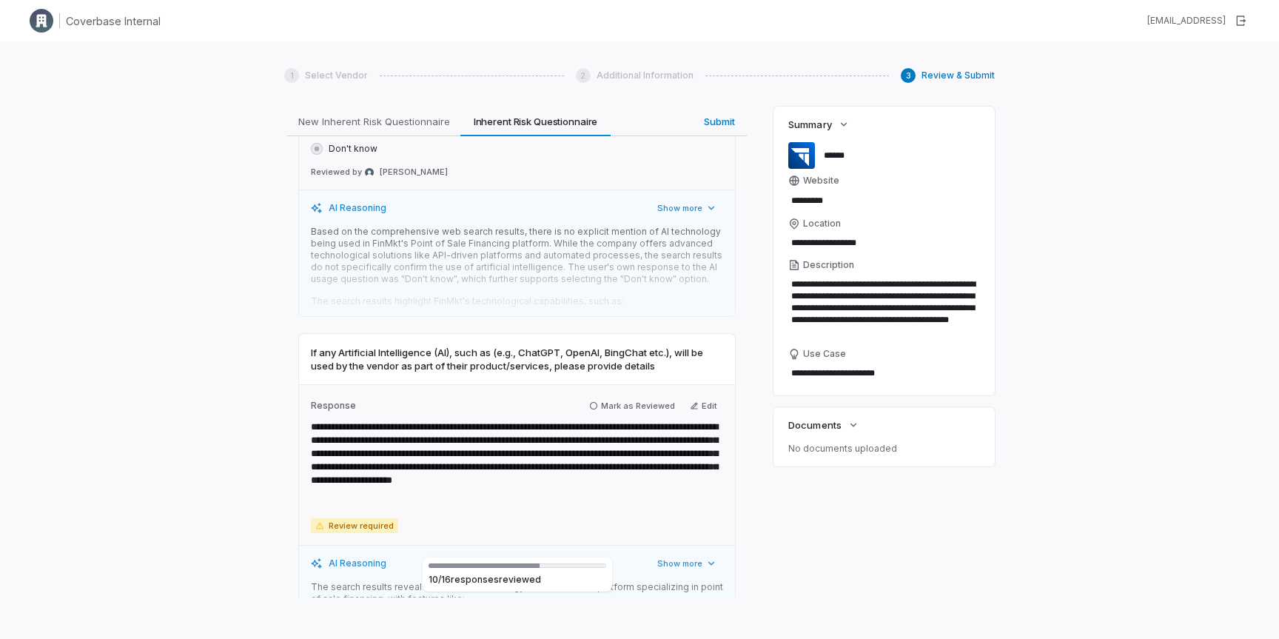
scroll to position [3357, 0]
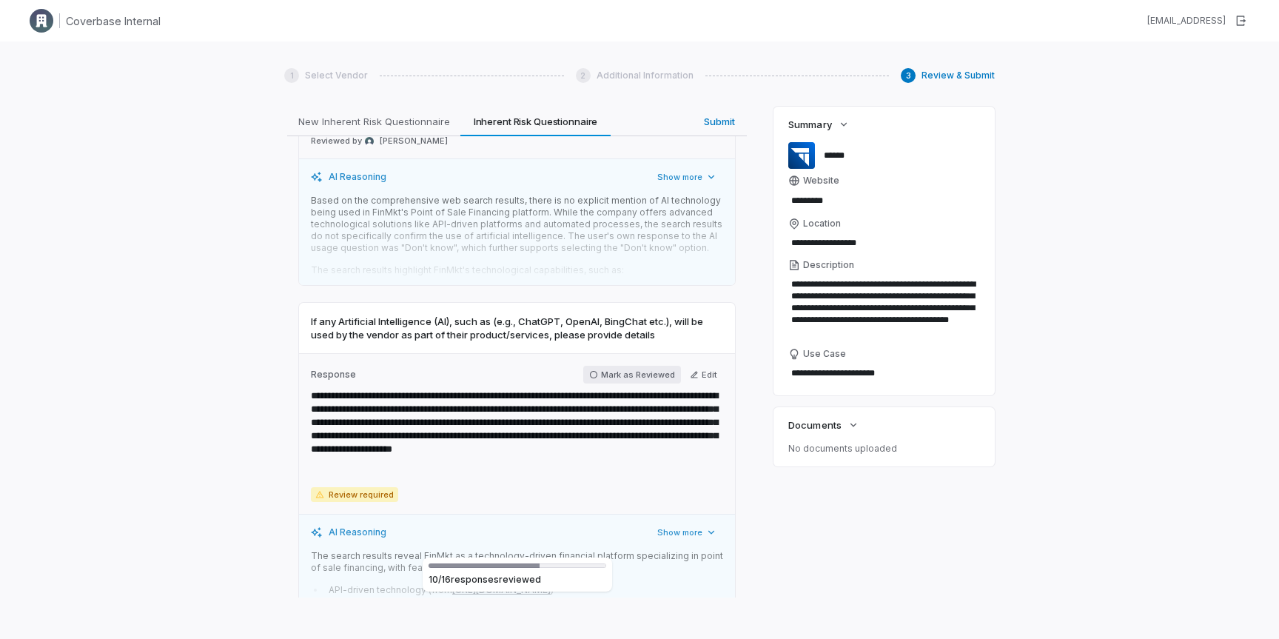
click at [630, 383] on button "Mark as Reviewed" at bounding box center [632, 375] width 98 height 18
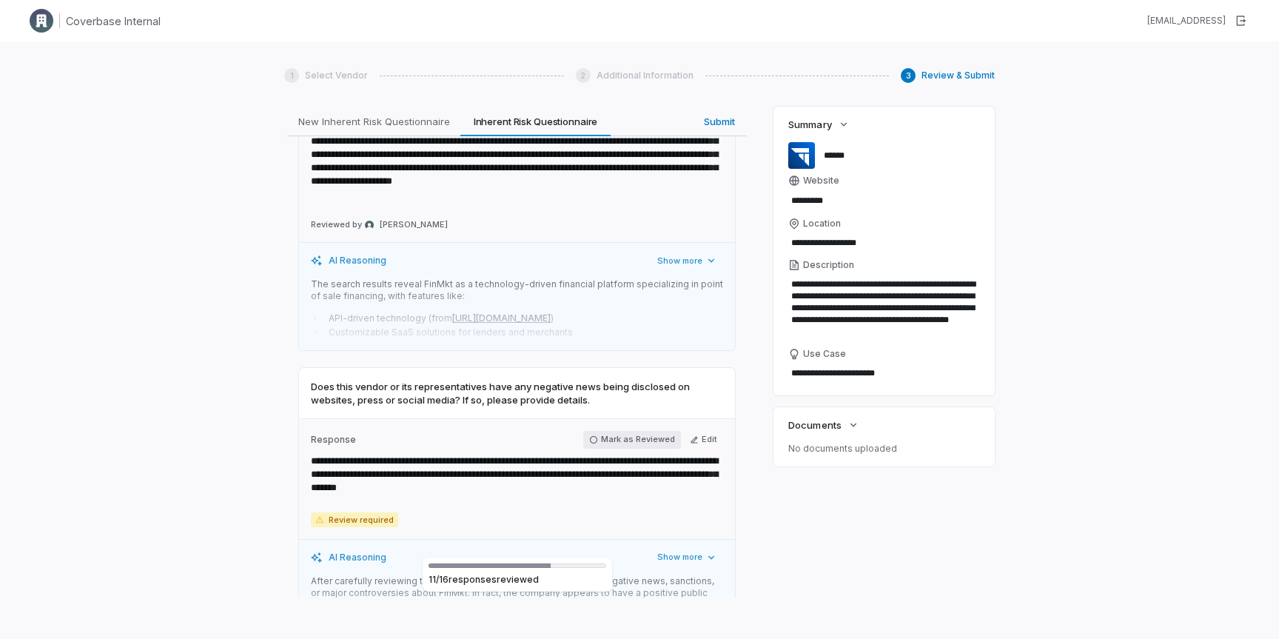
scroll to position [3654, 0]
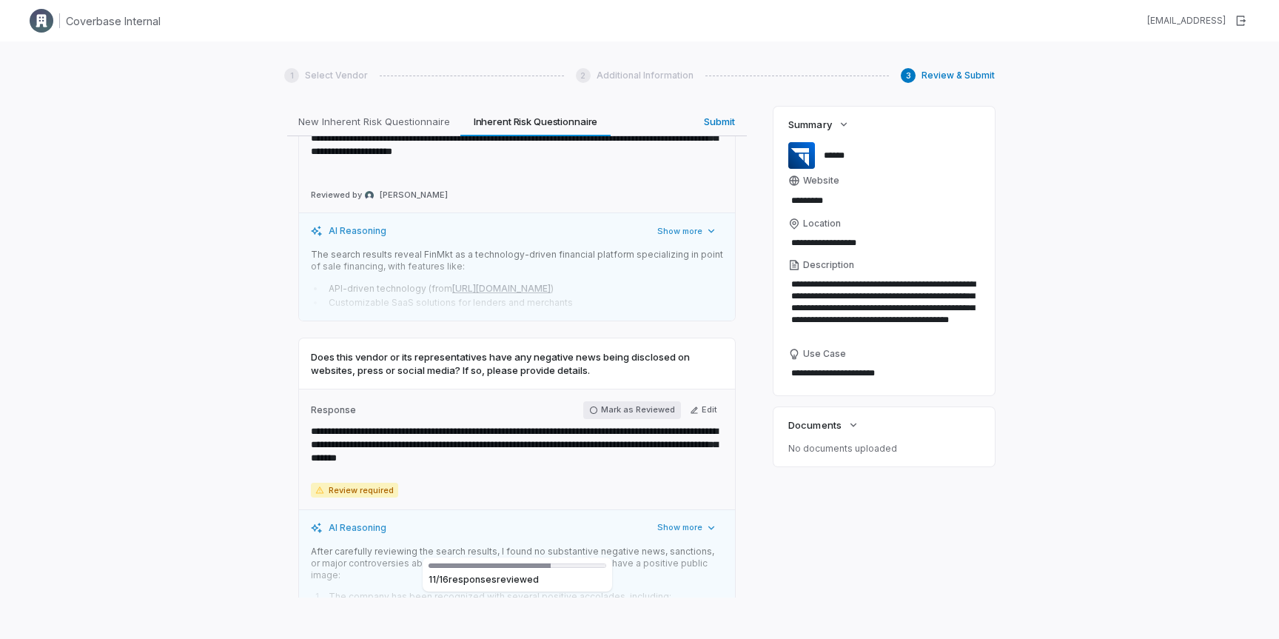
click at [645, 419] on button "Mark as Reviewed" at bounding box center [632, 410] width 98 height 18
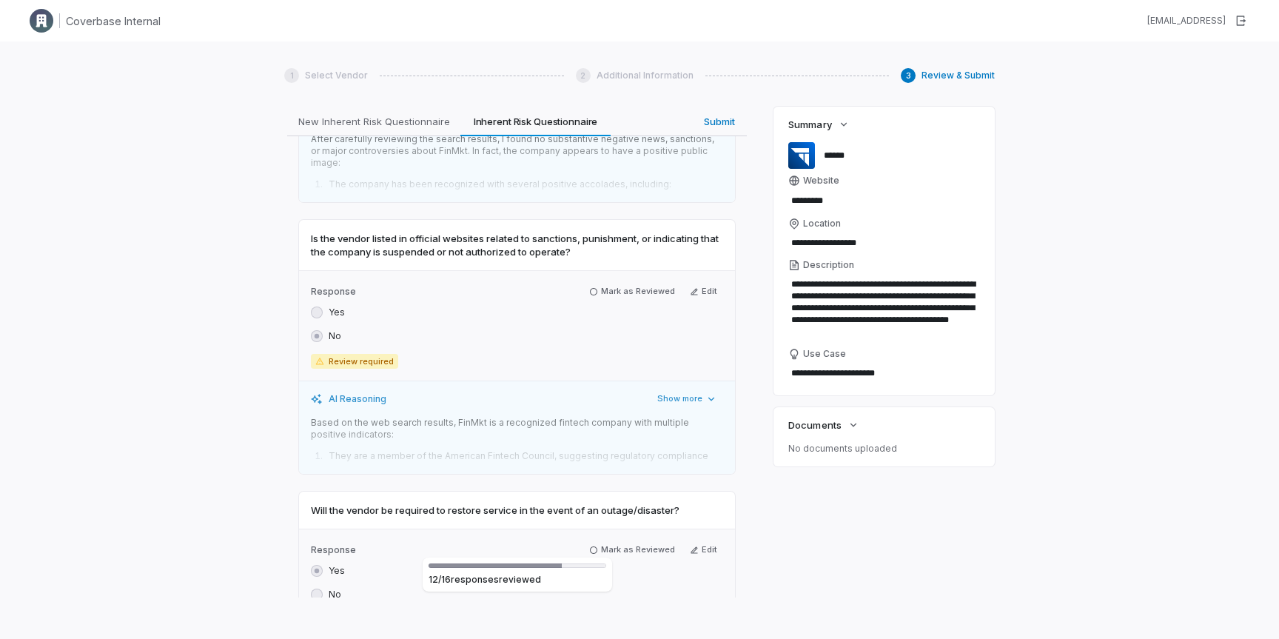
scroll to position [4096, 0]
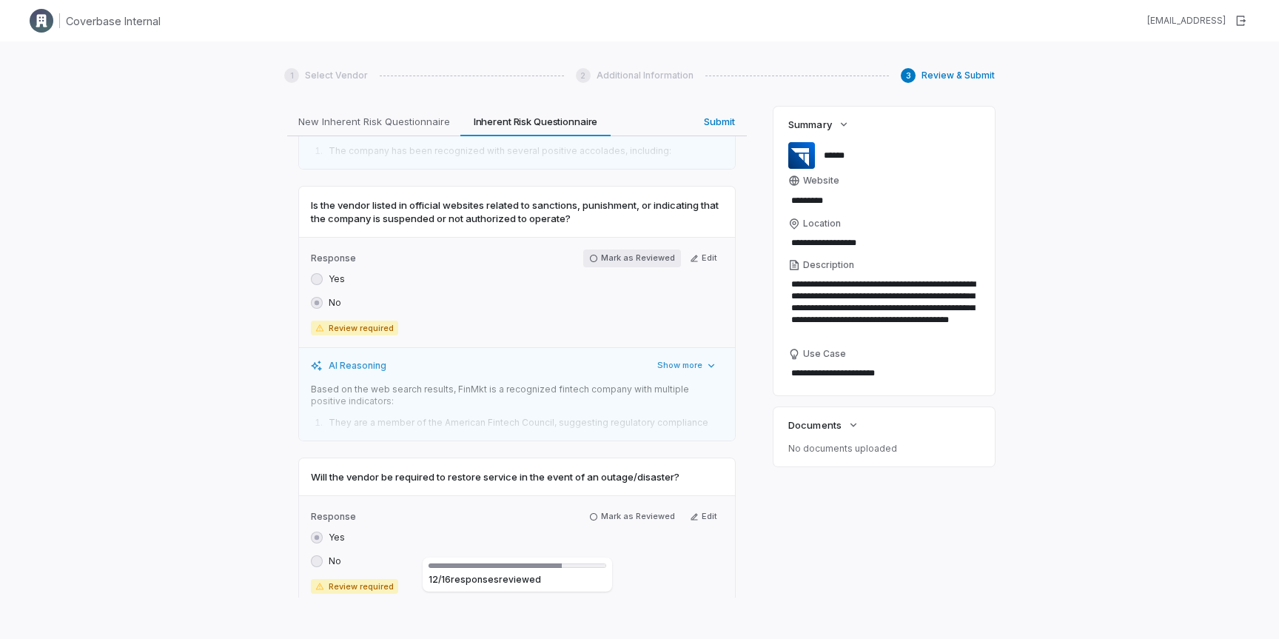
click at [615, 263] on button "Mark as Reviewed" at bounding box center [632, 258] width 98 height 18
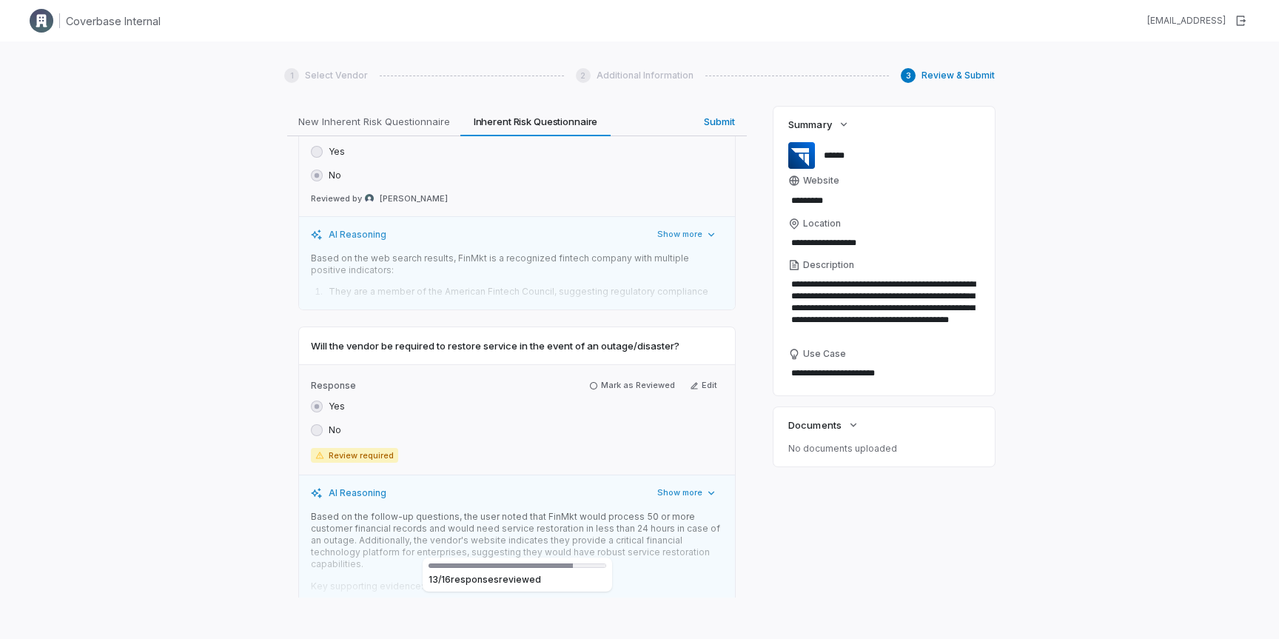
scroll to position [4246, 0]
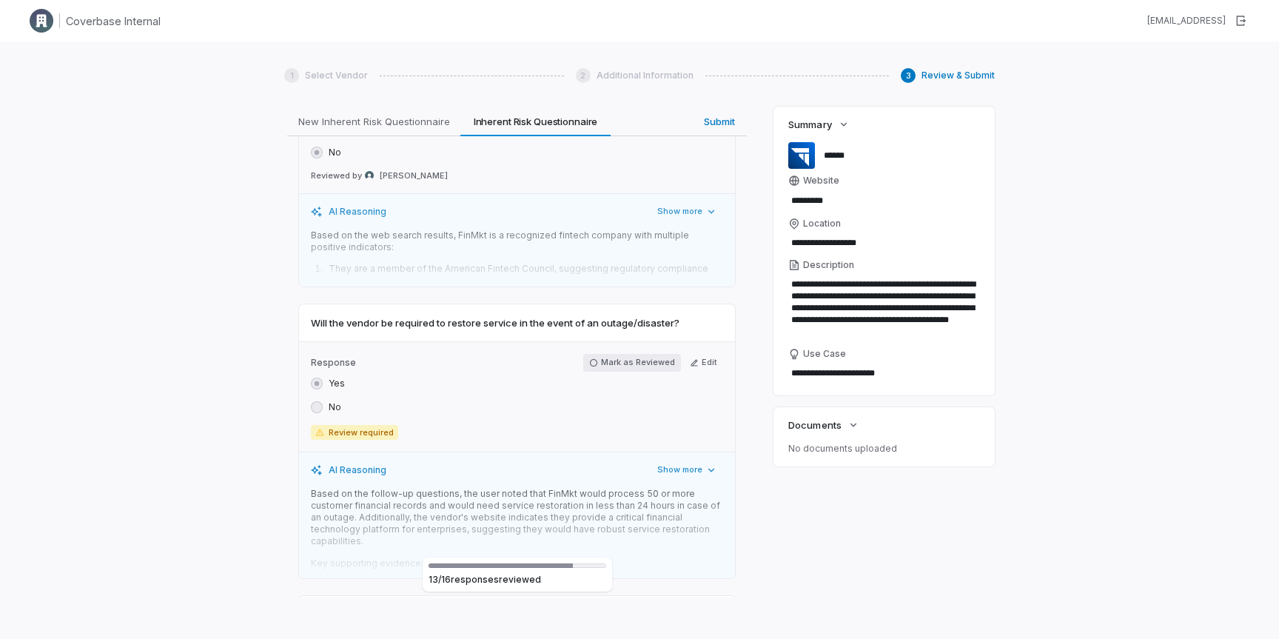
click at [622, 363] on button "Mark as Reviewed" at bounding box center [632, 363] width 98 height 18
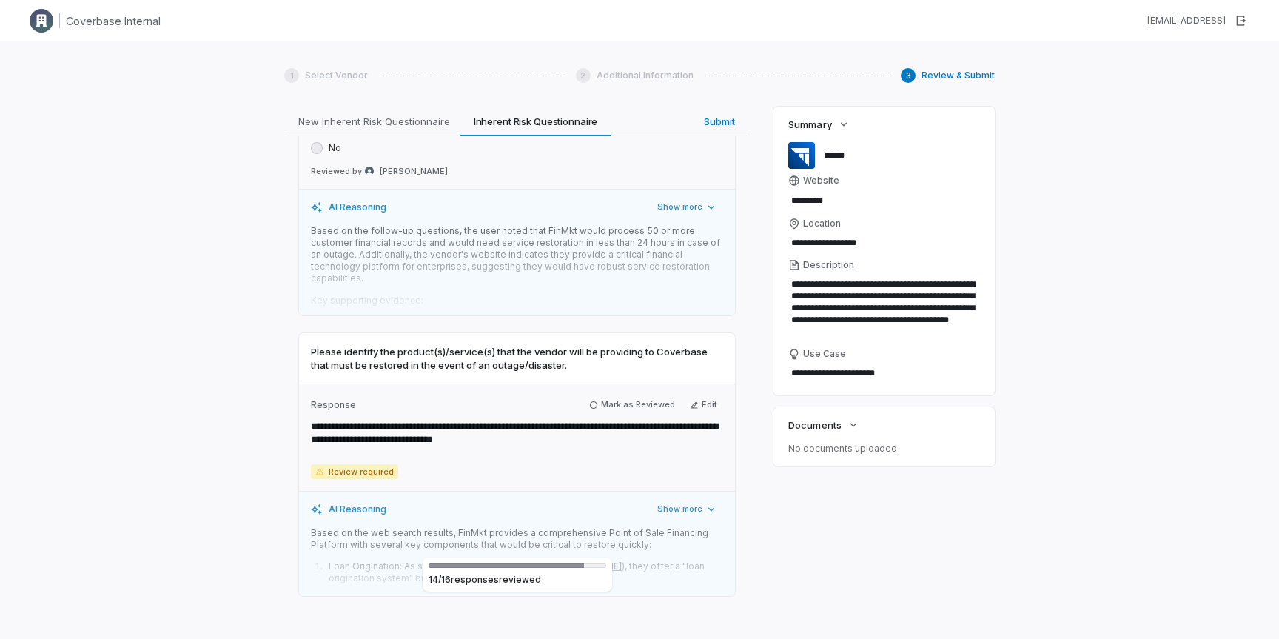
scroll to position [4511, 0]
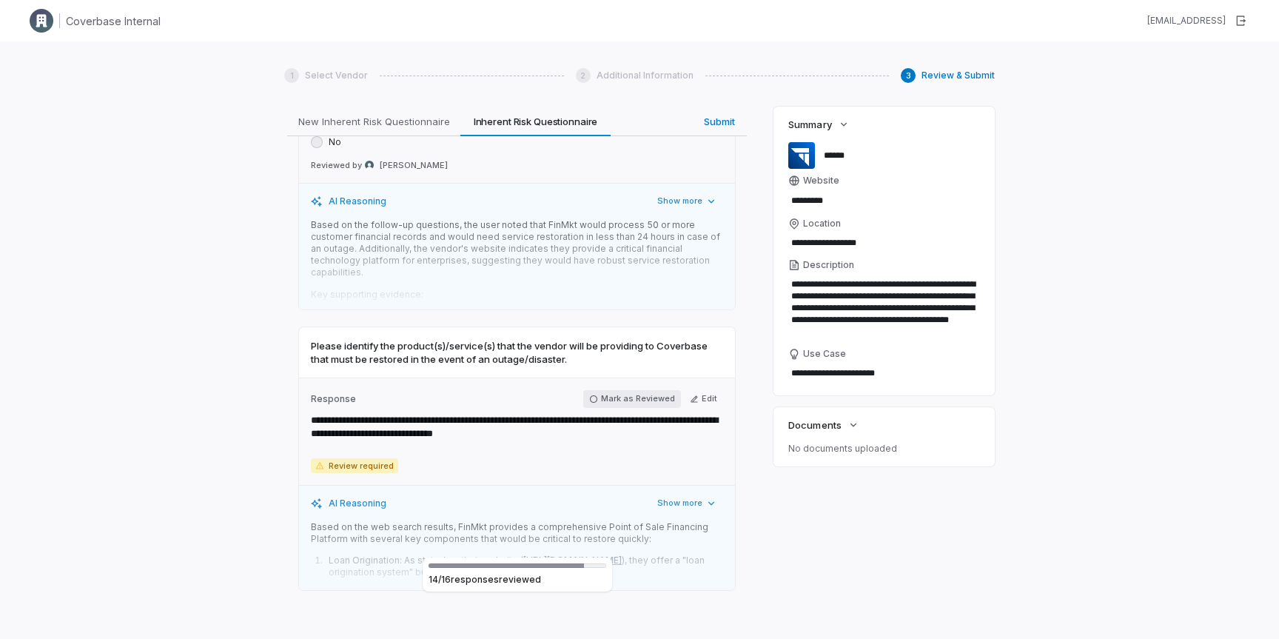
click at [630, 391] on button "Mark as Reviewed" at bounding box center [632, 399] width 98 height 18
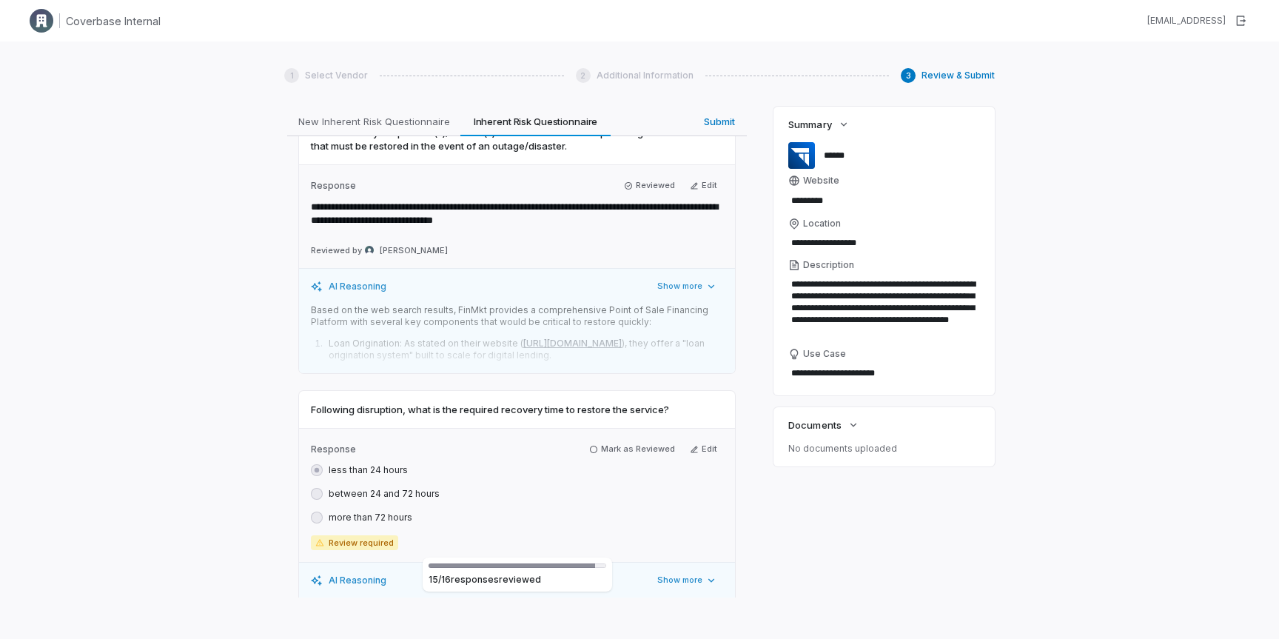
scroll to position [4765, 0]
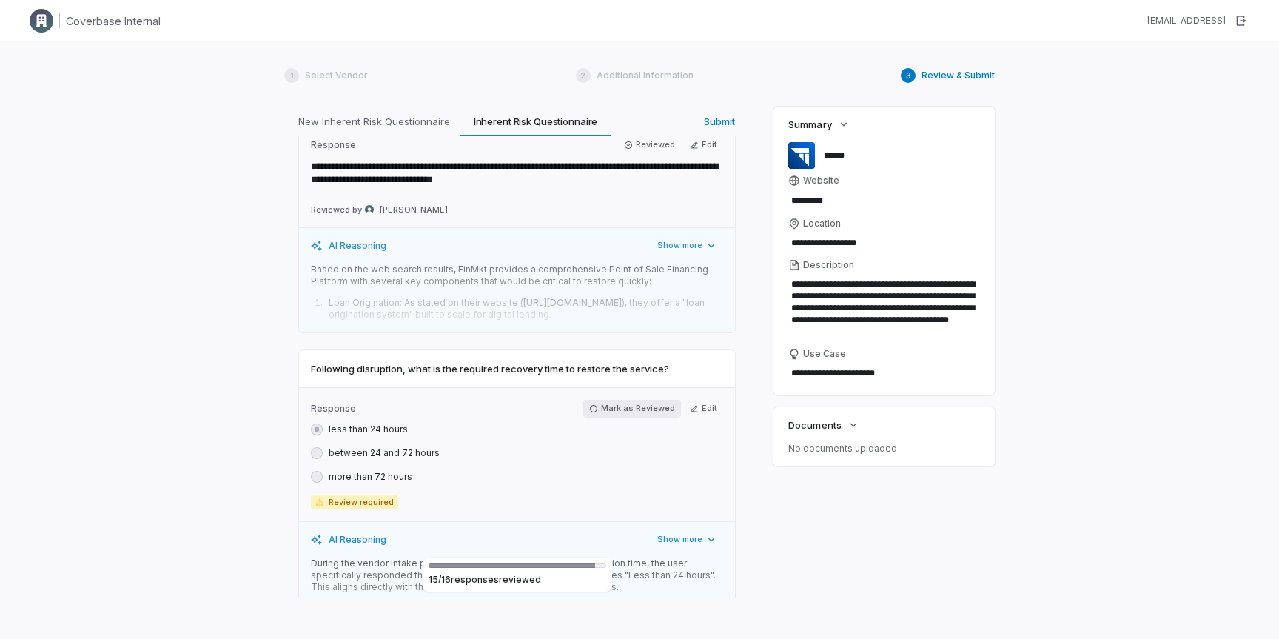
click at [642, 417] on button "Mark as Reviewed" at bounding box center [632, 409] width 98 height 18
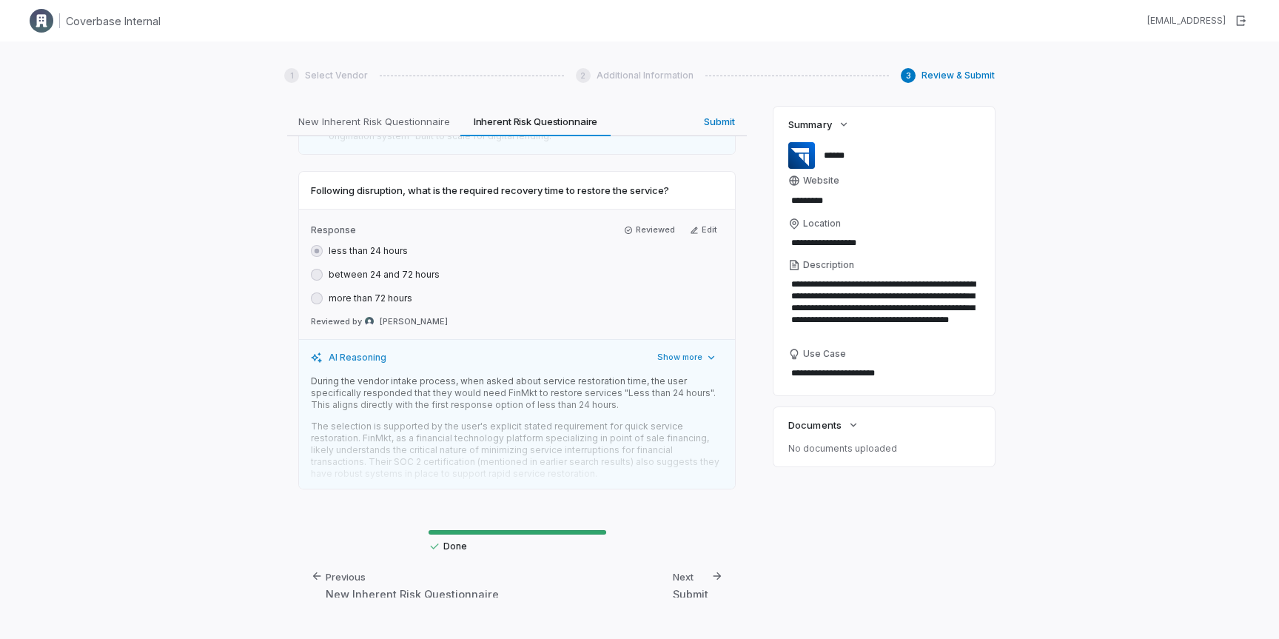
scroll to position [4971, 0]
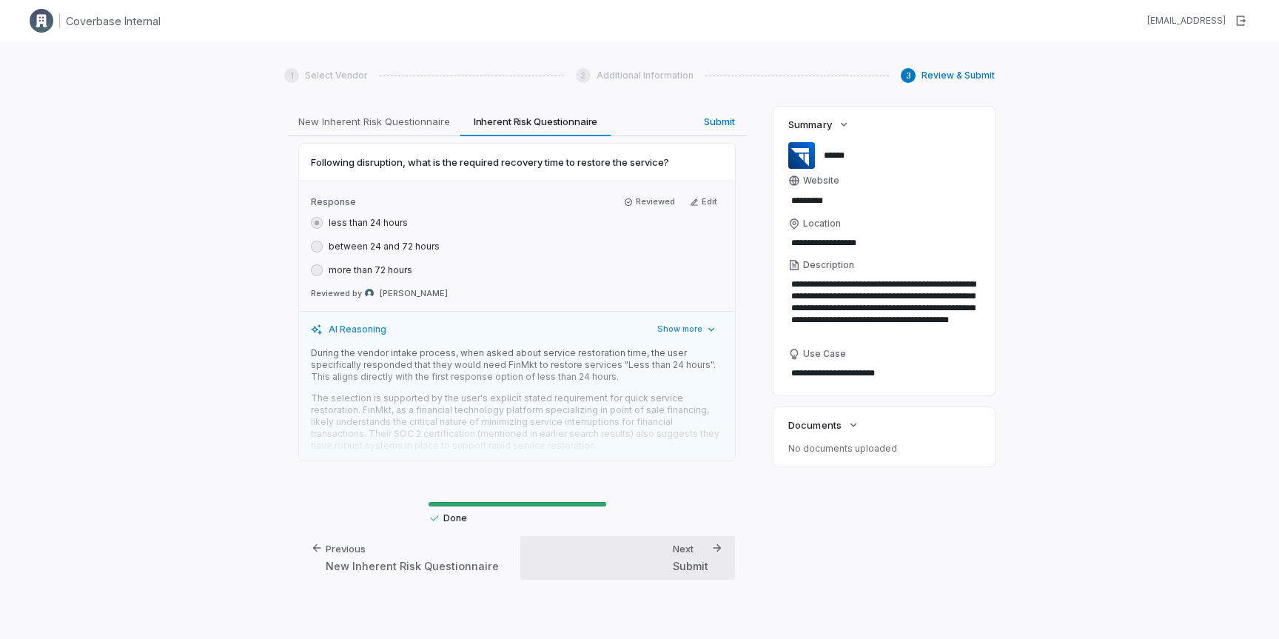
click at [699, 550] on div "Next Submit" at bounding box center [691, 558] width 36 height 32
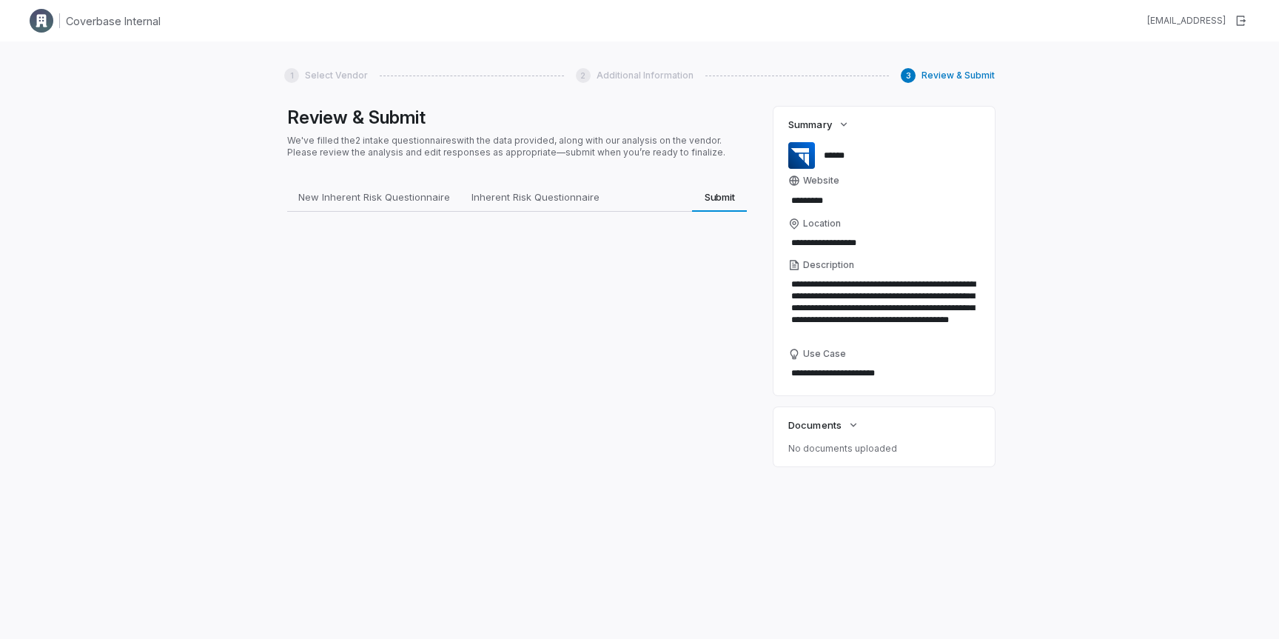
scroll to position [0, 0]
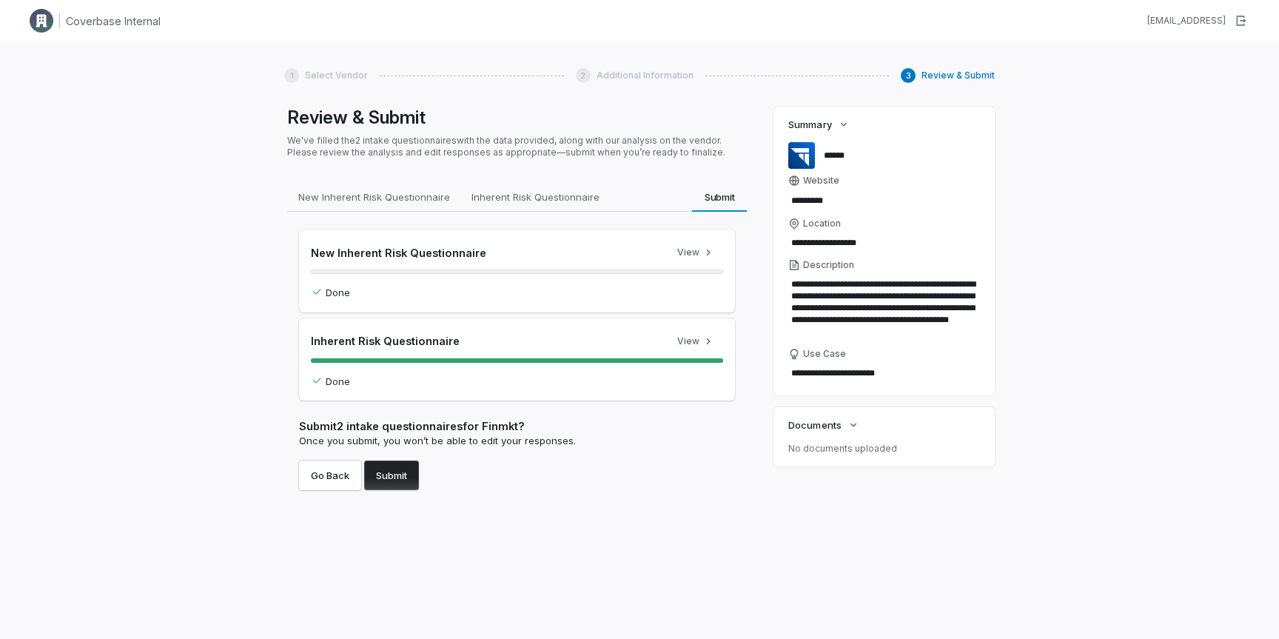
click at [403, 479] on button "Submit" at bounding box center [391, 475] width 55 height 30
type textarea "*"
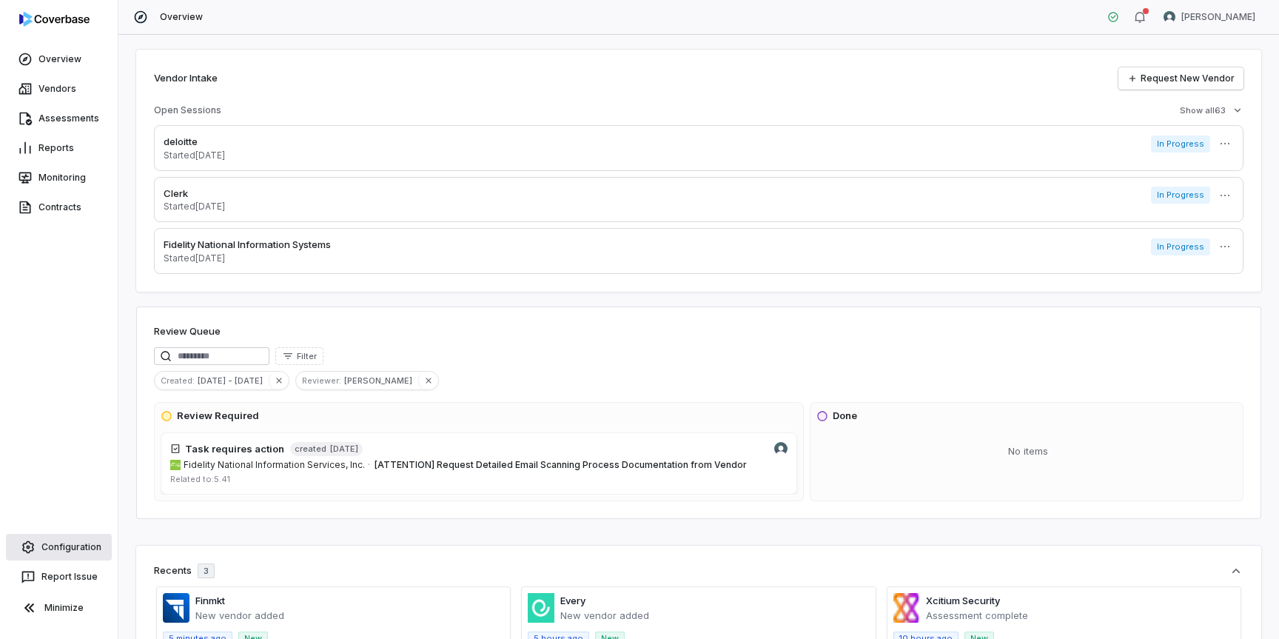
click at [70, 551] on link "Configuration" at bounding box center [59, 547] width 106 height 27
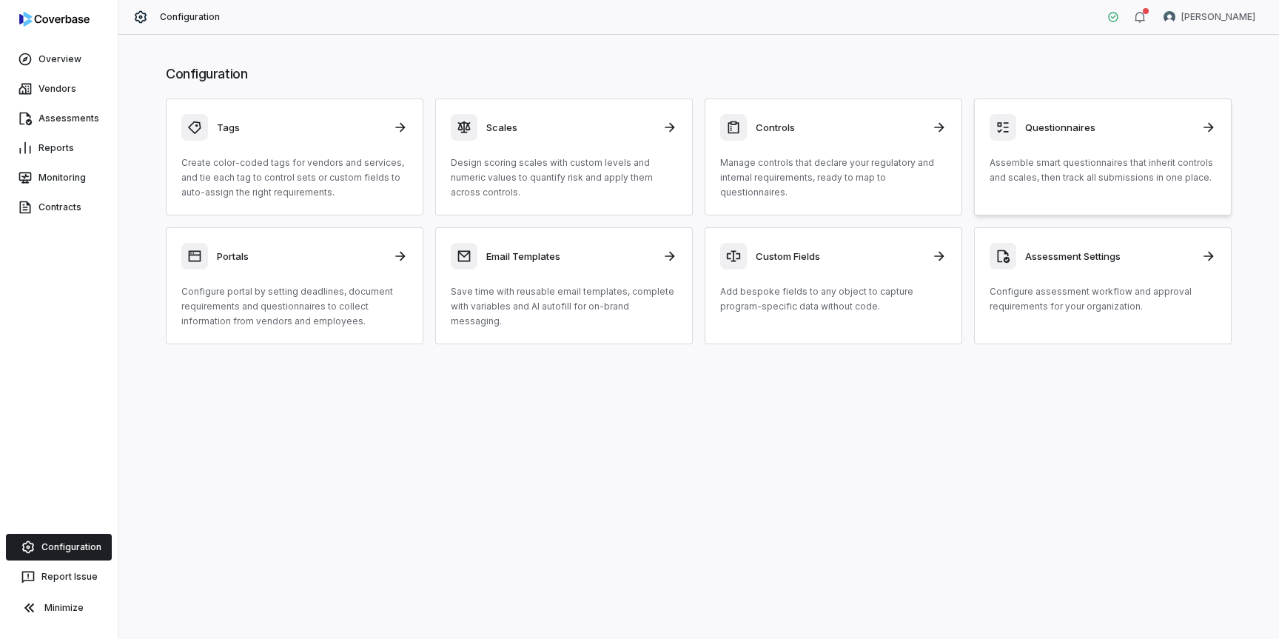
click at [1067, 177] on p "Assemble smart questionnaires that inherit controls and scales, then track all …" at bounding box center [1102, 170] width 226 height 30
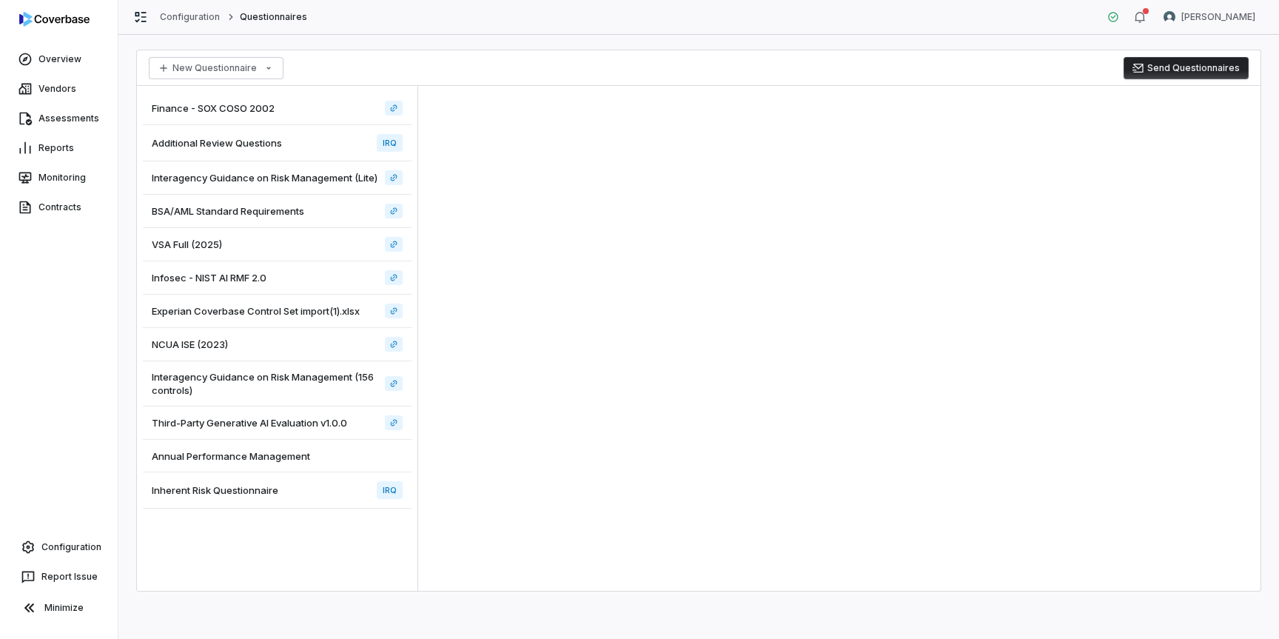
click at [266, 486] on span "Inherent Risk Questionnaire" at bounding box center [215, 489] width 127 height 13
click at [295, 488] on div "Inherent Risk Questionnaire IRQ" at bounding box center [277, 490] width 269 height 36
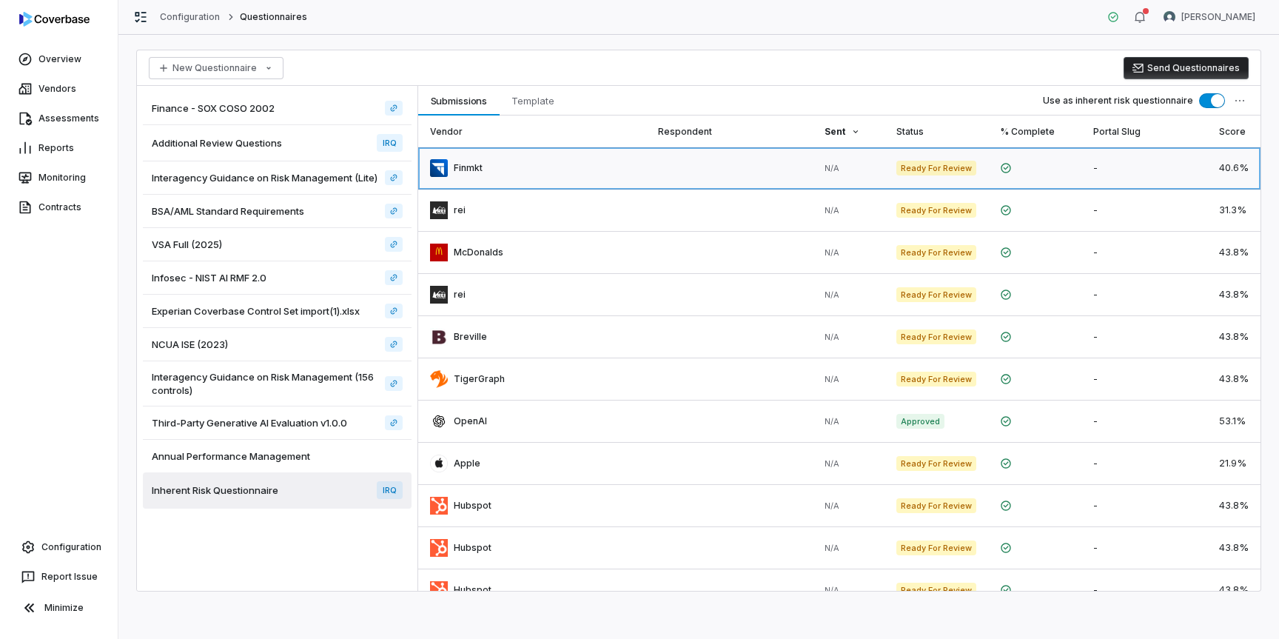
click at [727, 174] on link at bounding box center [729, 167] width 167 height 41
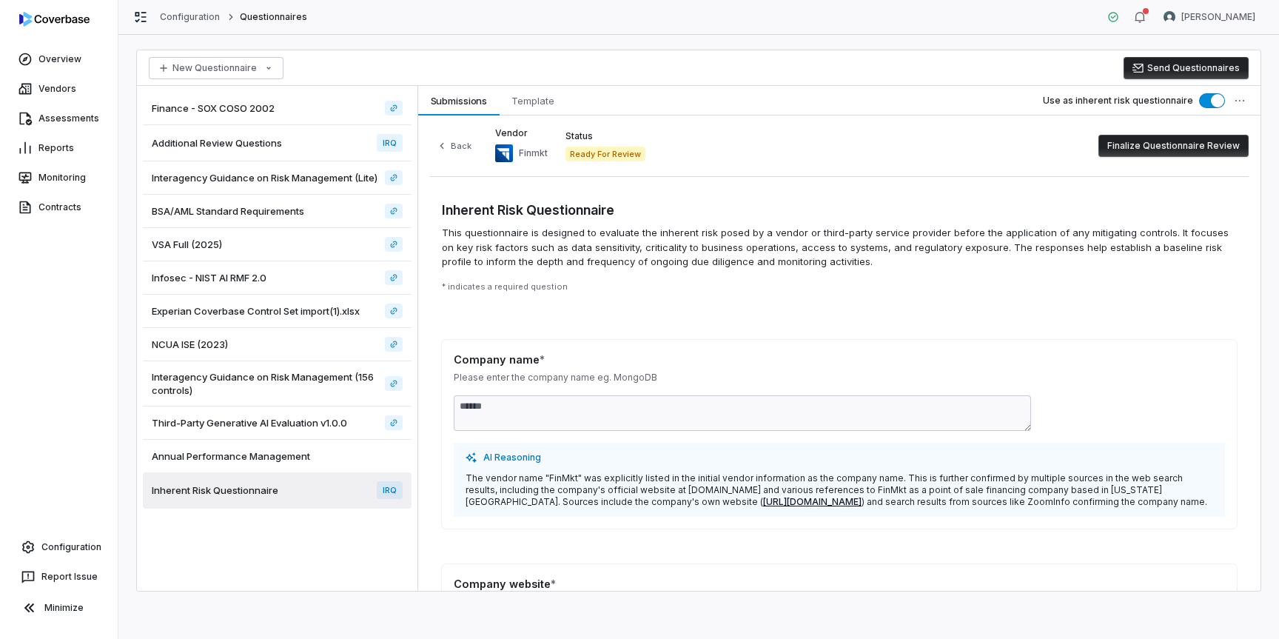
click at [1151, 151] on button "Finalize Questionnaire Review" at bounding box center [1173, 146] width 150 height 22
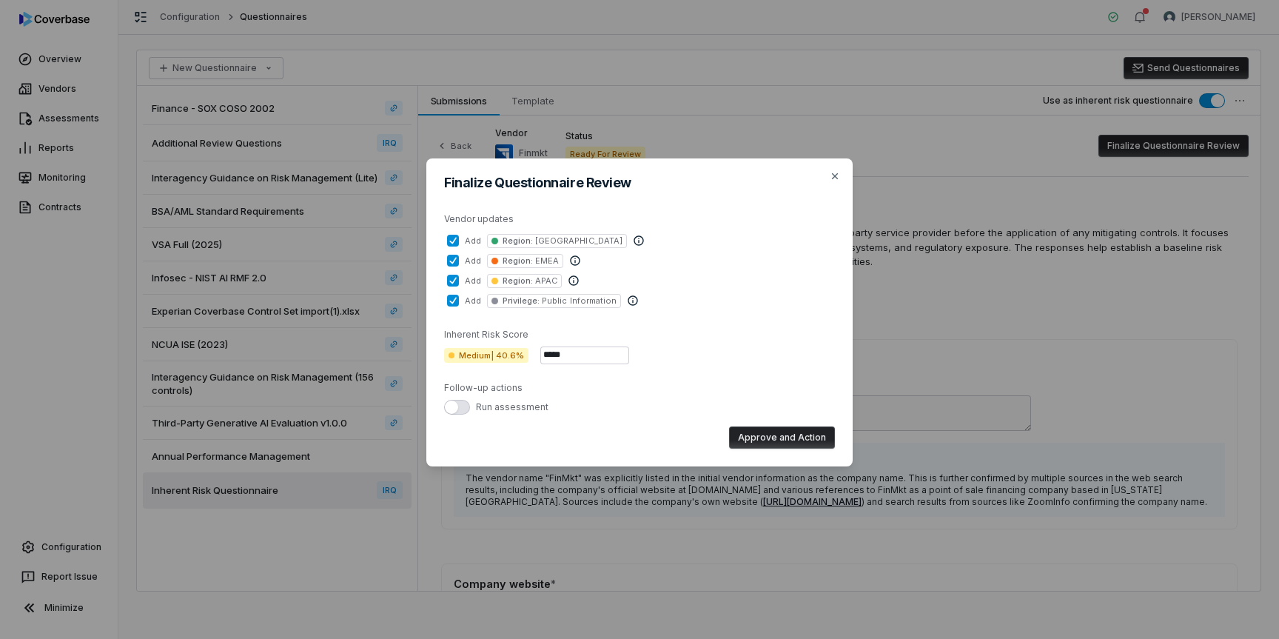
type button "on"
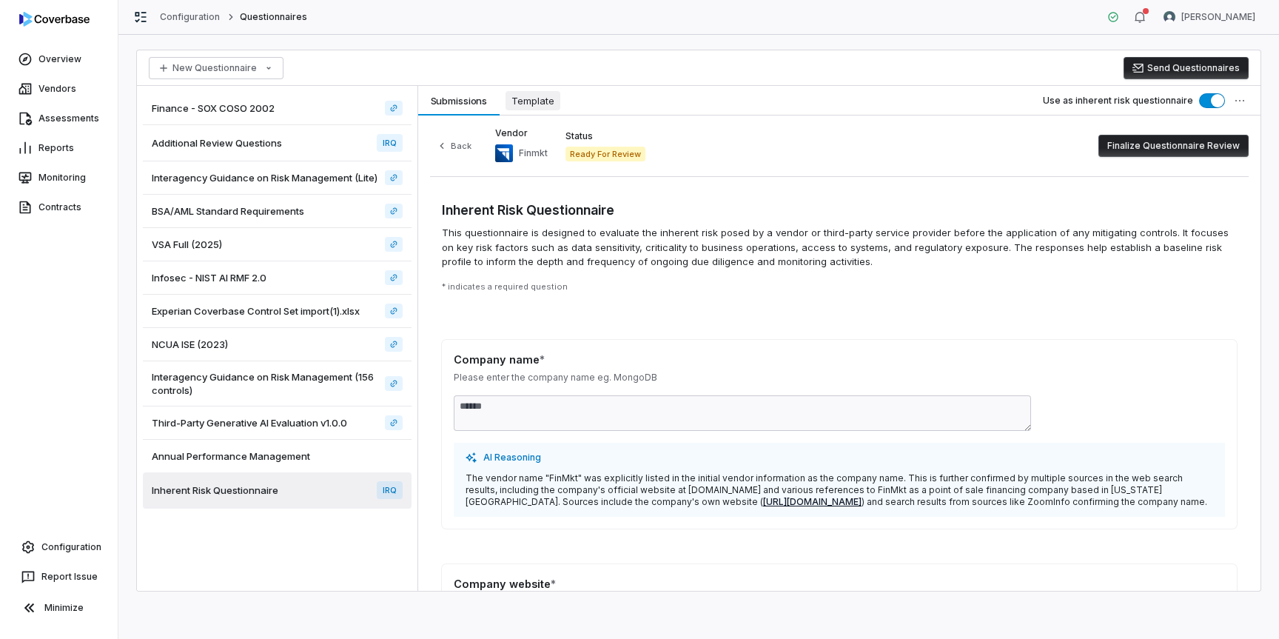
click at [528, 100] on span "Template" at bounding box center [532, 100] width 55 height 19
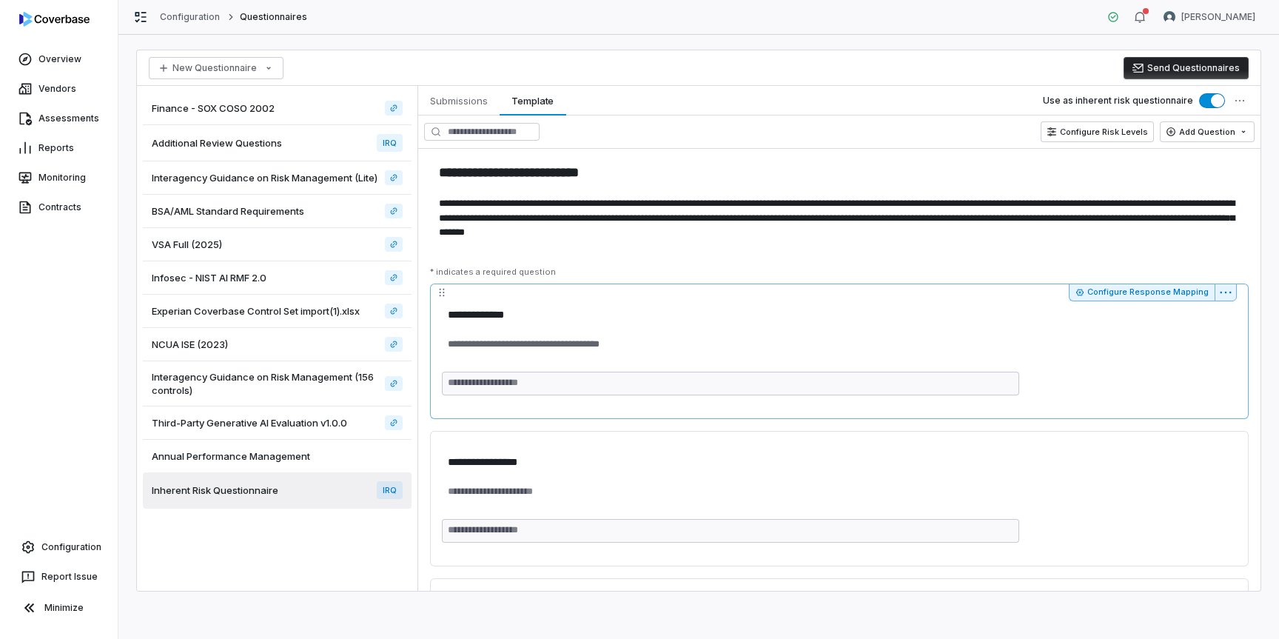
scroll to position [428, 0]
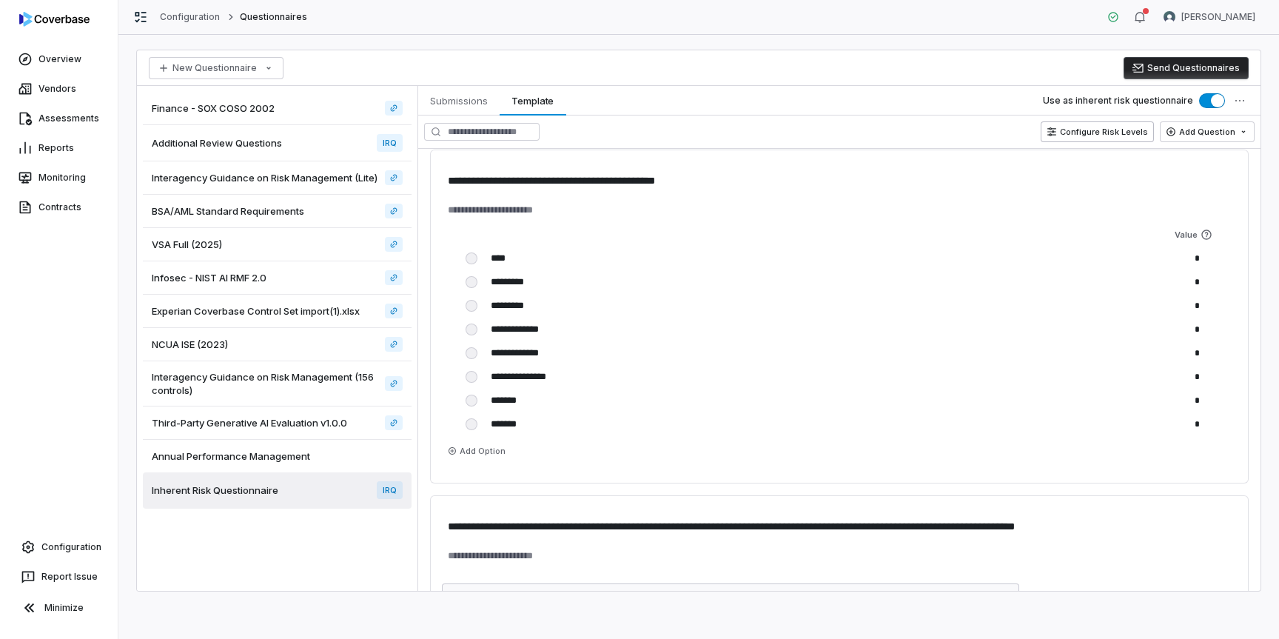
click at [1083, 137] on button "Configure Risk Levels" at bounding box center [1096, 131] width 113 height 21
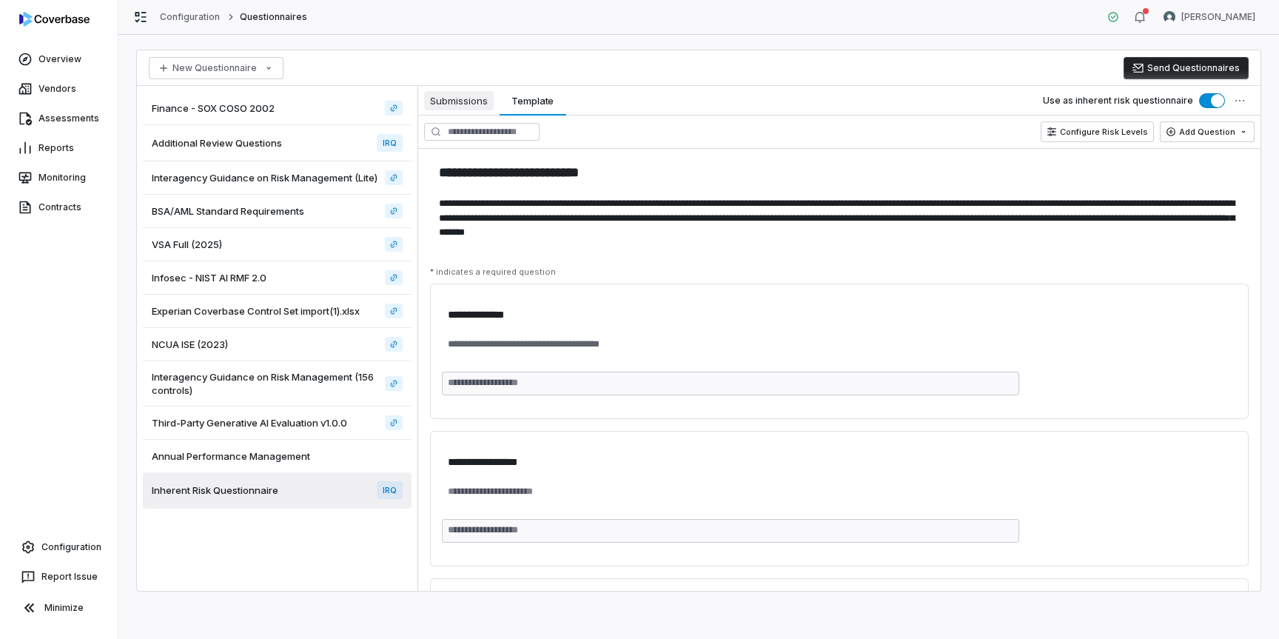
click at [461, 99] on span "Submissions" at bounding box center [459, 100] width 70 height 19
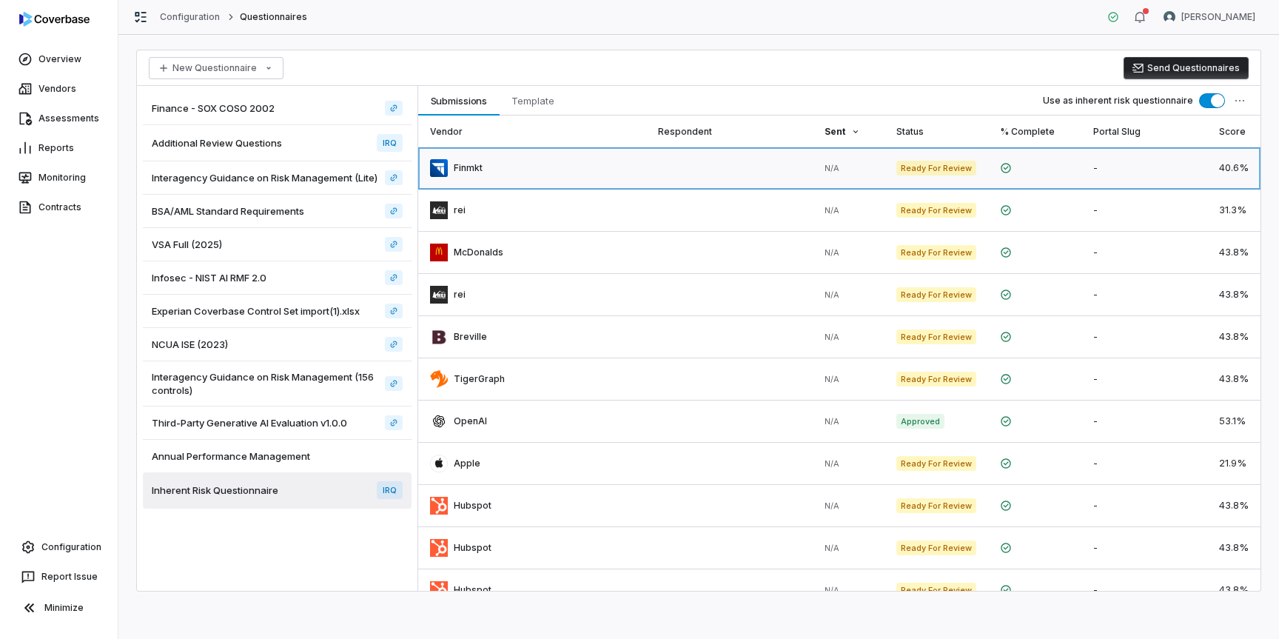
click at [747, 162] on link at bounding box center [729, 167] width 167 height 41
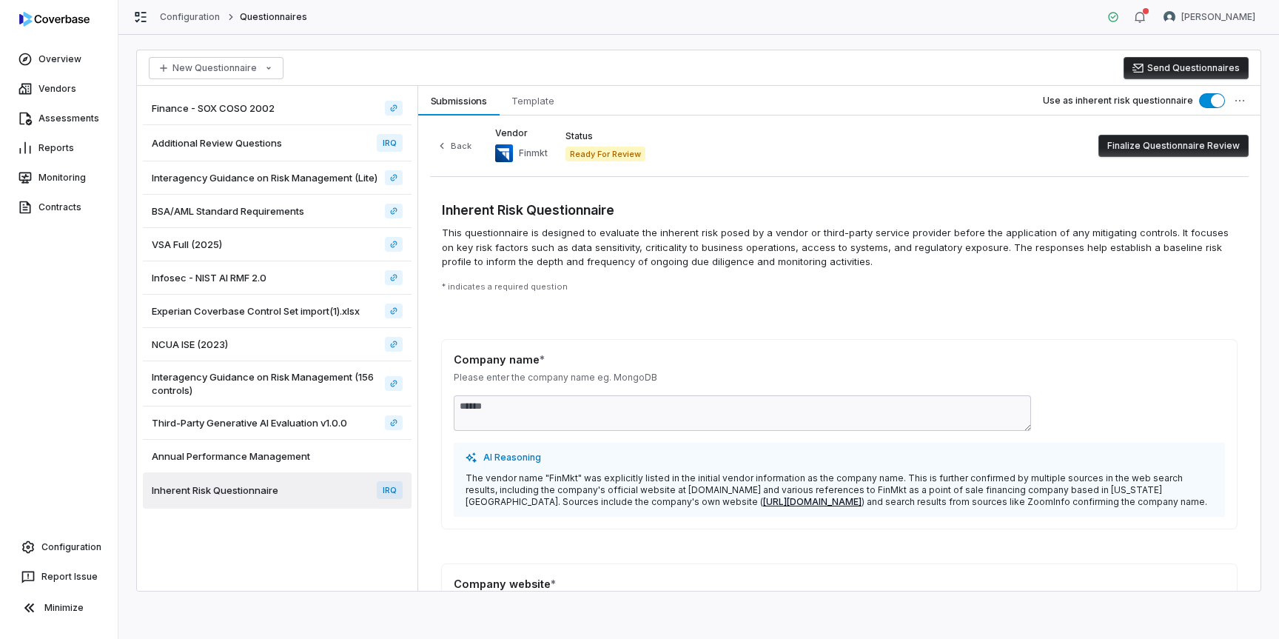
click at [1132, 153] on button "Finalize Questionnaire Review" at bounding box center [1173, 146] width 150 height 22
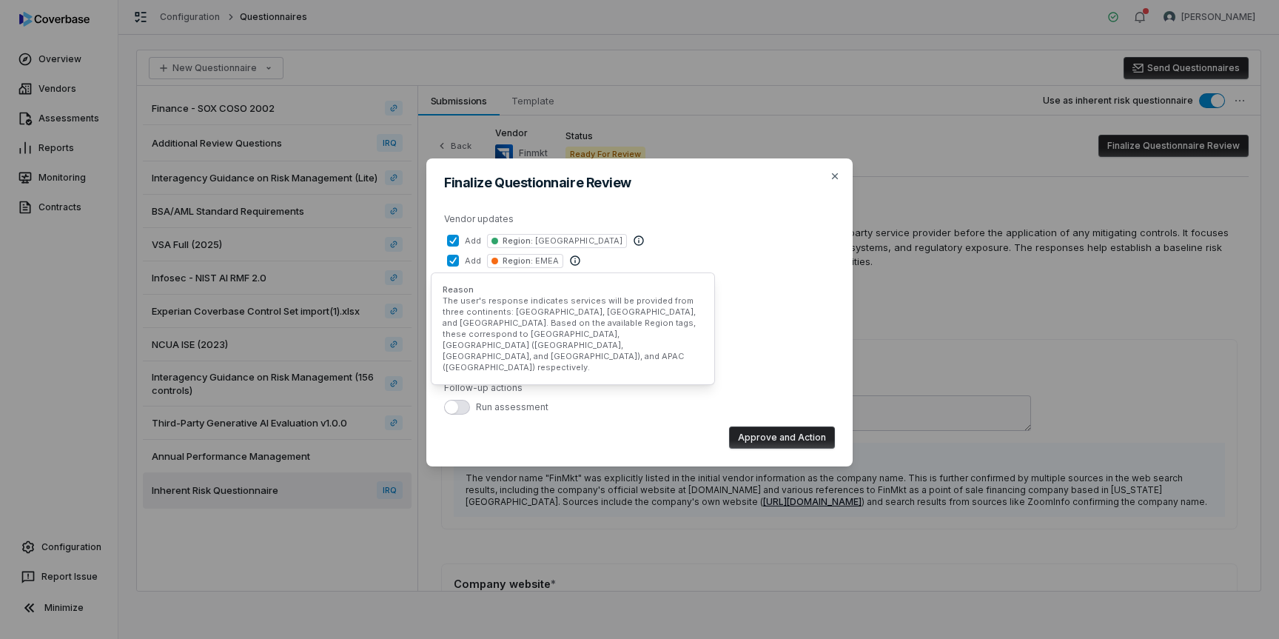
click at [571, 262] on icon at bounding box center [575, 261] width 12 height 12
click at [459, 262] on button "add Region : EMEA" at bounding box center [453, 261] width 12 height 12
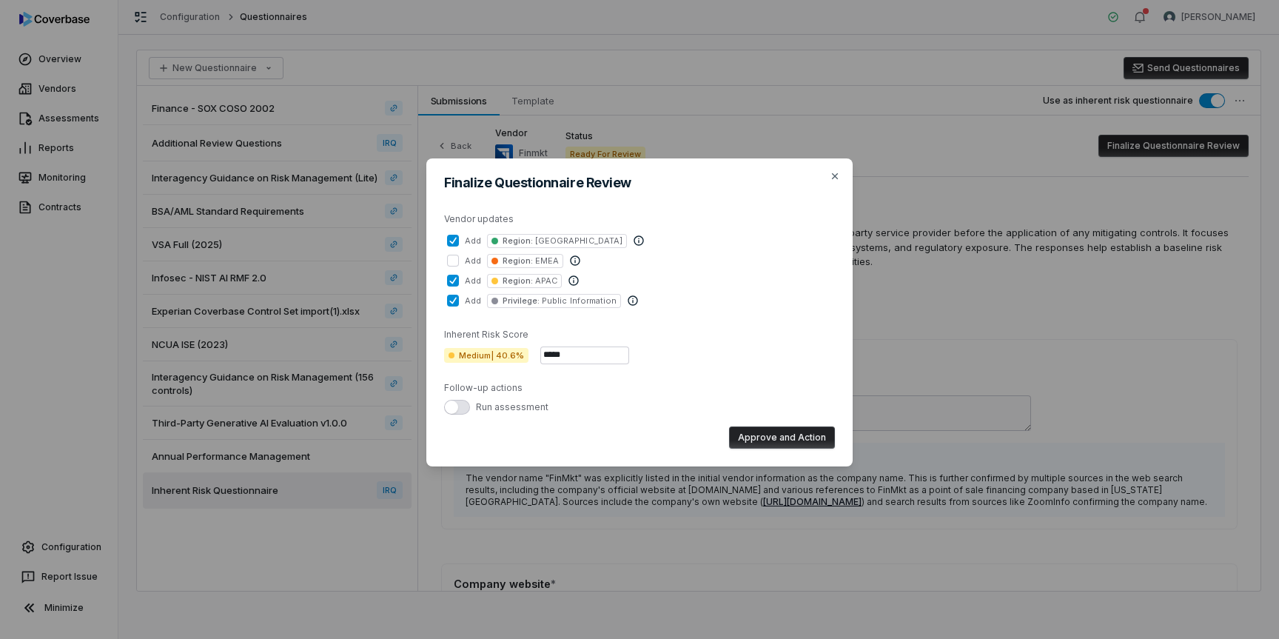
click at [573, 262] on icon at bounding box center [575, 261] width 12 height 12
click at [459, 262] on button "add Region : EMEA" at bounding box center [453, 261] width 12 height 12
click at [571, 261] on icon at bounding box center [575, 261] width 12 height 12
click at [459, 261] on button "add Region : EMEA" at bounding box center [453, 261] width 12 height 12
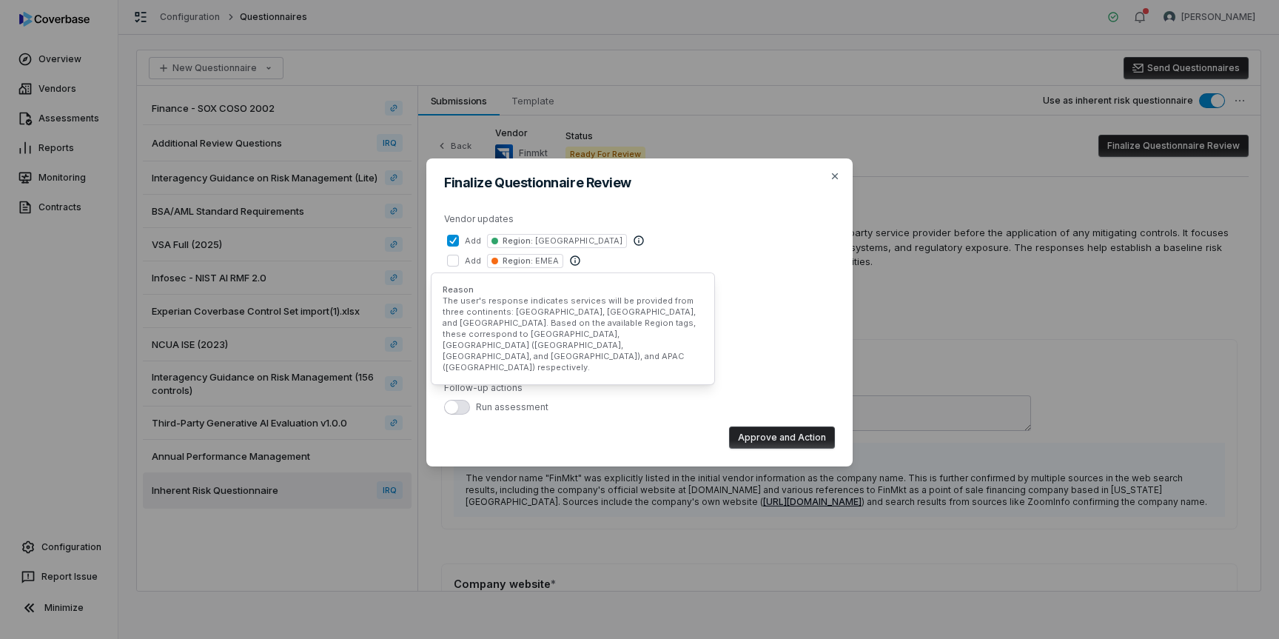
click at [576, 261] on icon at bounding box center [575, 261] width 12 height 12
click at [459, 261] on button "add Region : EMEA" at bounding box center [453, 261] width 12 height 12
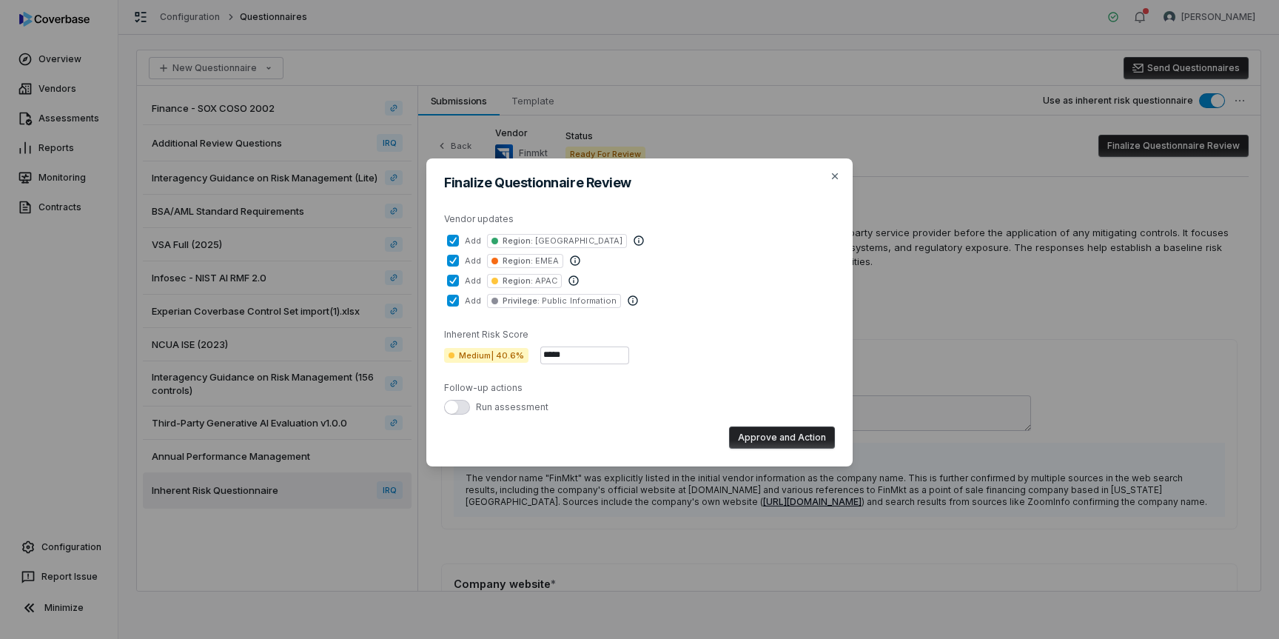
click at [459, 409] on button "button" at bounding box center [457, 407] width 26 height 15
click at [768, 437] on button "Approve and Action" at bounding box center [782, 437] width 106 height 22
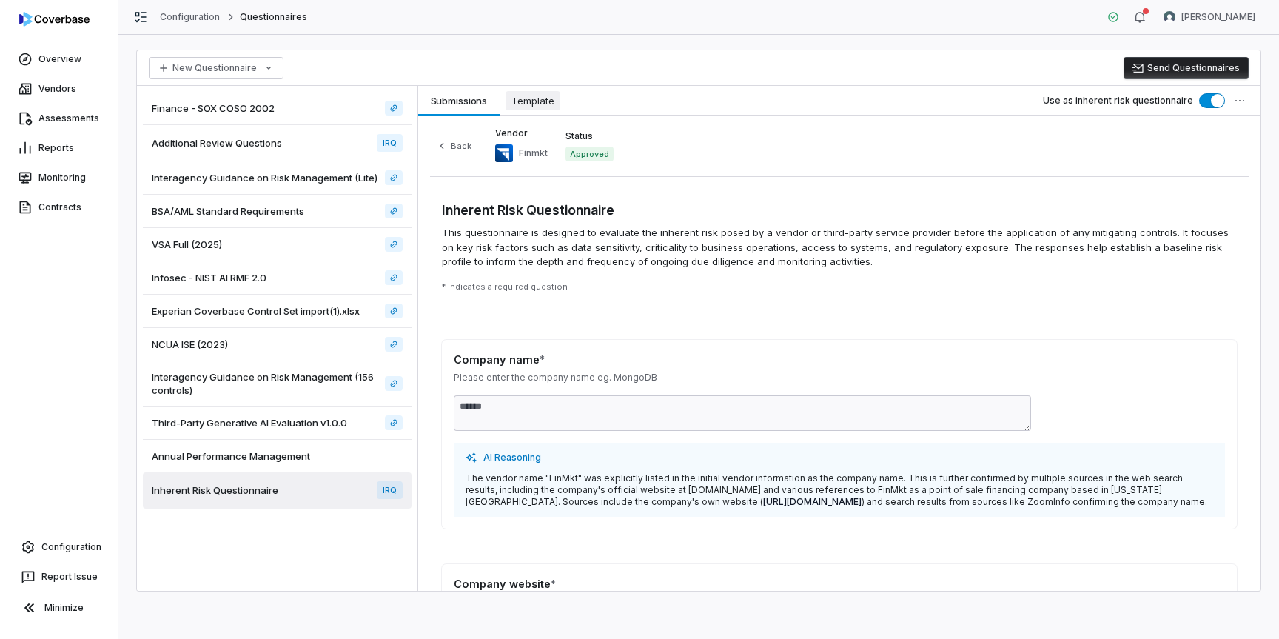
click at [535, 104] on span "Template" at bounding box center [532, 100] width 55 height 19
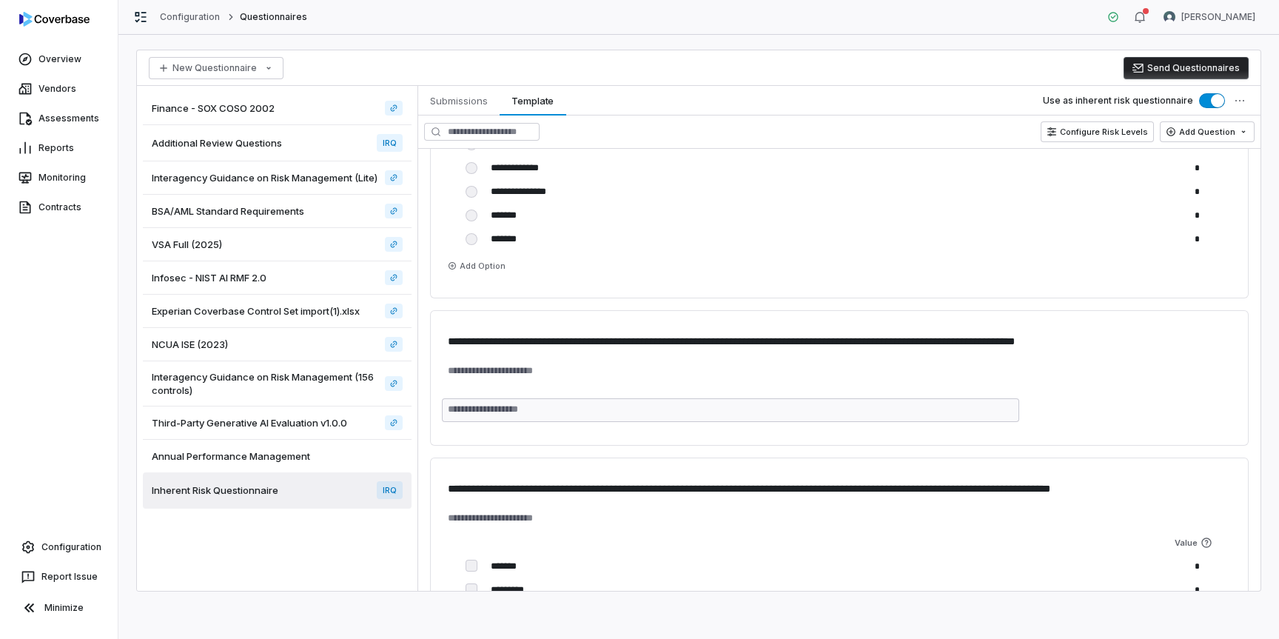
scroll to position [627, 0]
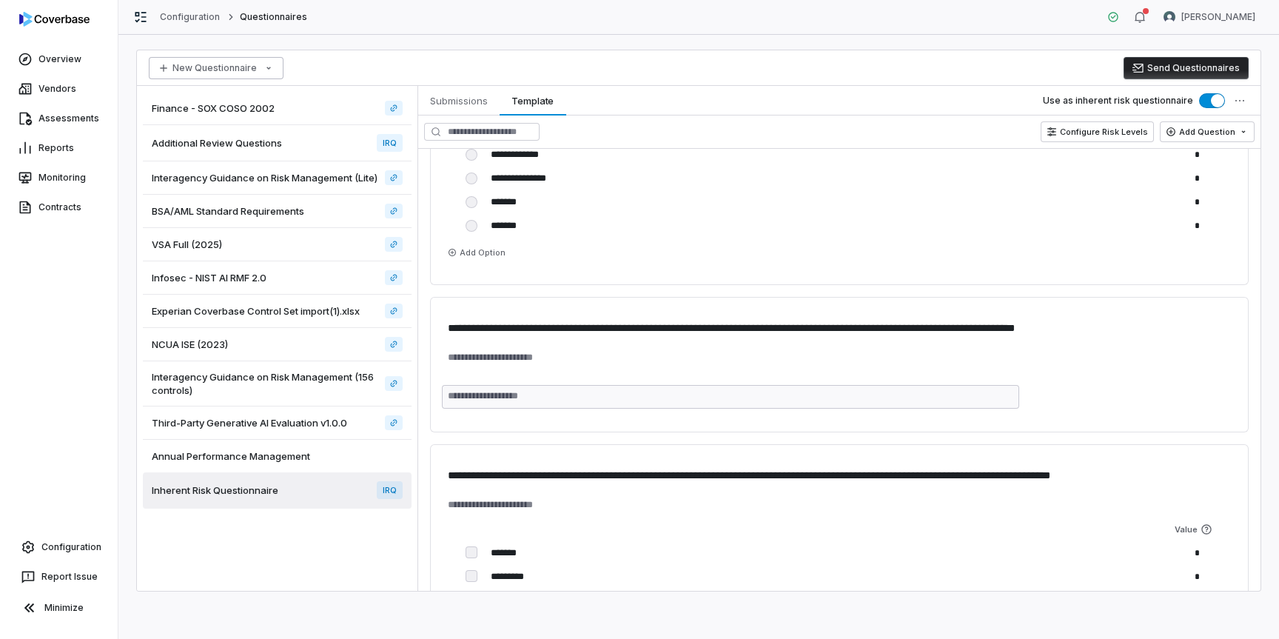
click at [250, 73] on html "**********" at bounding box center [639, 319] width 1279 height 639
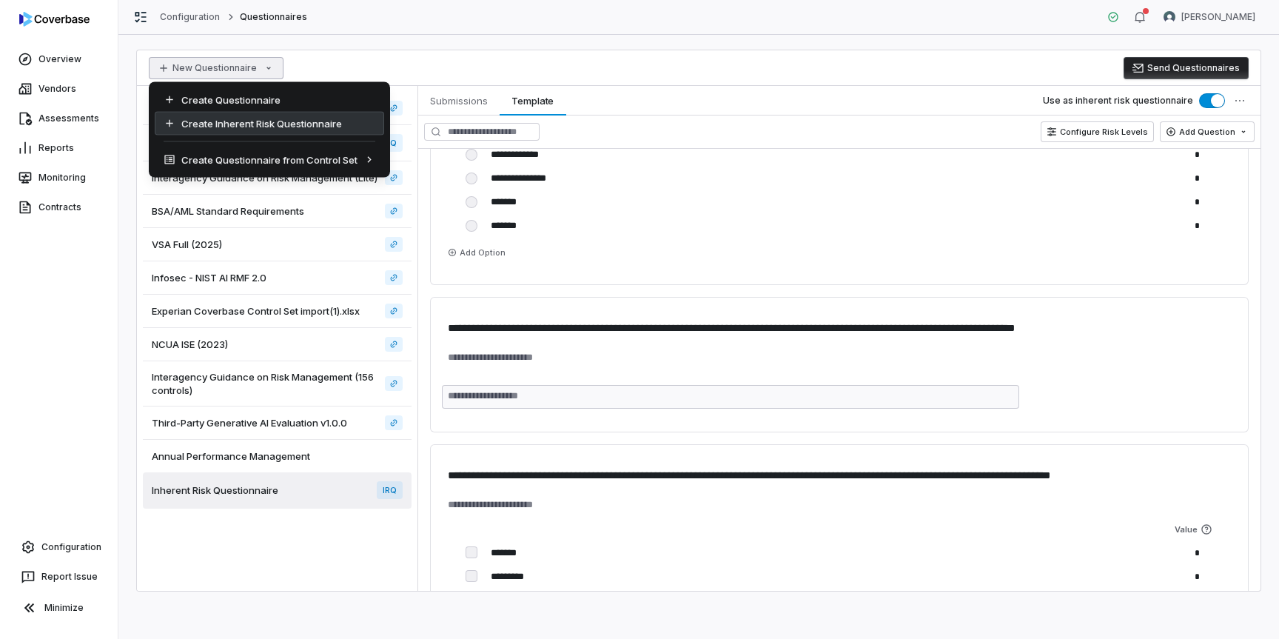
click at [271, 124] on div "Create Inherent Risk Questionnaire" at bounding box center [269, 124] width 229 height 24
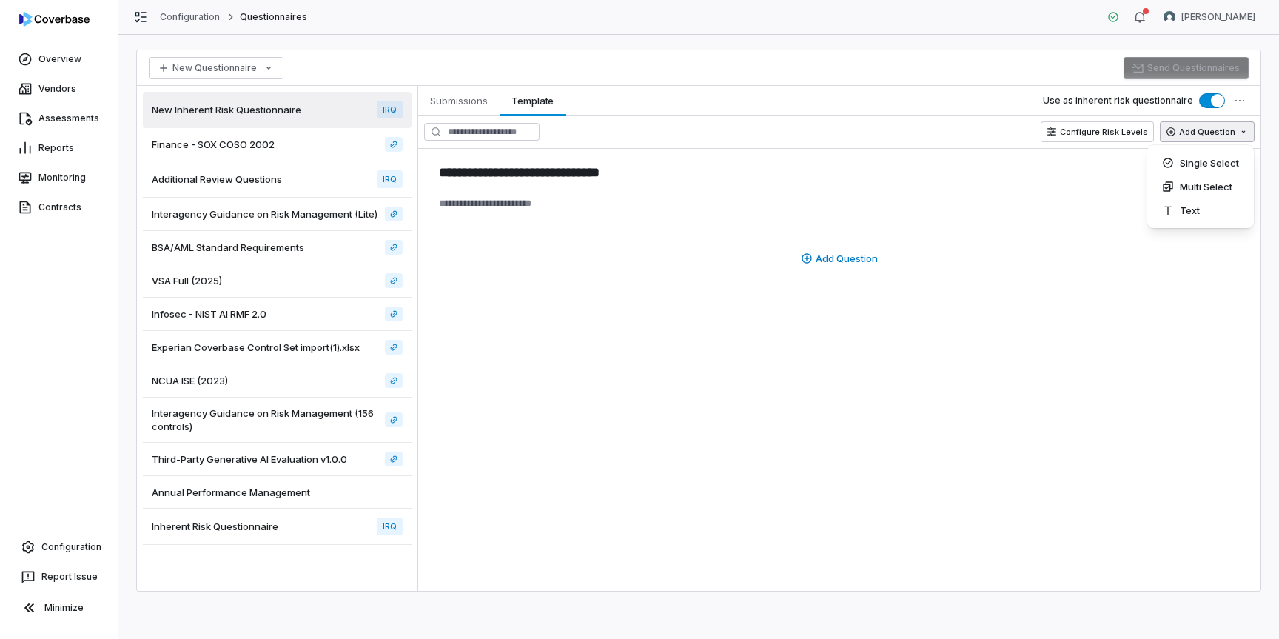
click at [1231, 135] on html "**********" at bounding box center [639, 319] width 1279 height 639
click at [1242, 107] on html "**********" at bounding box center [639, 319] width 1279 height 639
click at [1193, 132] on div "Bulk Create Questions" at bounding box center [1178, 135] width 138 height 24
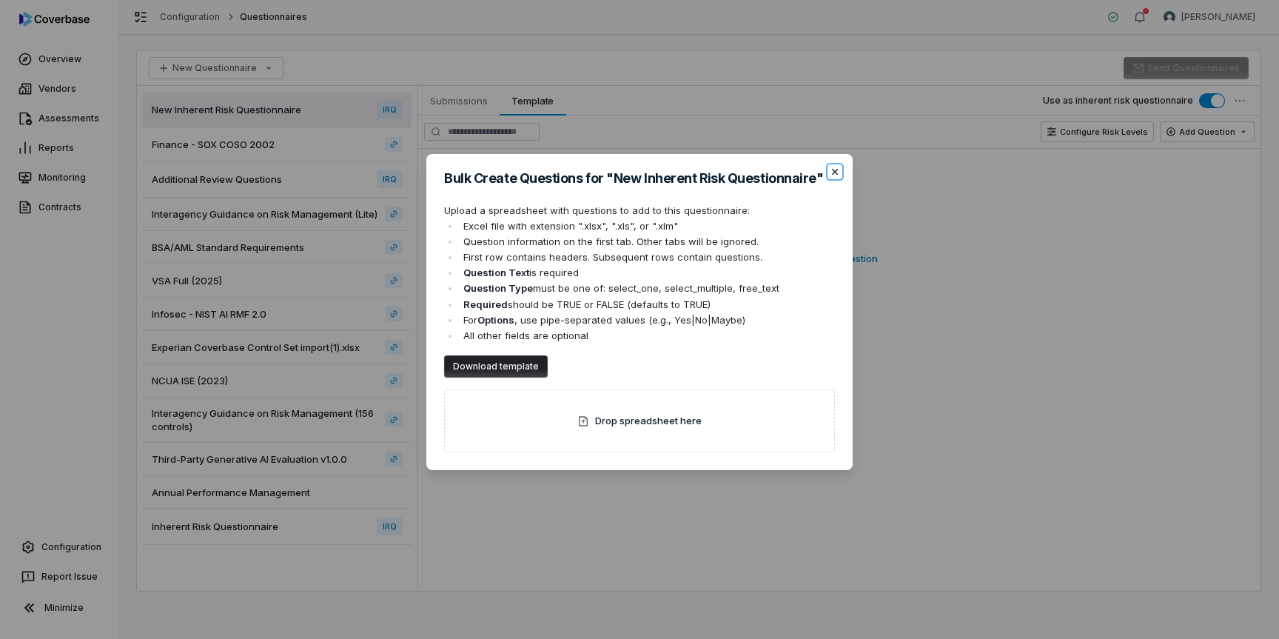
click at [834, 175] on icon "button" at bounding box center [835, 172] width 12 height 12
type textarea "*"
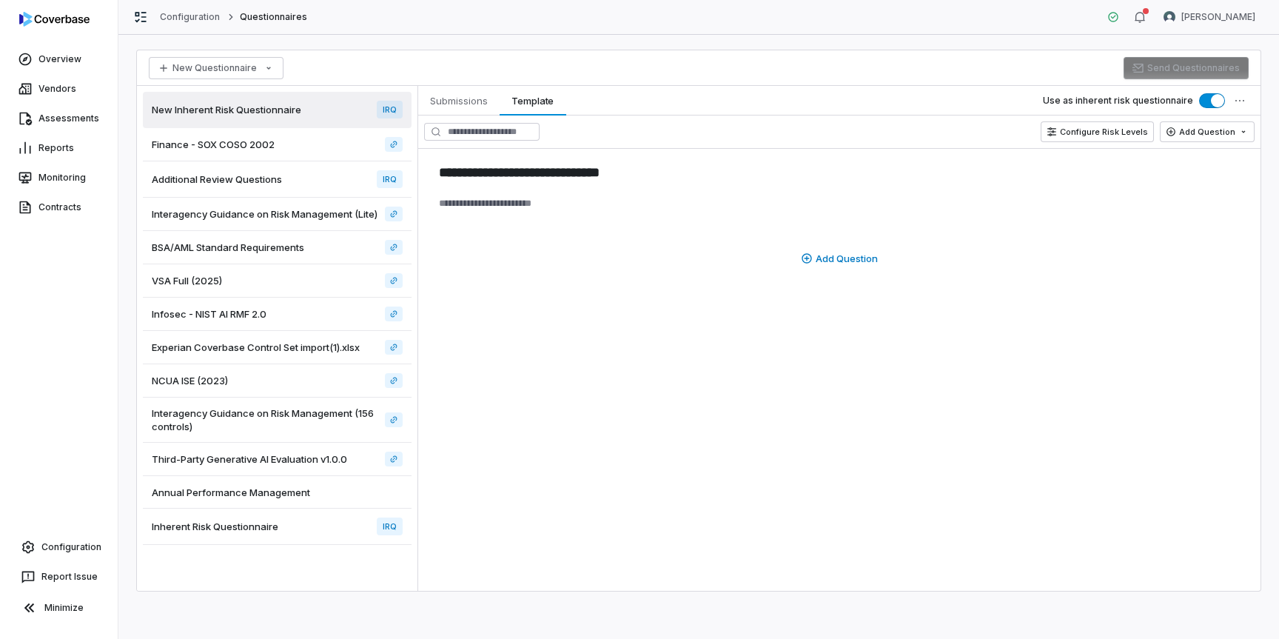
click at [289, 346] on span "Experian Coverbase Control Set import(1).xlsx" at bounding box center [256, 346] width 208 height 13
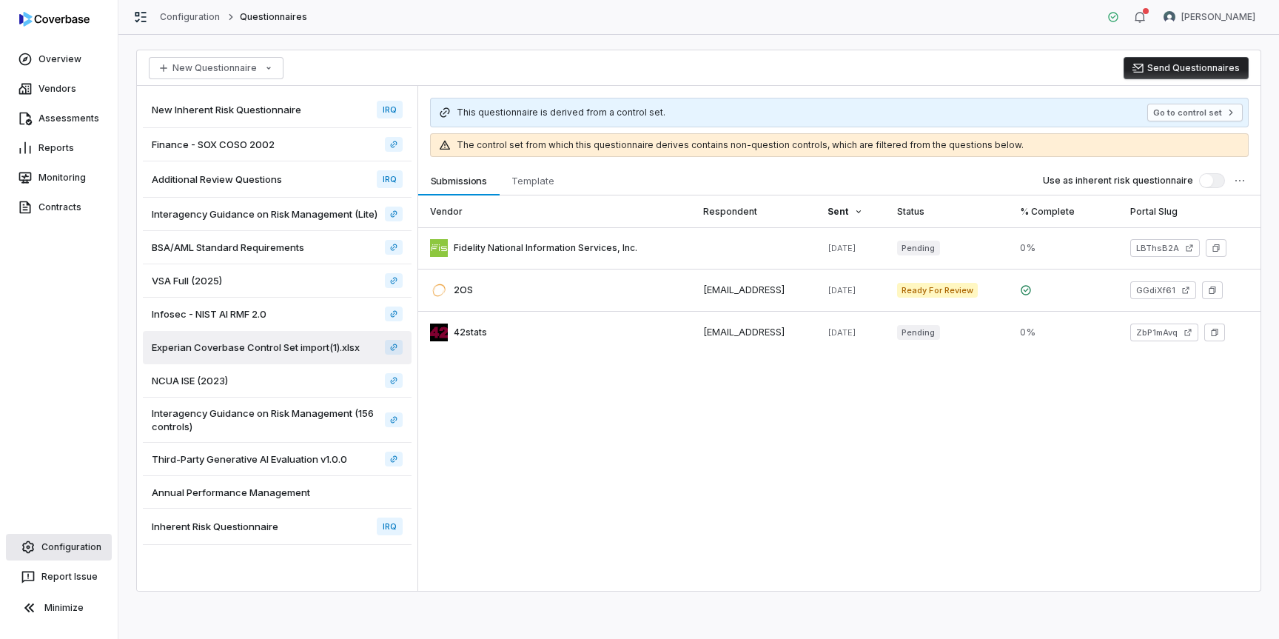
click at [52, 553] on link "Configuration" at bounding box center [59, 547] width 106 height 27
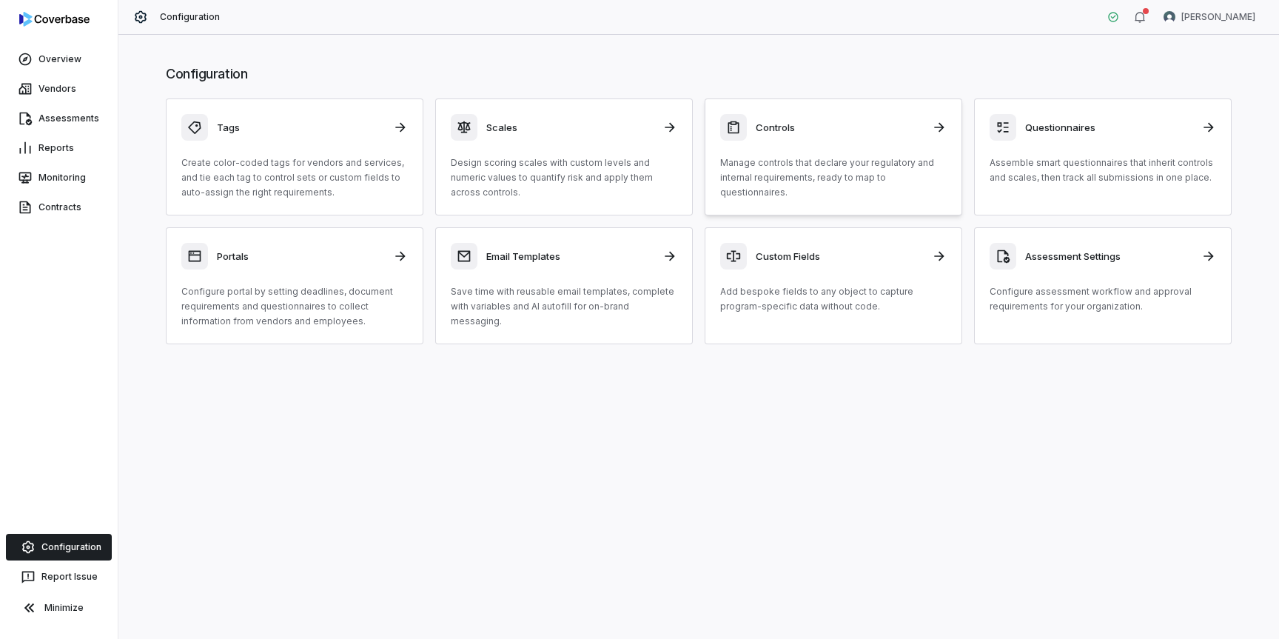
click at [843, 165] on p "Manage controls that declare your regulatory and internal requirements, ready t…" at bounding box center [833, 177] width 226 height 44
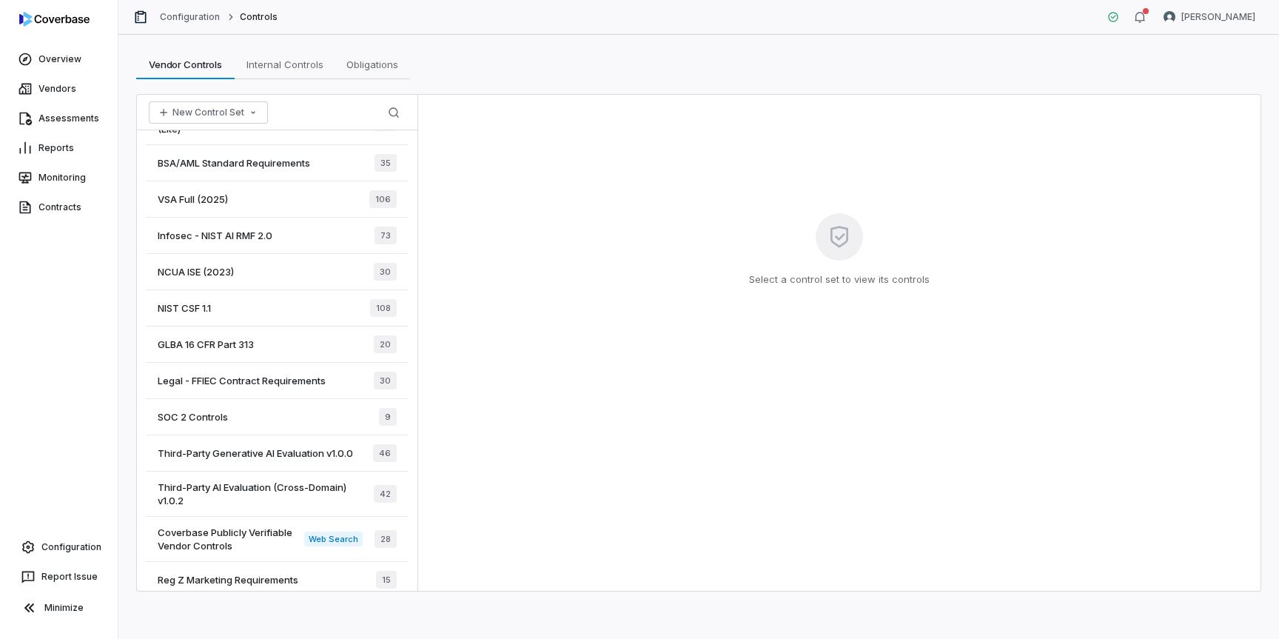
scroll to position [118, 0]
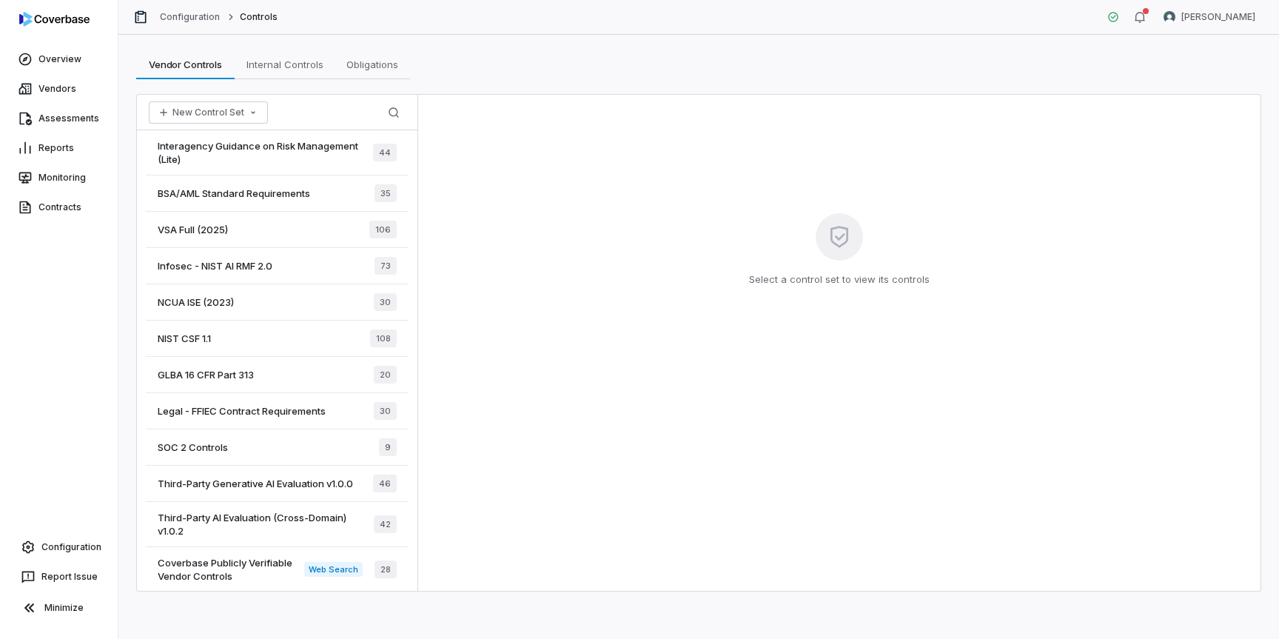
click at [259, 414] on span "Legal - FFIEC Contract Requirements" at bounding box center [242, 410] width 168 height 13
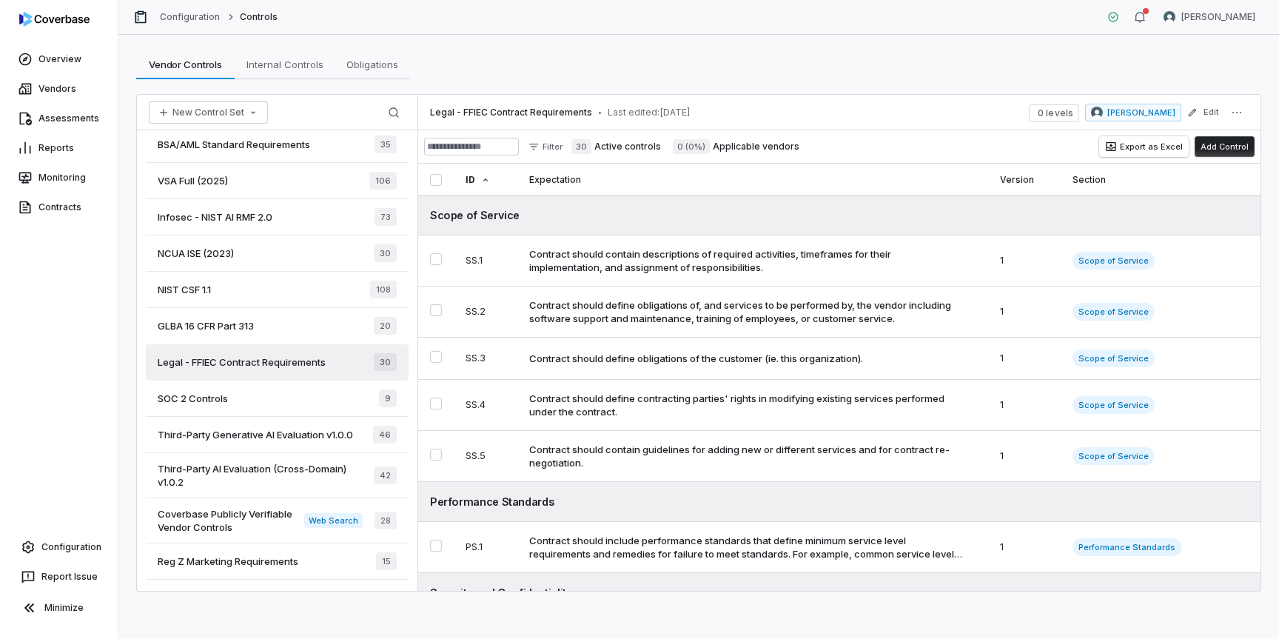
scroll to position [172, 0]
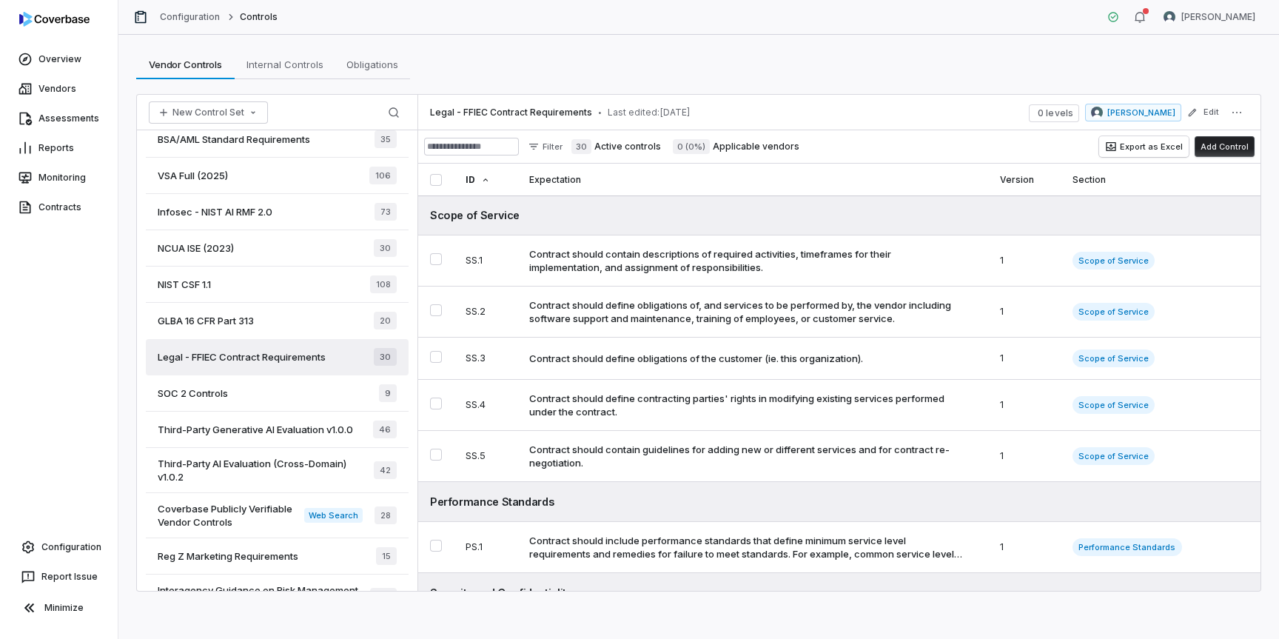
click at [263, 399] on div "SOC 2 Controls 9" at bounding box center [277, 393] width 263 height 36
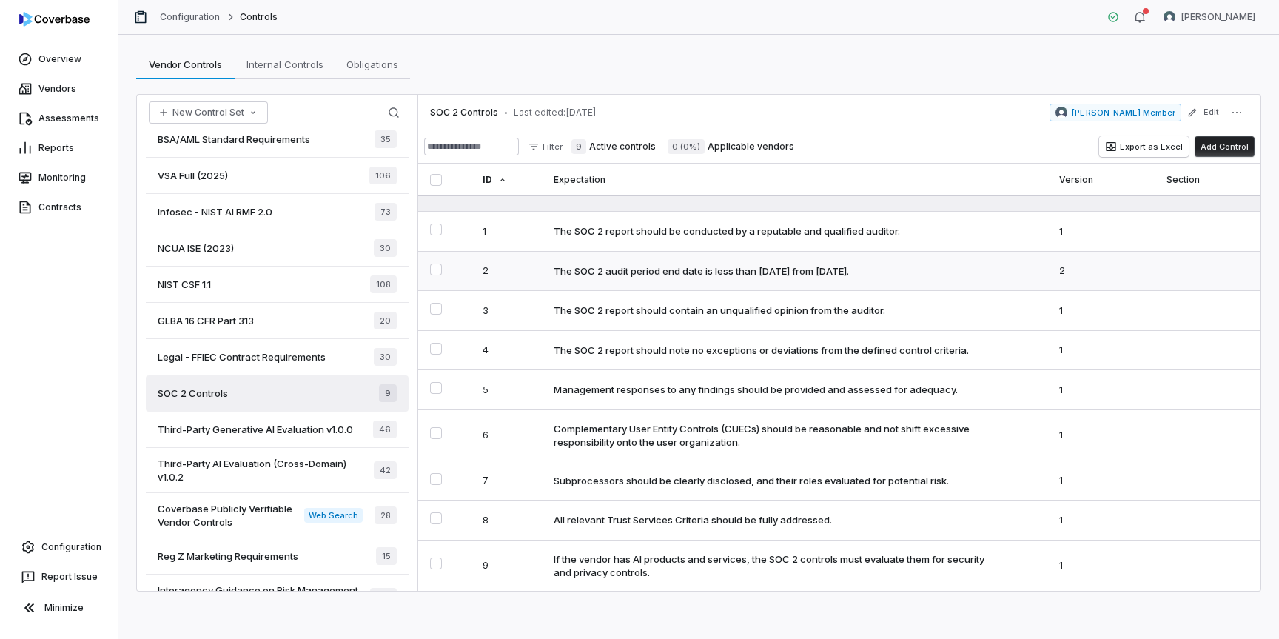
scroll to position [44, 0]
click at [254, 514] on span "Coverbase Publicly Verifiable Vendor Controls" at bounding box center [231, 515] width 147 height 27
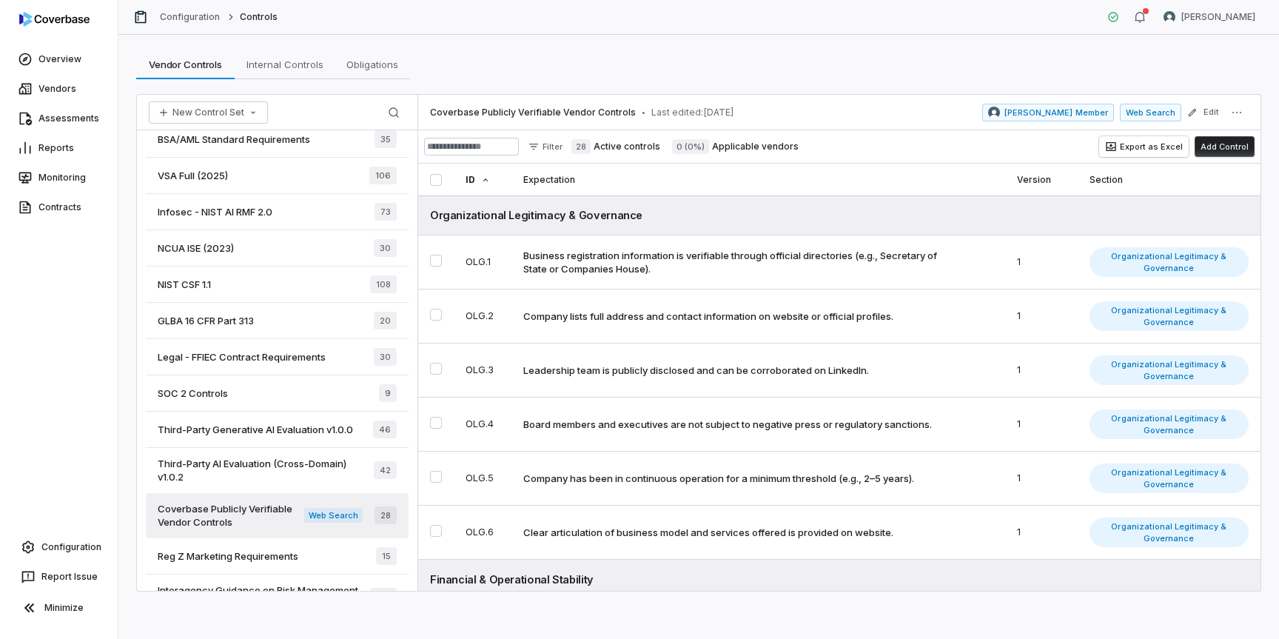
click at [282, 515] on span "Coverbase Publicly Verifiable Vendor Controls" at bounding box center [231, 515] width 147 height 27
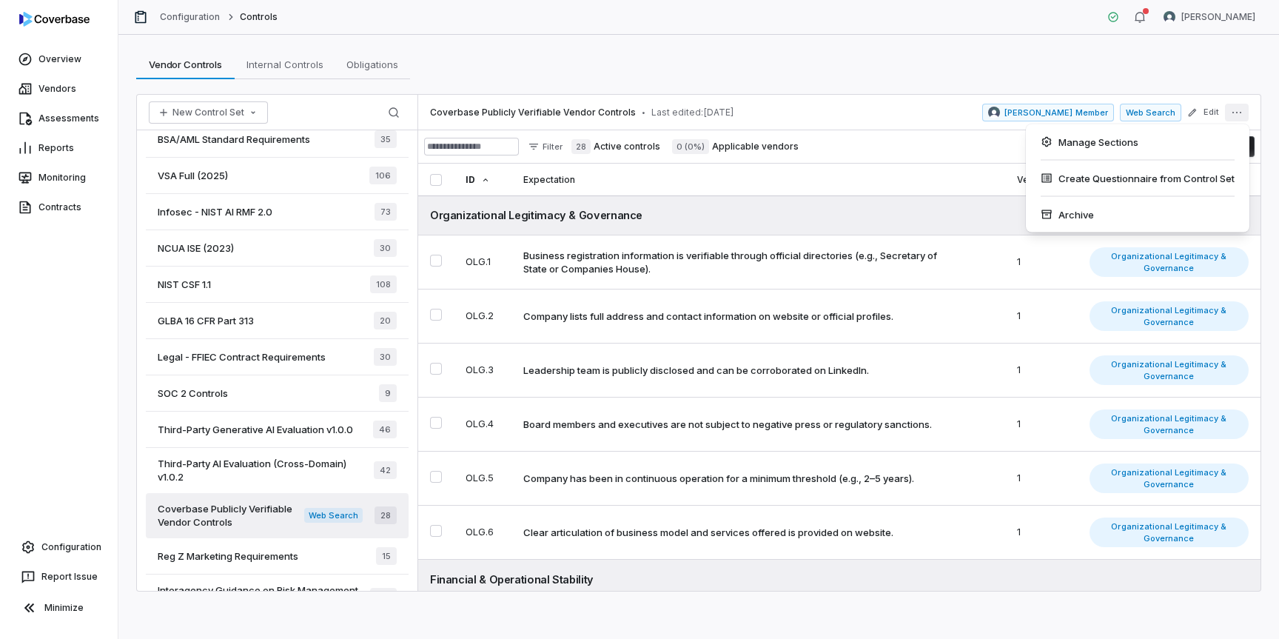
click at [1239, 115] on icon "More actions" at bounding box center [1237, 113] width 12 height 12
click at [1207, 113] on button "Edit" at bounding box center [1202, 112] width 41 height 27
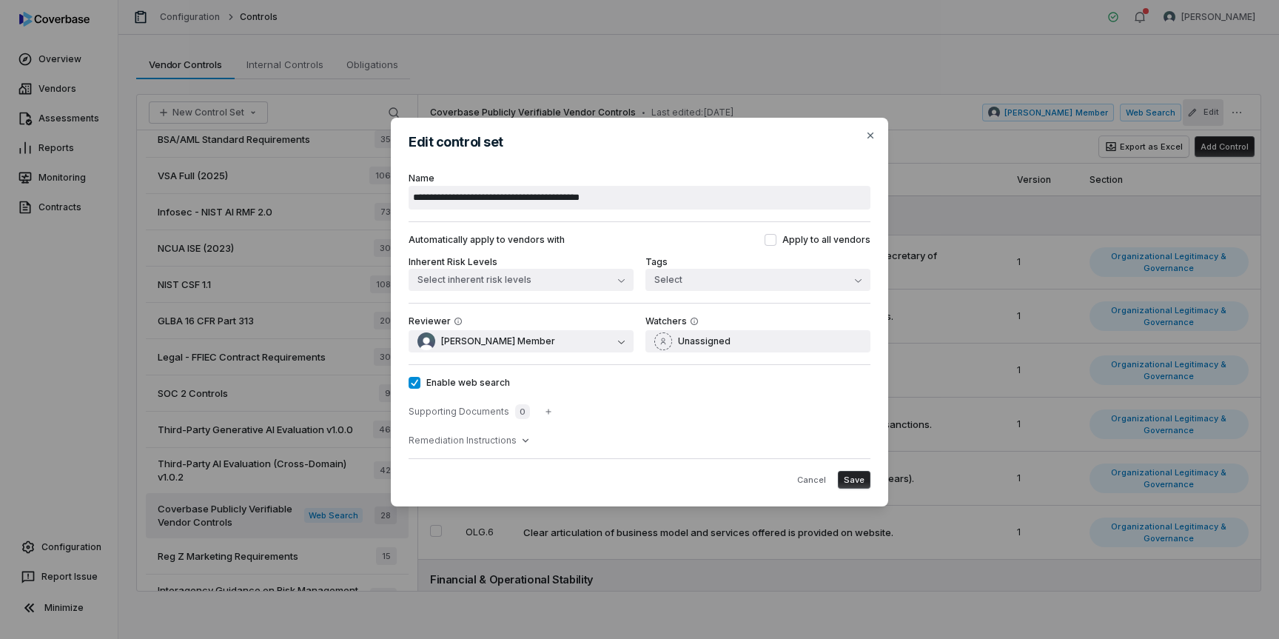
click at [459, 387] on label "Enable web search" at bounding box center [639, 383] width 462 height 12
click at [420, 387] on button "Enable web search" at bounding box center [414, 383] width 12 height 12
click at [459, 387] on label "Enable web search" at bounding box center [639, 383] width 462 height 12
click at [420, 387] on button "Enable web search" at bounding box center [414, 383] width 12 height 12
click at [459, 387] on label "Enable web search" at bounding box center [639, 383] width 462 height 12
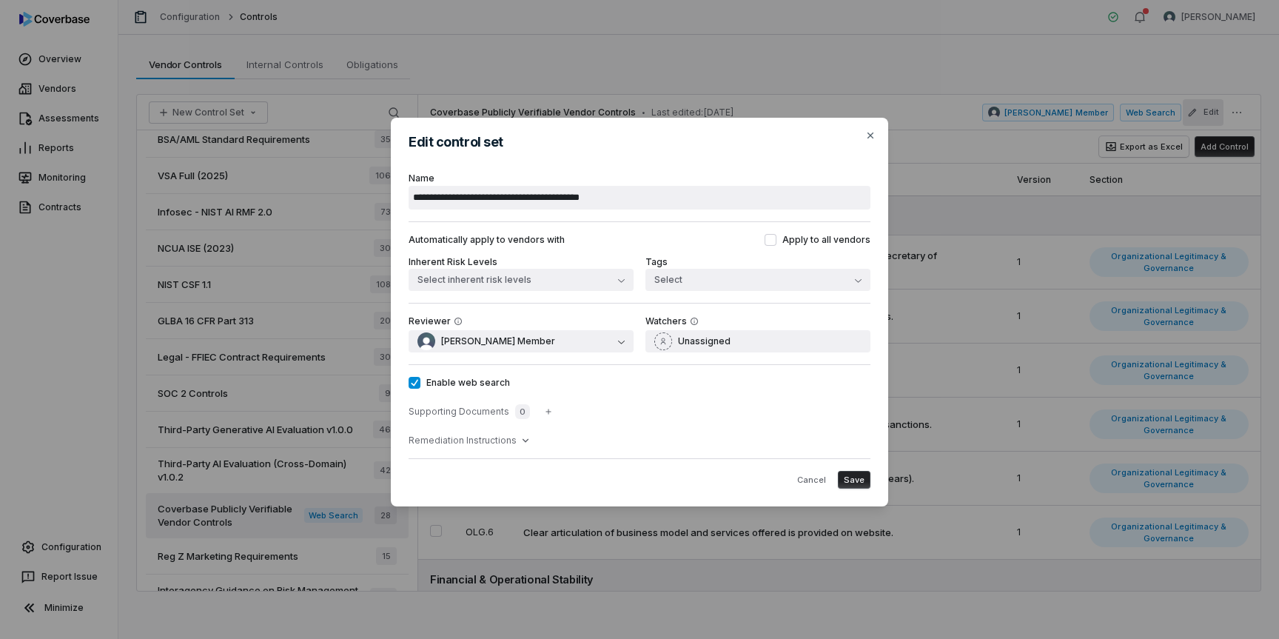
click at [420, 387] on button "Enable web search" at bounding box center [414, 383] width 12 height 12
click at [459, 387] on label "Enable web search" at bounding box center [639, 383] width 462 height 12
click at [420, 387] on button "Enable web search" at bounding box center [414, 383] width 12 height 12
click at [869, 135] on icon "button" at bounding box center [870, 135] width 12 height 12
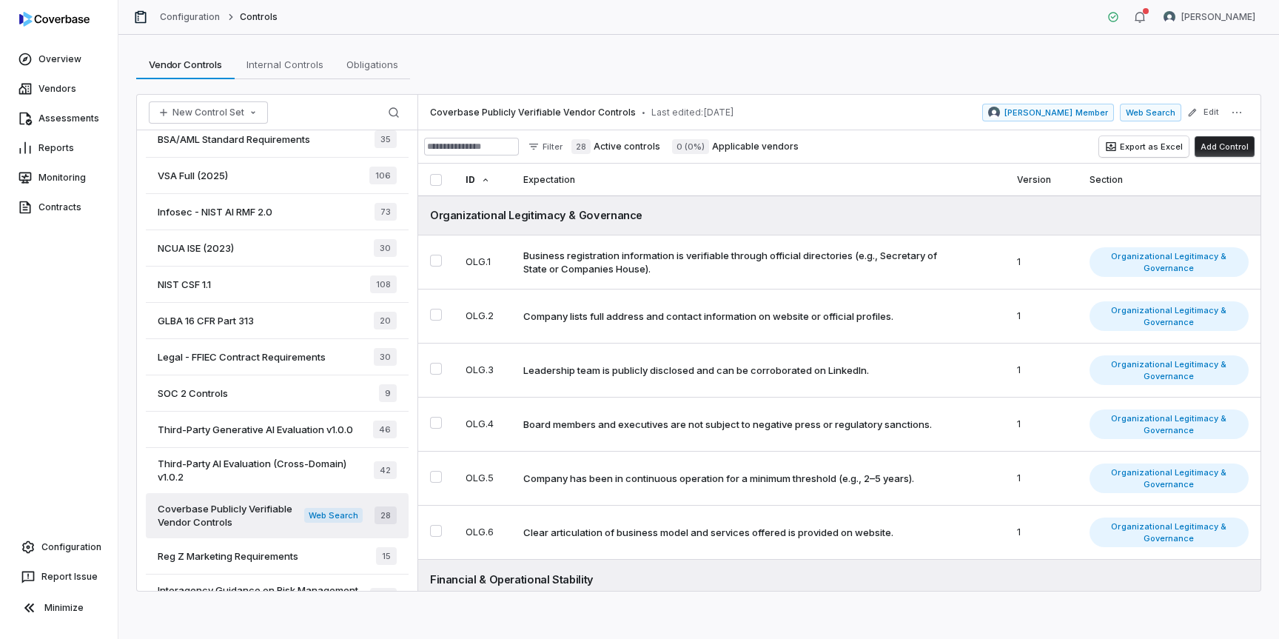
click at [74, 309] on div "Overview Vendors Assessments Reports Monitoring Contracts Configuration Report …" at bounding box center [59, 319] width 118 height 639
click at [65, 117] on link "Assessments" at bounding box center [59, 118] width 112 height 27
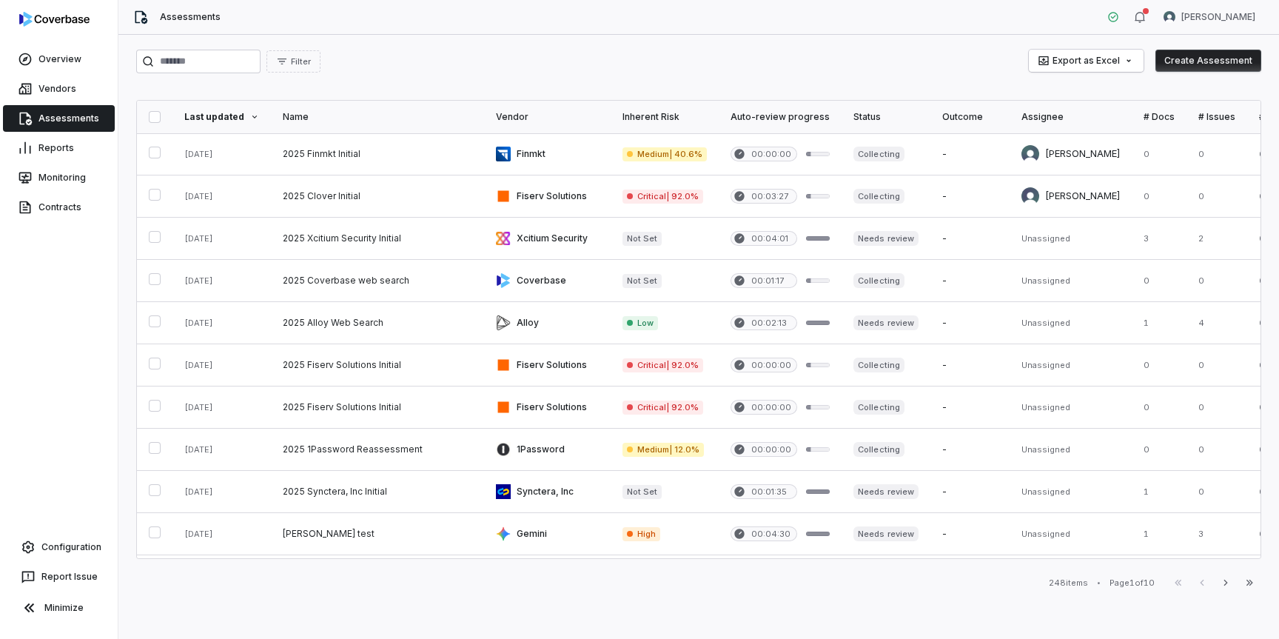
click at [1219, 63] on button "Create Assessment" at bounding box center [1208, 61] width 106 height 22
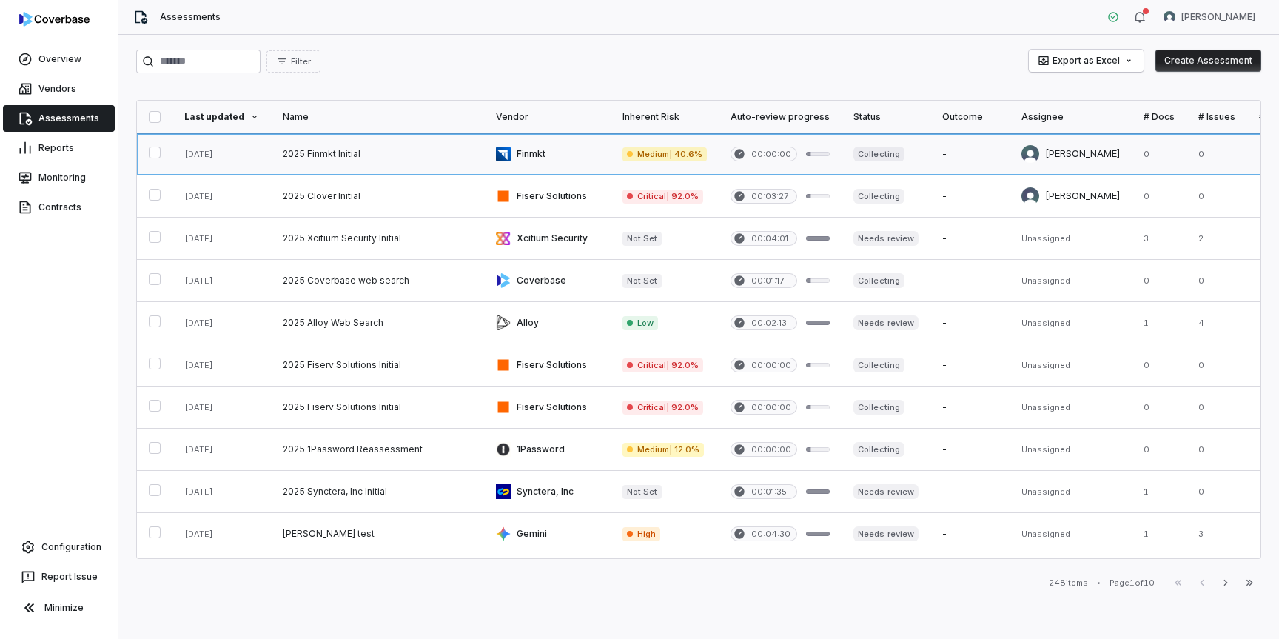
click at [332, 150] on link at bounding box center [377, 153] width 213 height 41
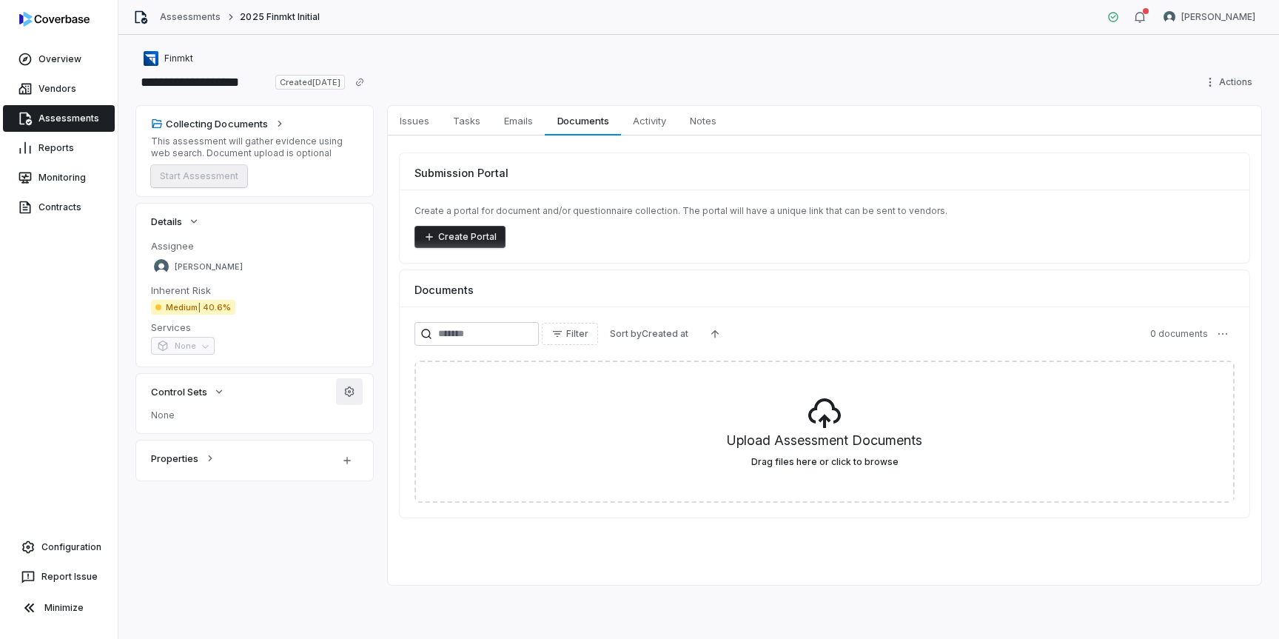
click at [353, 391] on icon "button" at bounding box center [350, 391] width 10 height 10
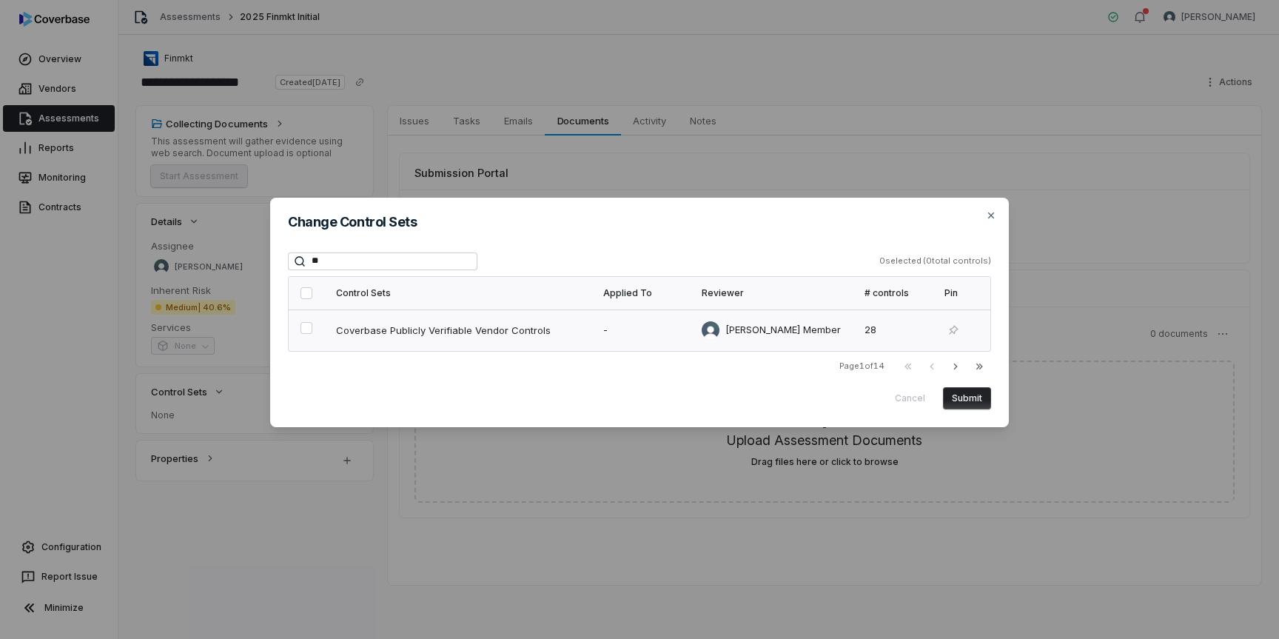
type input "**"
click at [303, 329] on button "button" at bounding box center [306, 328] width 12 height 12
click at [960, 394] on button "Submit" at bounding box center [967, 398] width 48 height 22
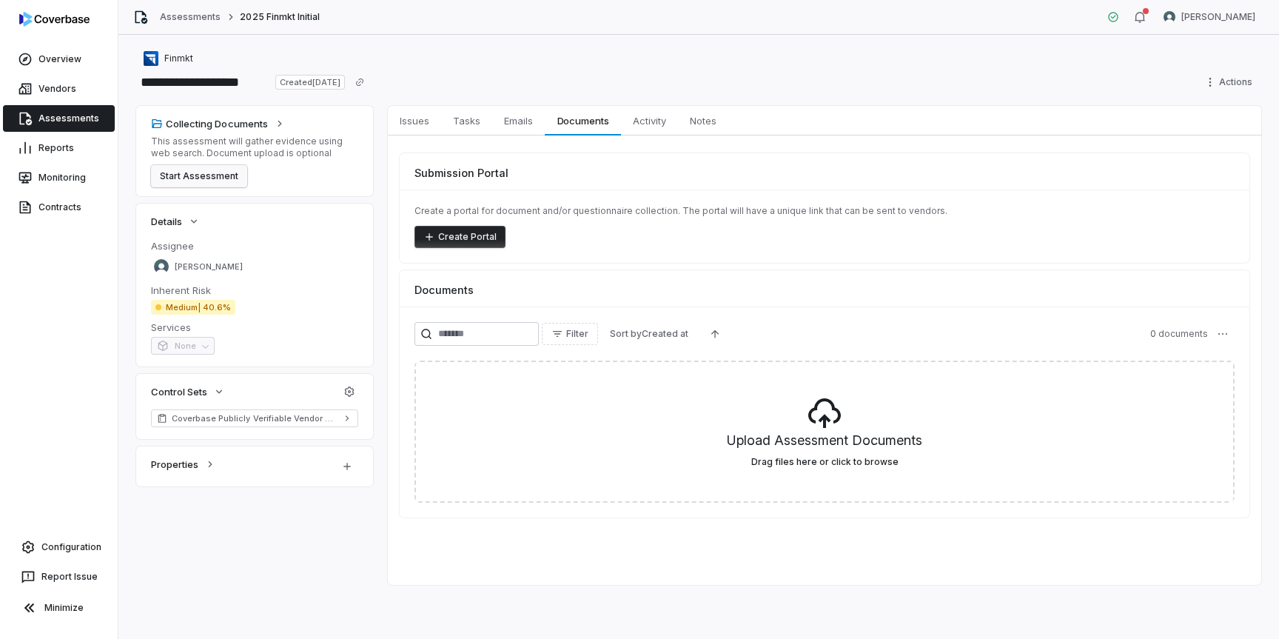
click at [214, 175] on button "Start Assessment" at bounding box center [199, 176] width 96 height 22
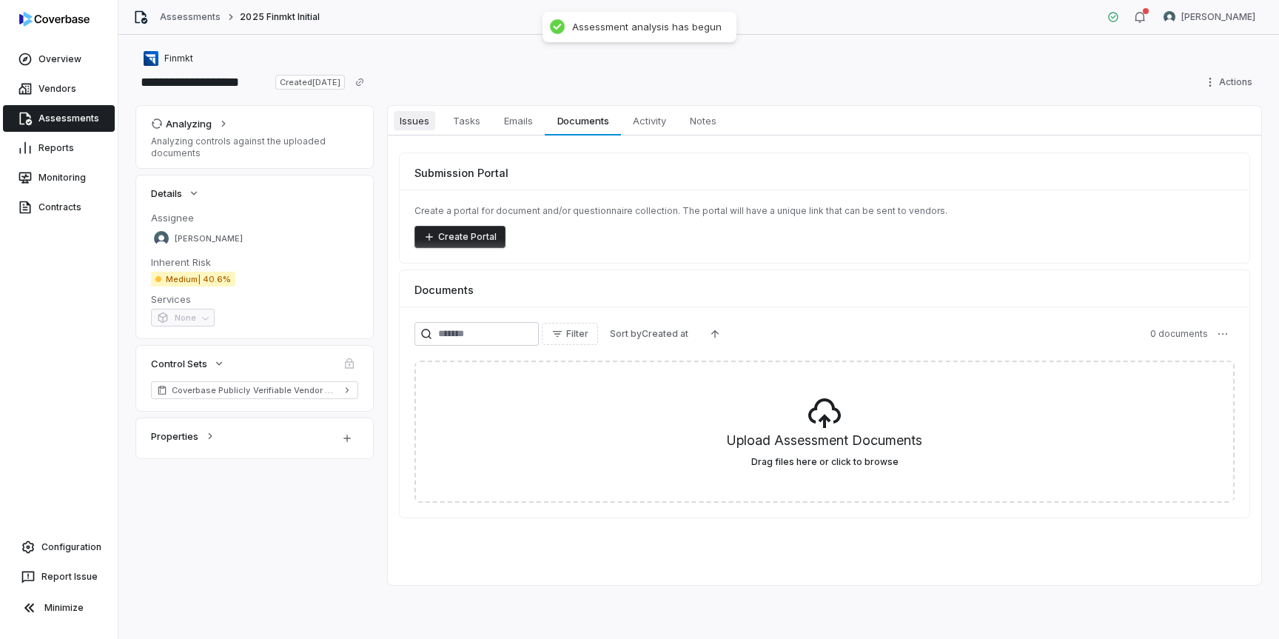
click at [419, 121] on span "Issues" at bounding box center [414, 120] width 41 height 19
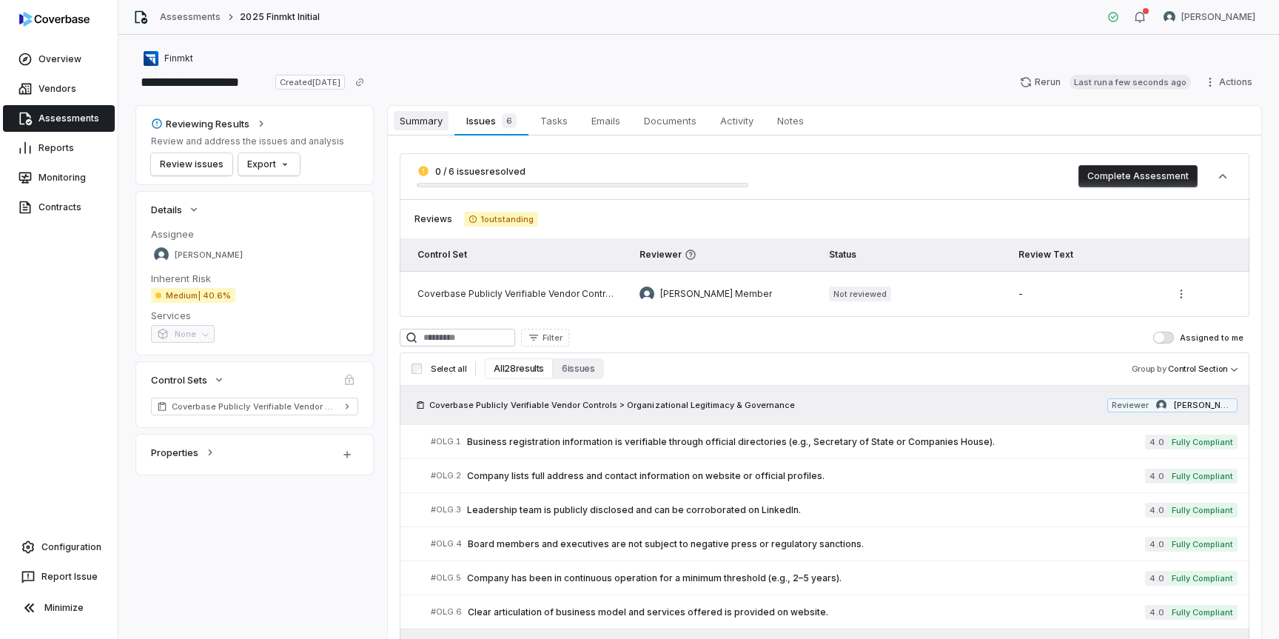
click at [427, 124] on span "Summary" at bounding box center [421, 120] width 55 height 19
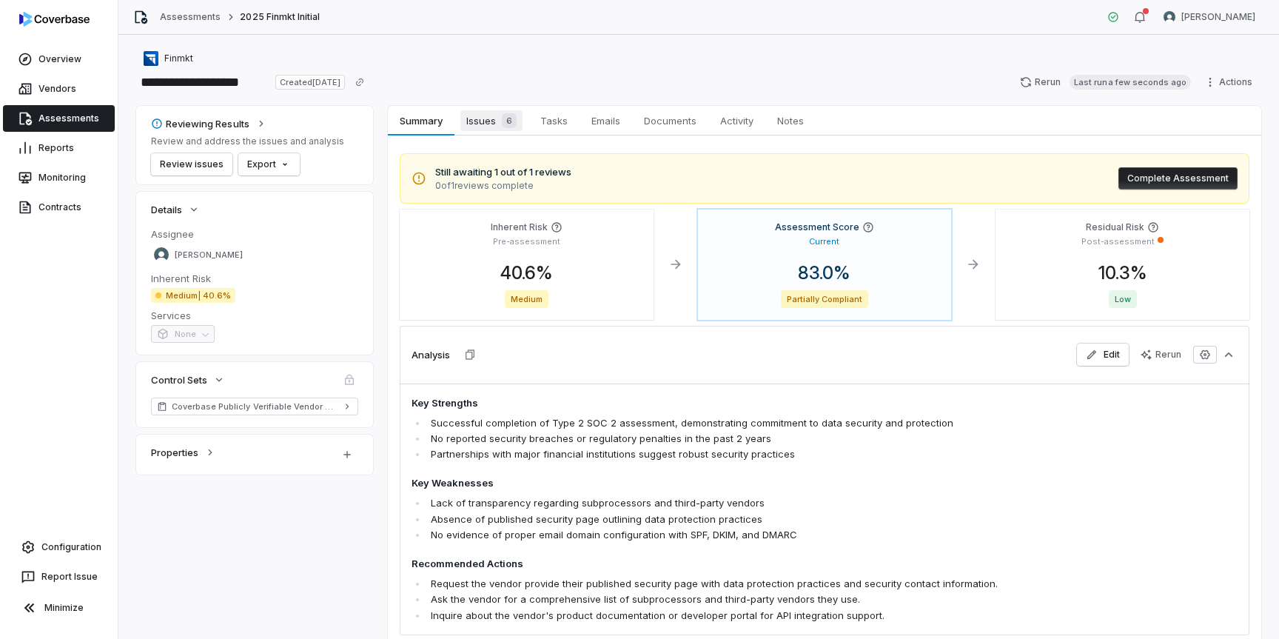
click at [488, 116] on span "Issues 6" at bounding box center [491, 120] width 62 height 21
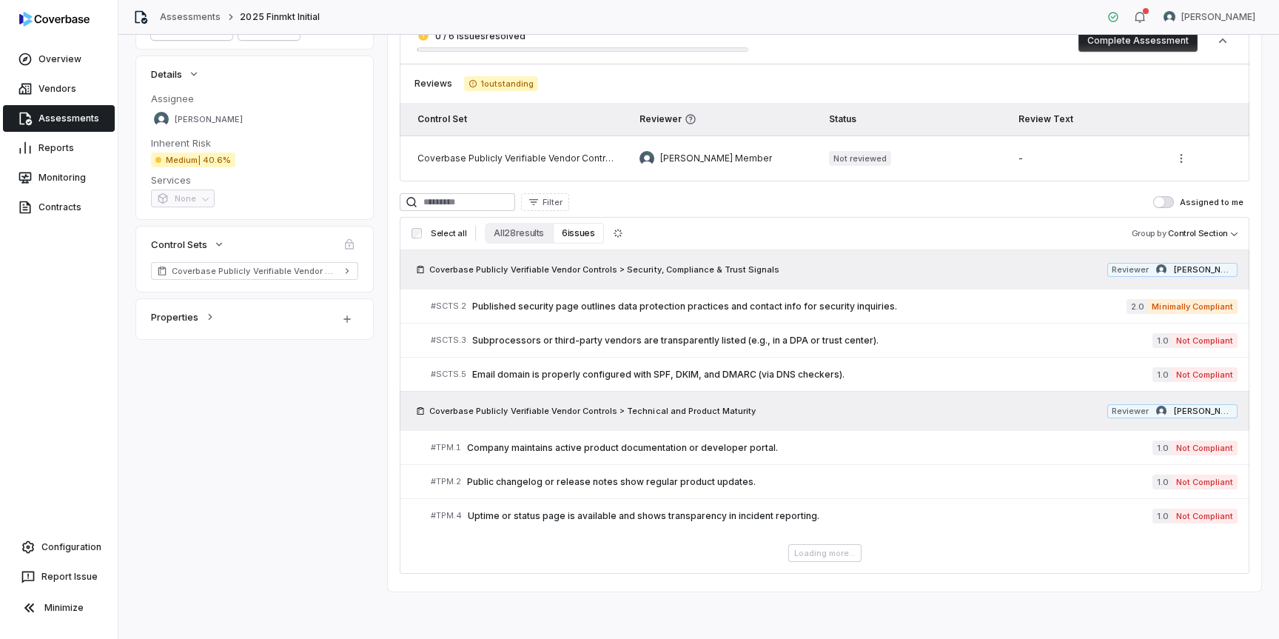
scroll to position [94, 0]
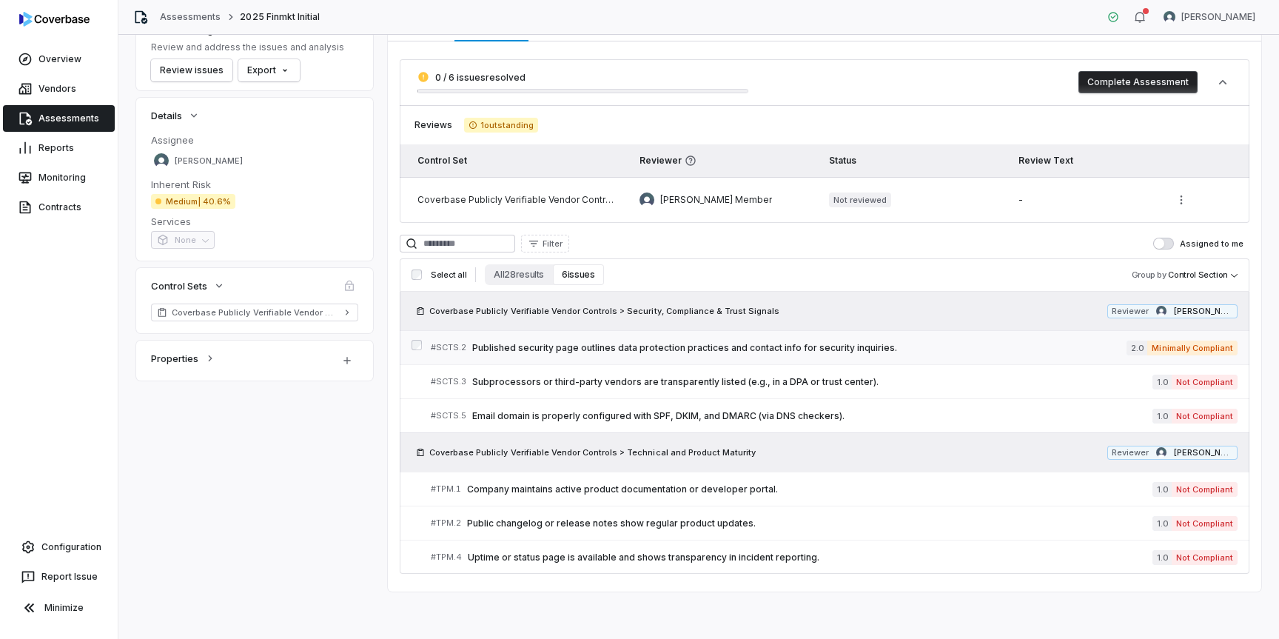
click at [618, 357] on link "# SCTS.2 Published security page outlines data protection practices and contact…" at bounding box center [834, 347] width 807 height 33
